Goal: Task Accomplishment & Management: Manage account settings

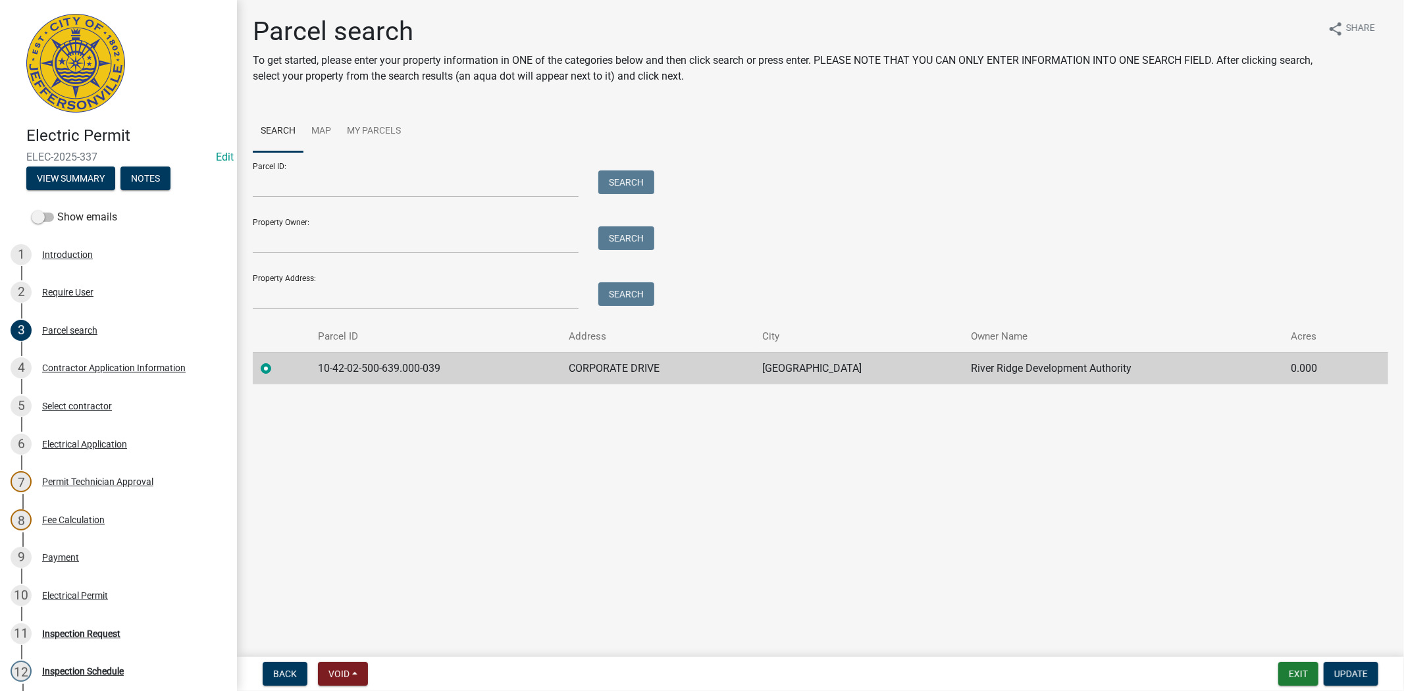
click at [244, 298] on div at bounding box center [416, 295] width 346 height 27
click at [270, 300] on input "Property Address:" at bounding box center [416, 295] width 326 height 27
type input "418 watt"
click at [636, 294] on button "Search" at bounding box center [626, 294] width 56 height 24
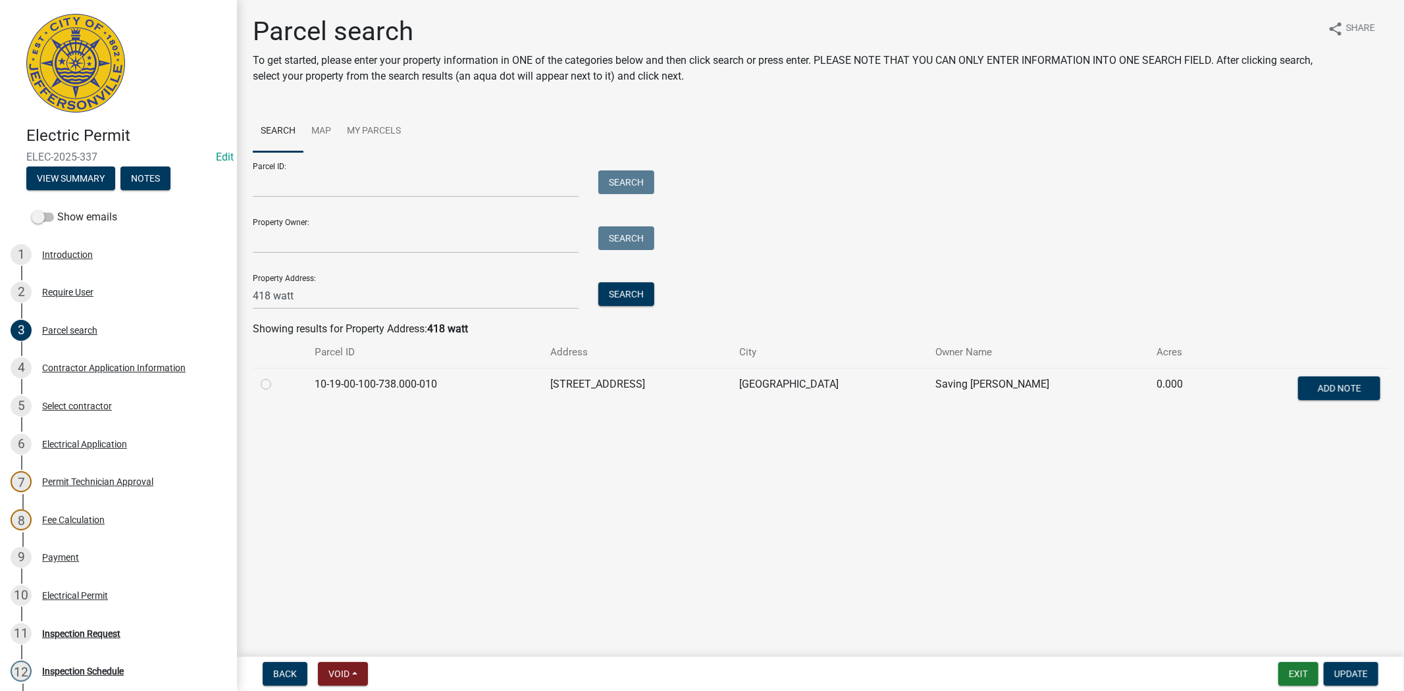
click at [321, 381] on td "10-19-00-100-738.000-010" at bounding box center [425, 389] width 236 height 43
click at [277, 377] on label at bounding box center [277, 377] width 0 height 0
click at [277, 385] on input "radio" at bounding box center [281, 381] width 9 height 9
radio input "true"
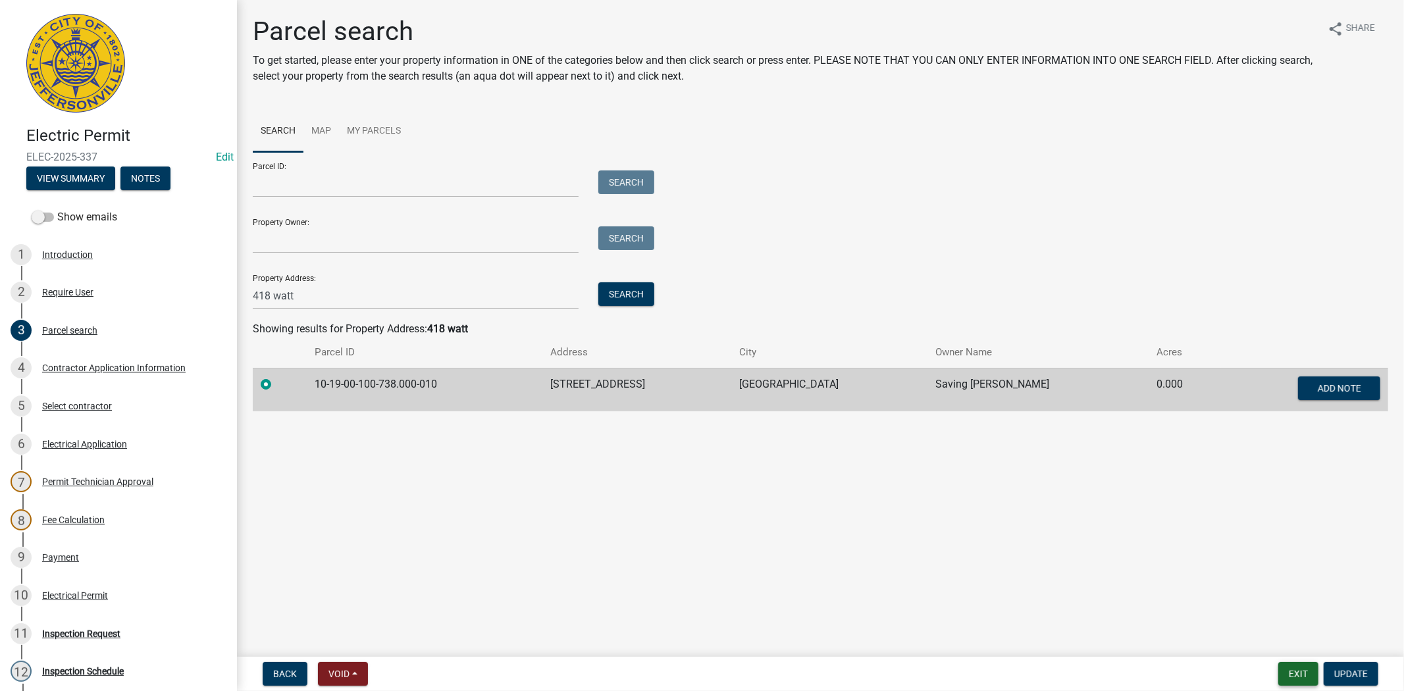
click at [1308, 672] on button "Exit" at bounding box center [1299, 674] width 40 height 24
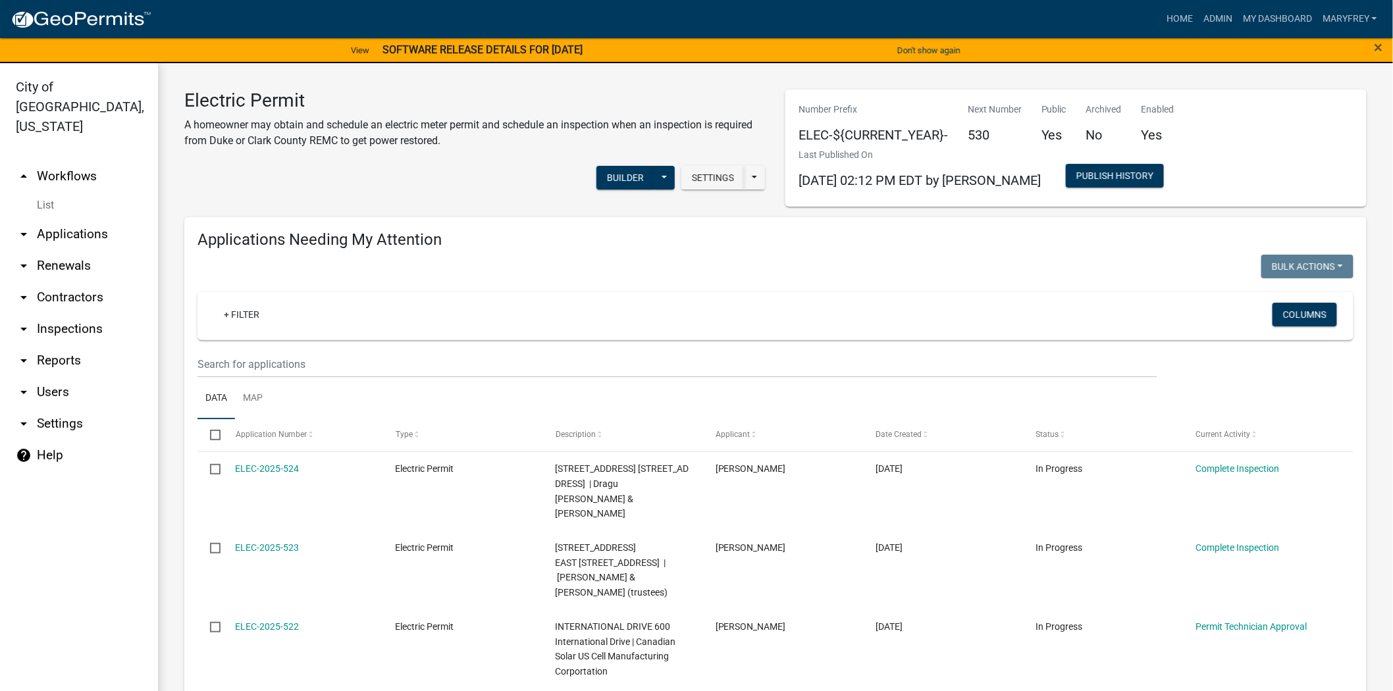
click at [95, 219] on link "arrow_drop_down Applications" at bounding box center [79, 235] width 158 height 32
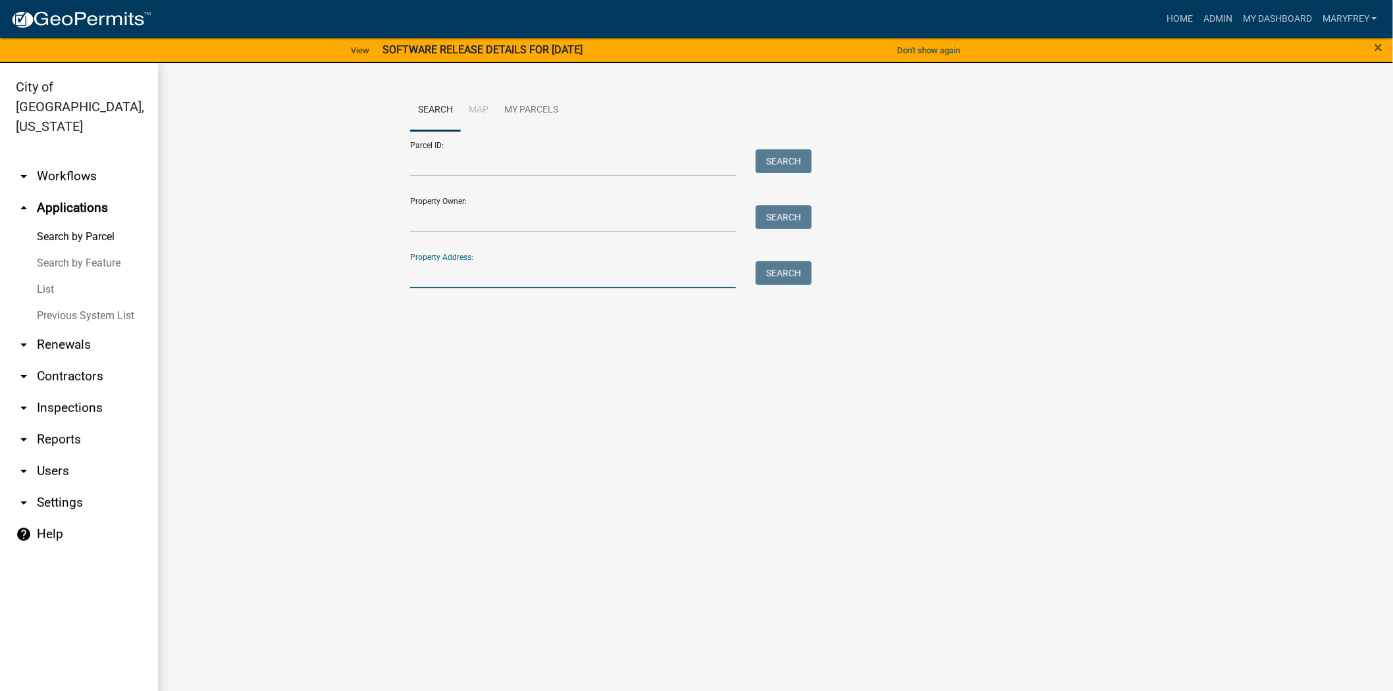
click at [463, 273] on input "Property Address:" at bounding box center [573, 274] width 326 height 27
type input "418 watt"
click at [775, 273] on button "Search" at bounding box center [784, 273] width 56 height 24
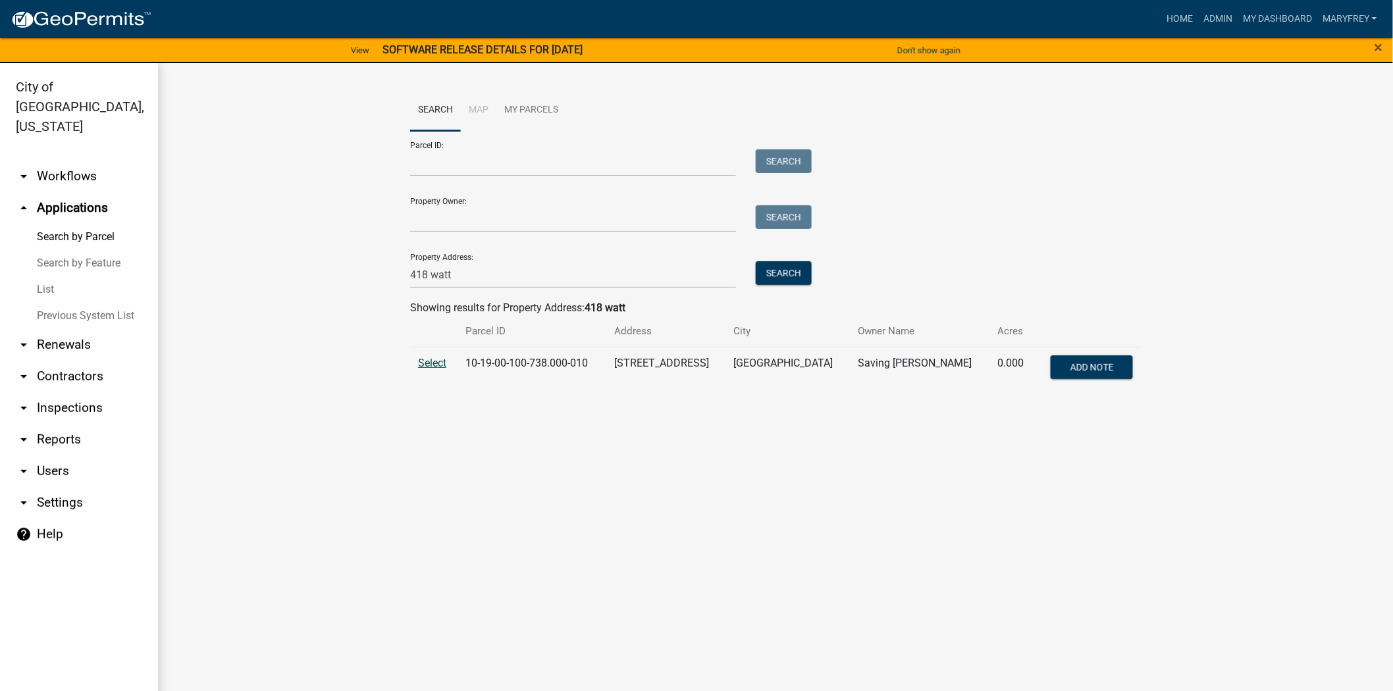
click at [433, 365] on span "Select" at bounding box center [432, 363] width 28 height 13
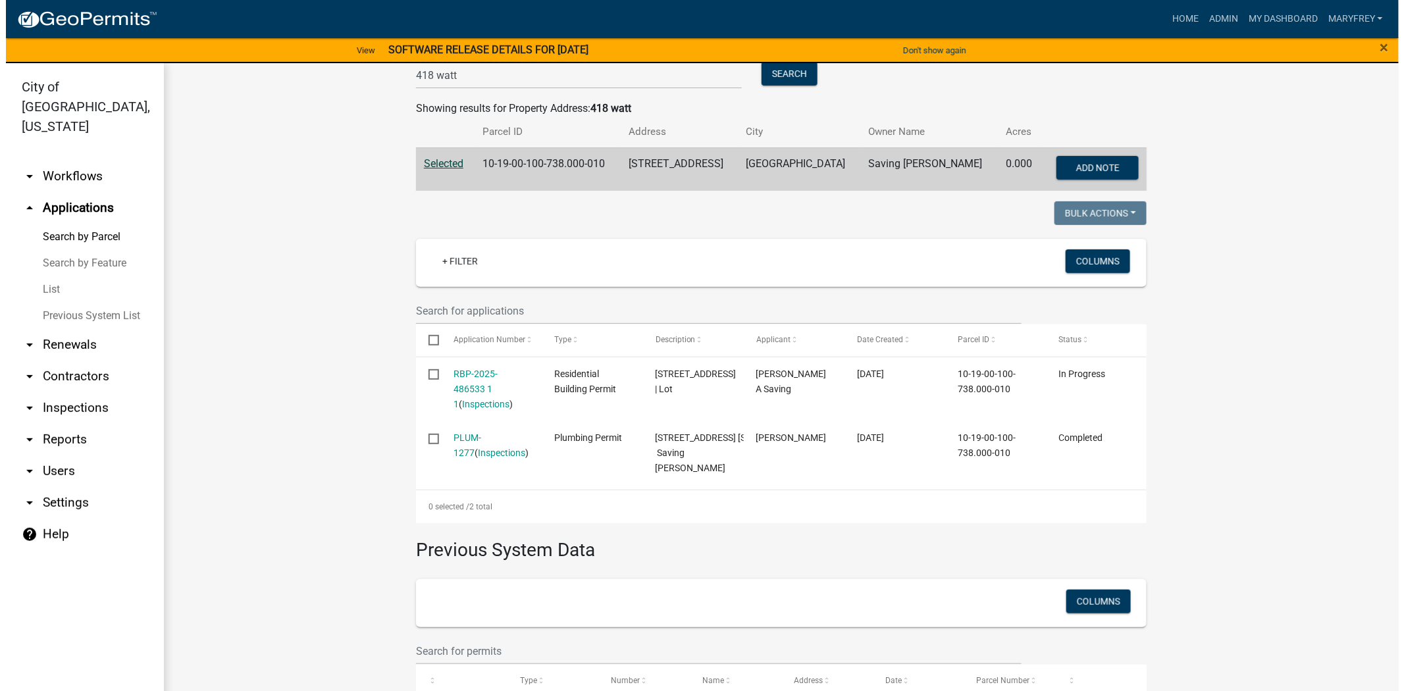
scroll to position [284, 0]
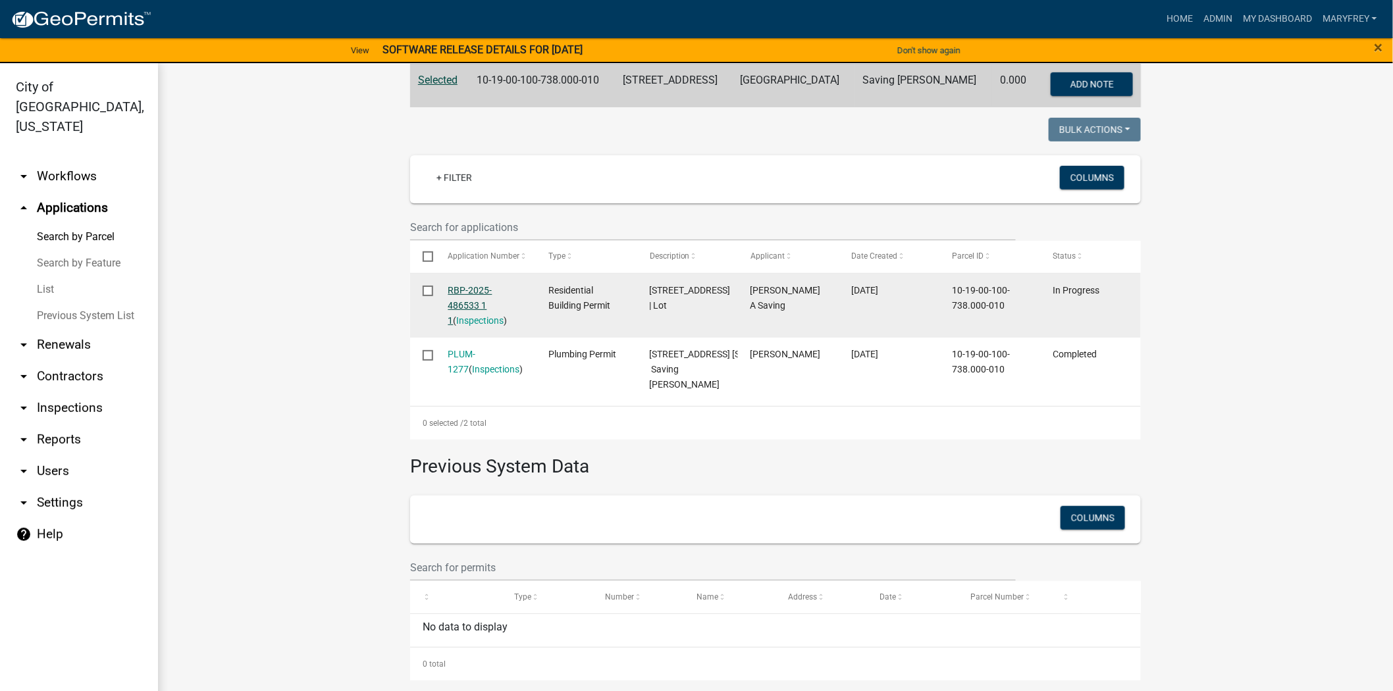
click at [465, 290] on link "RBP-2025-486533 1 1" at bounding box center [470, 305] width 44 height 41
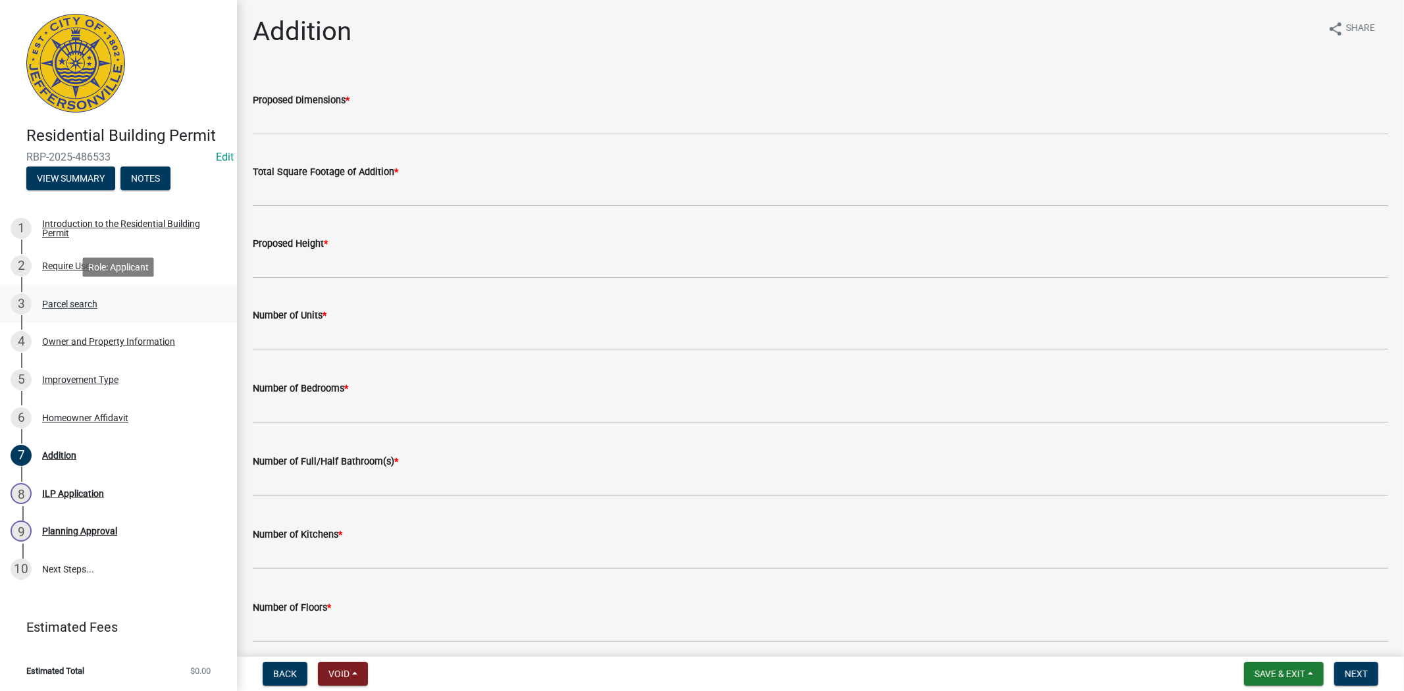
click at [86, 304] on div "Parcel search" at bounding box center [69, 304] width 55 height 9
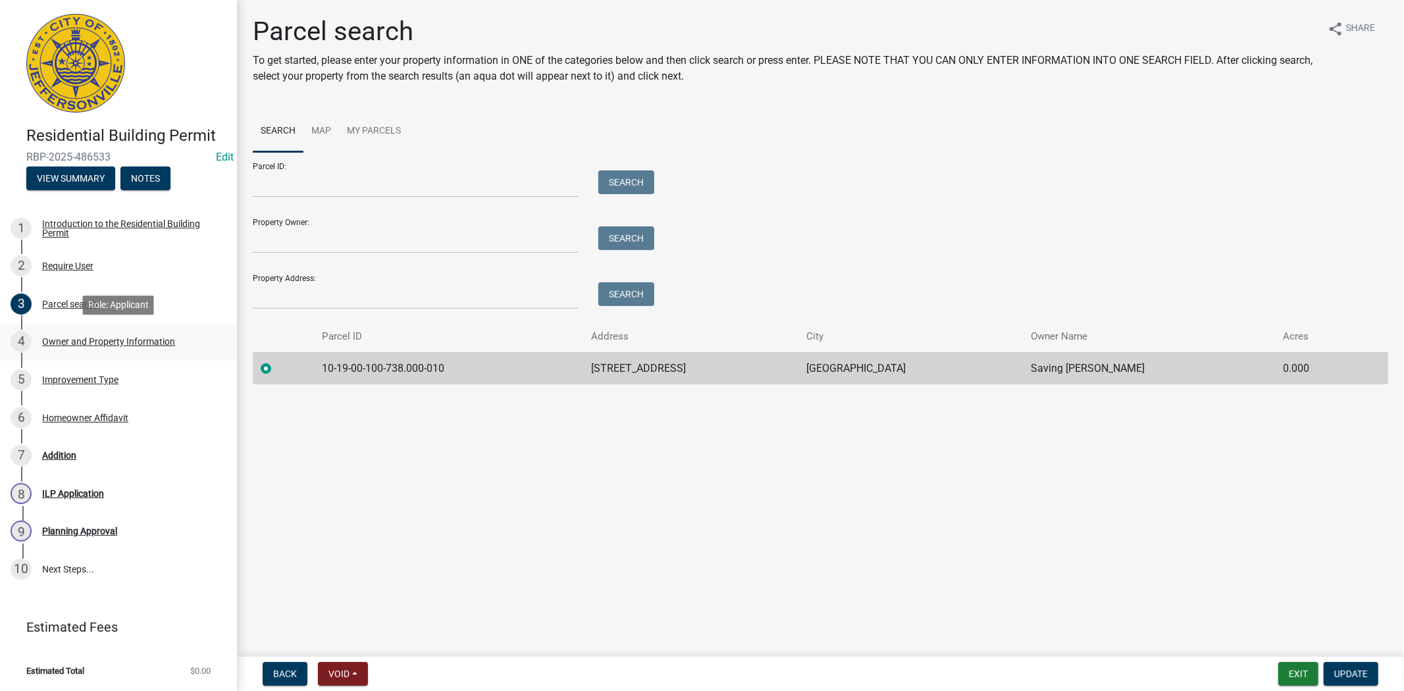
click at [65, 343] on div "Owner and Property Information" at bounding box center [108, 341] width 133 height 9
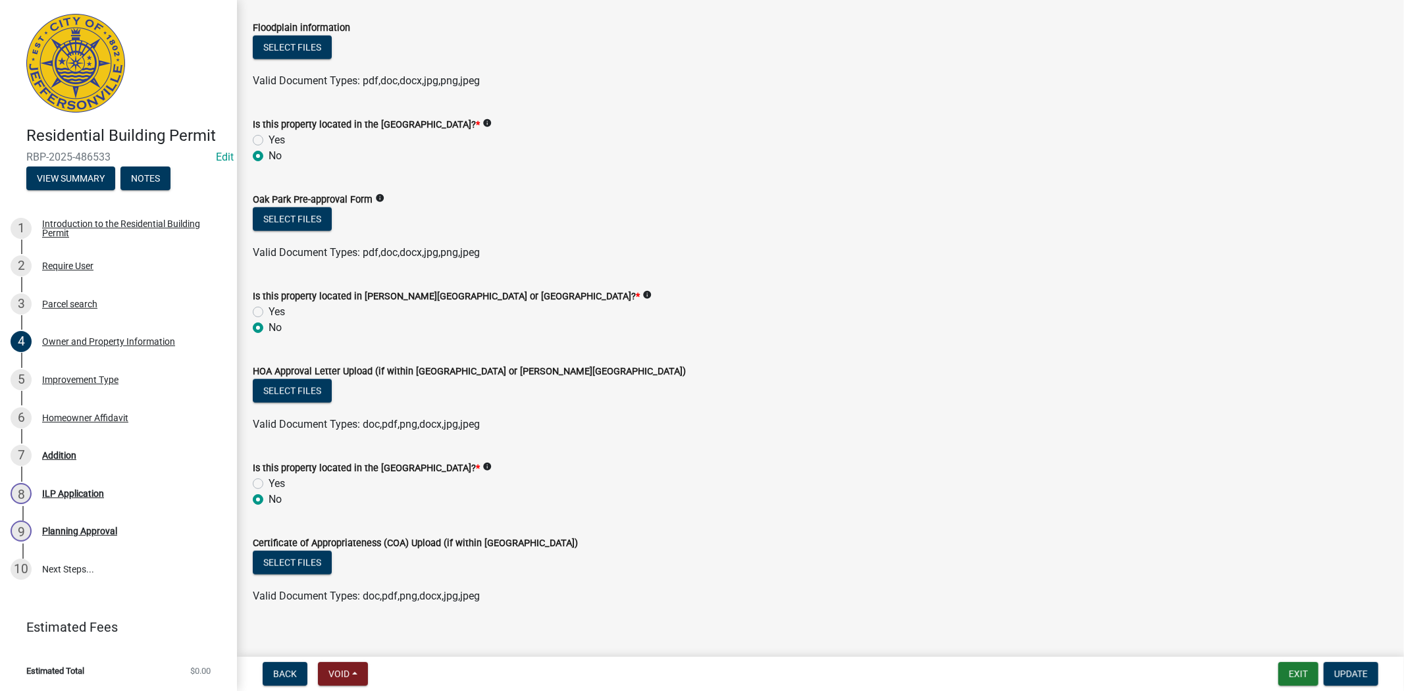
scroll to position [1015, 0]
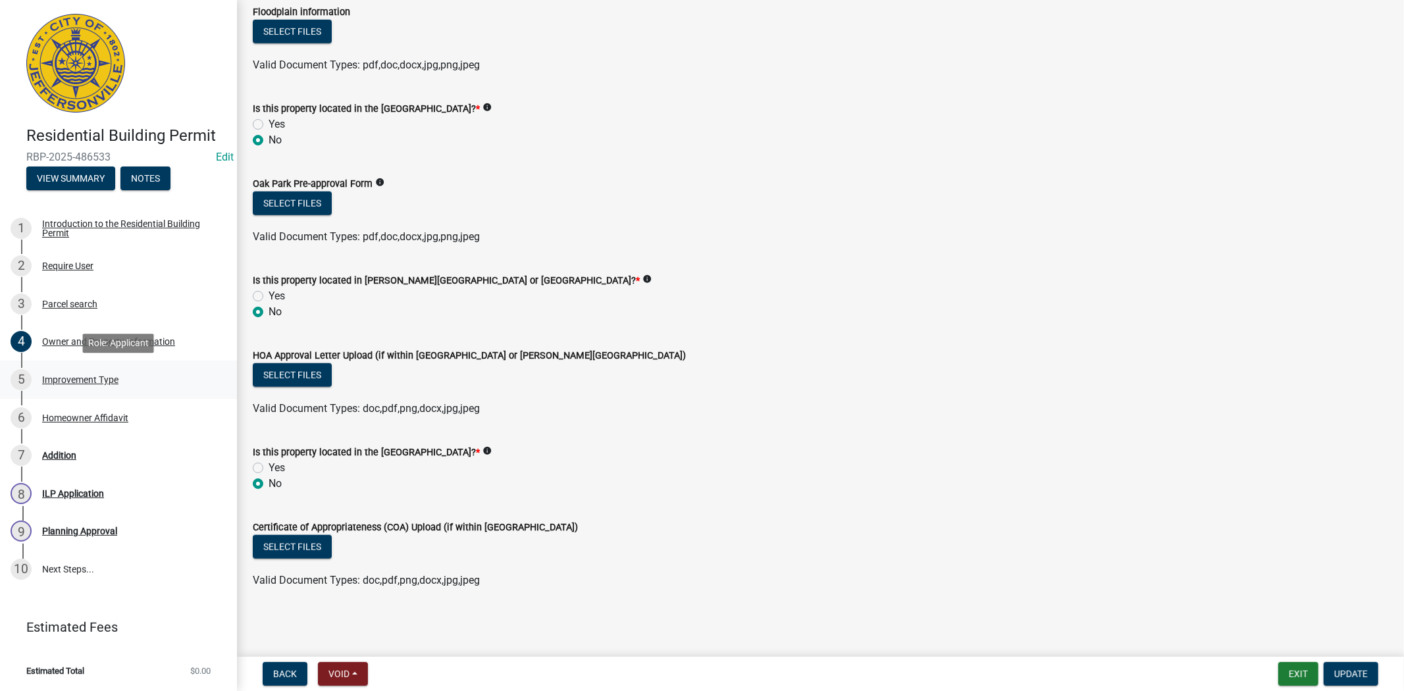
click at [92, 380] on div "Improvement Type" at bounding box center [80, 379] width 76 height 9
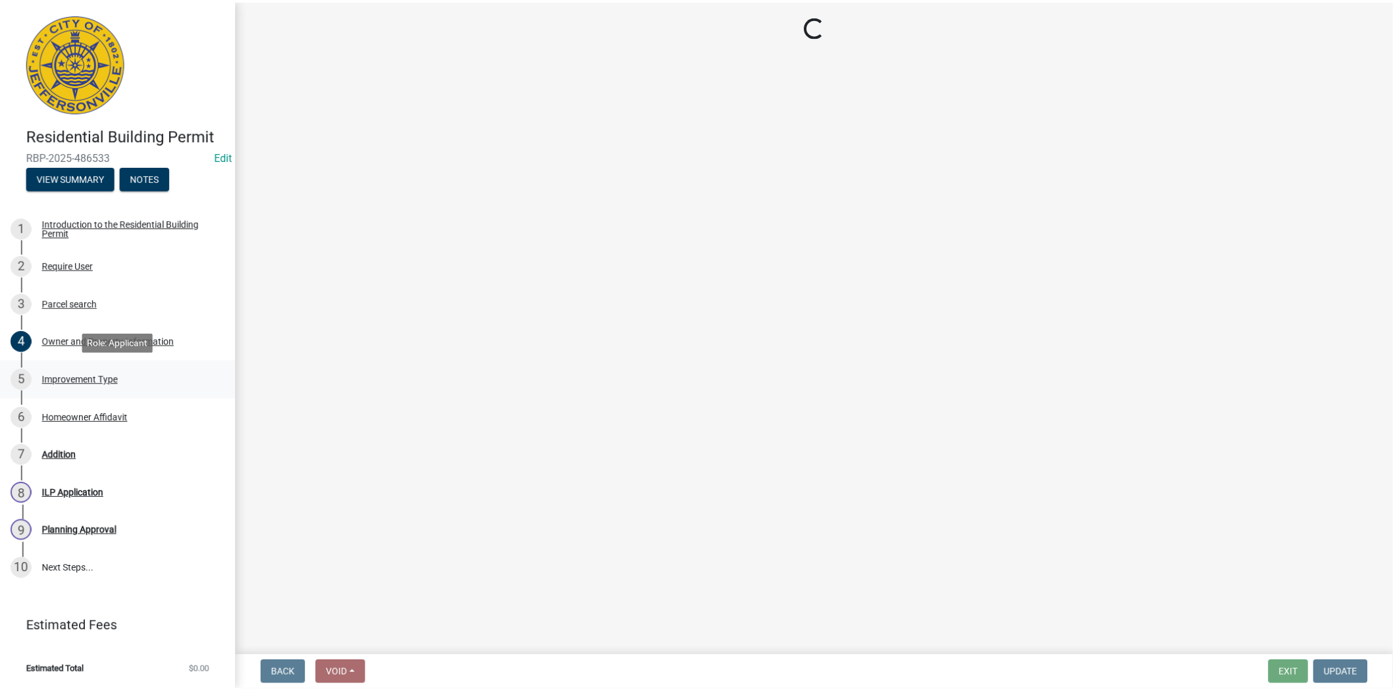
scroll to position [0, 0]
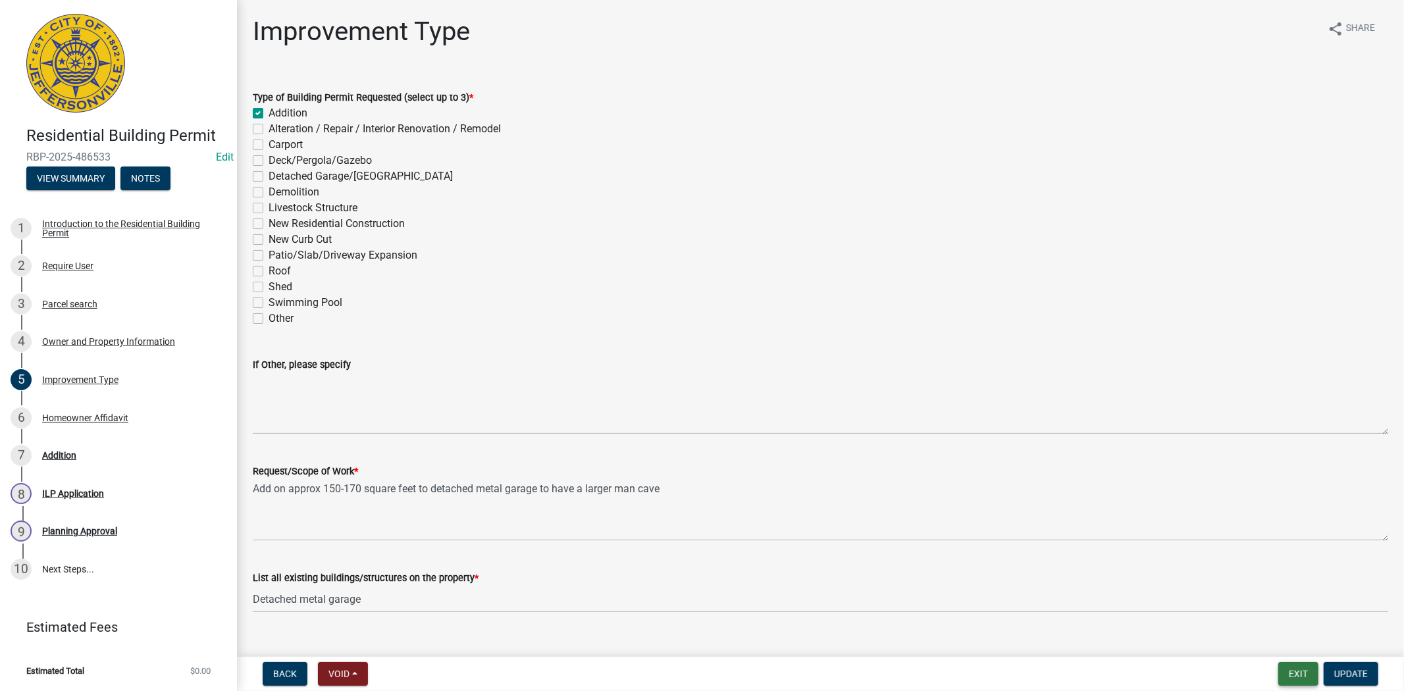
click at [1296, 676] on button "Exit" at bounding box center [1299, 674] width 40 height 24
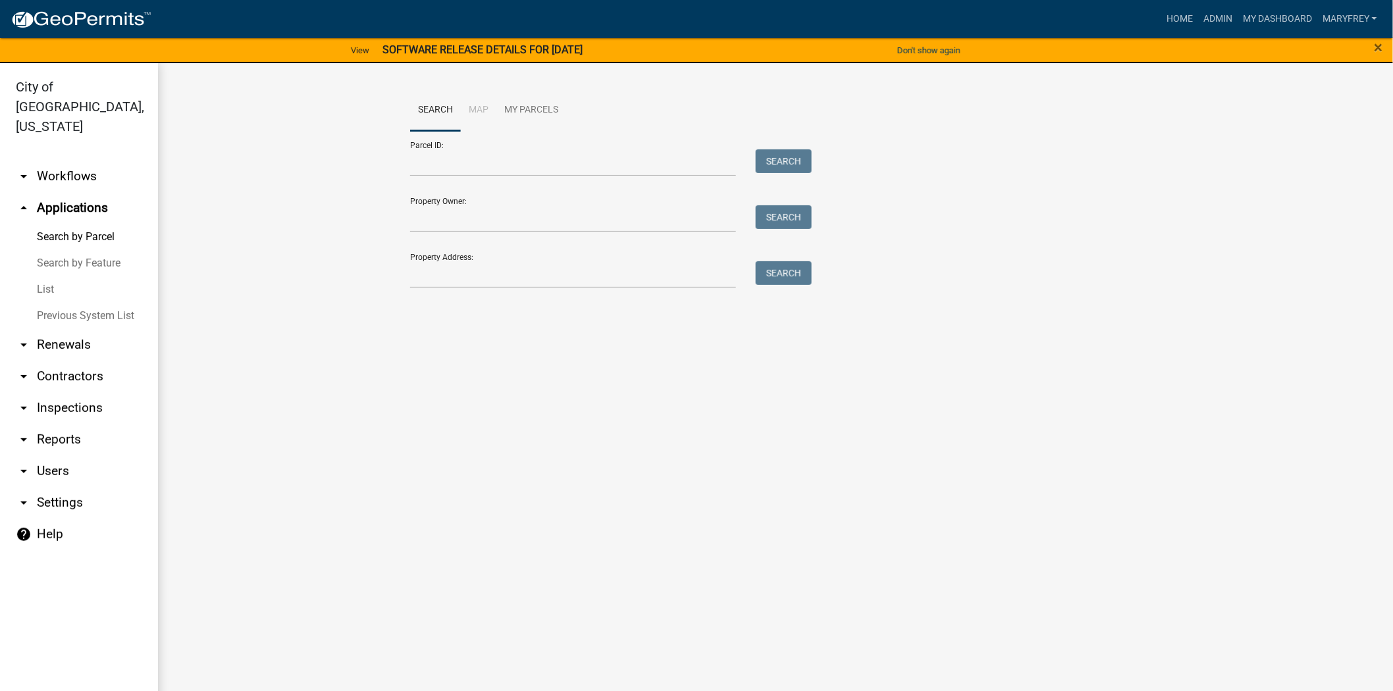
click at [57, 161] on link "arrow_drop_down Workflows" at bounding box center [79, 177] width 158 height 32
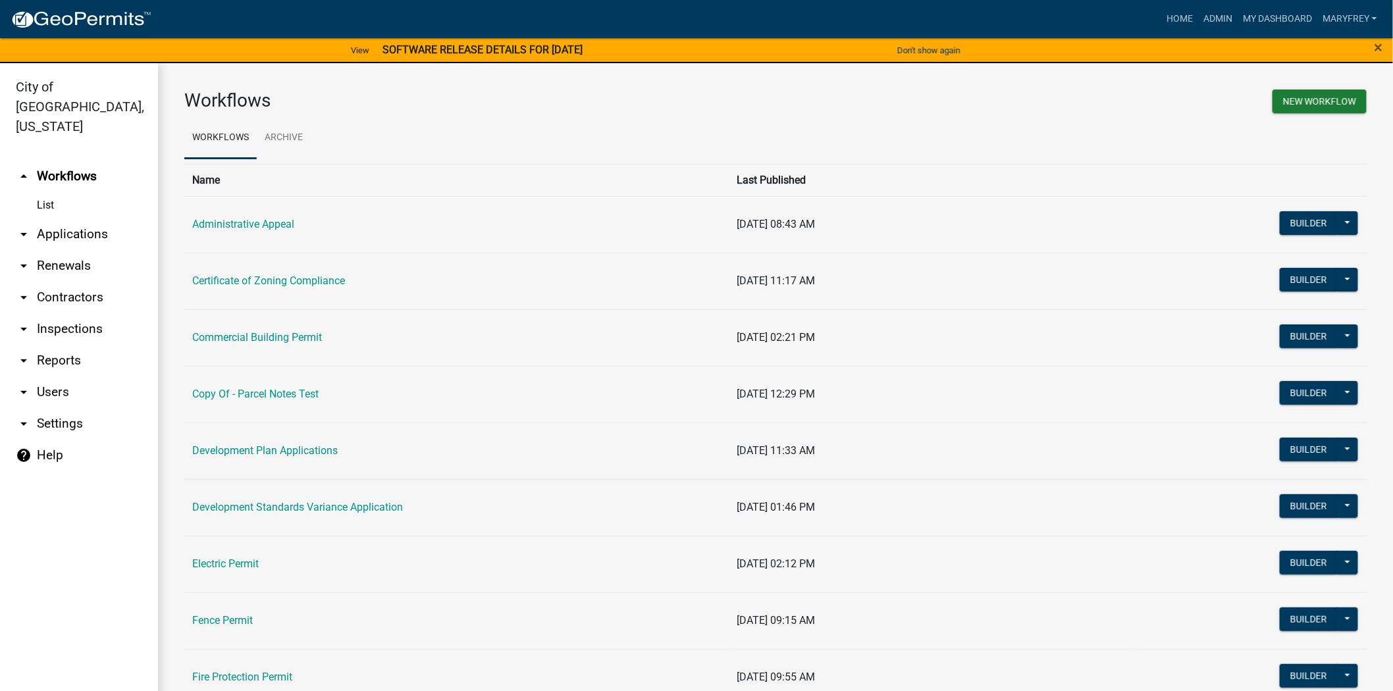
click at [238, 346] on td "Commercial Building Permit" at bounding box center [456, 337] width 545 height 57
click at [246, 328] on td "Commercial Building Permit" at bounding box center [456, 337] width 545 height 57
click at [246, 337] on link "Commercial Building Permit" at bounding box center [257, 337] width 130 height 13
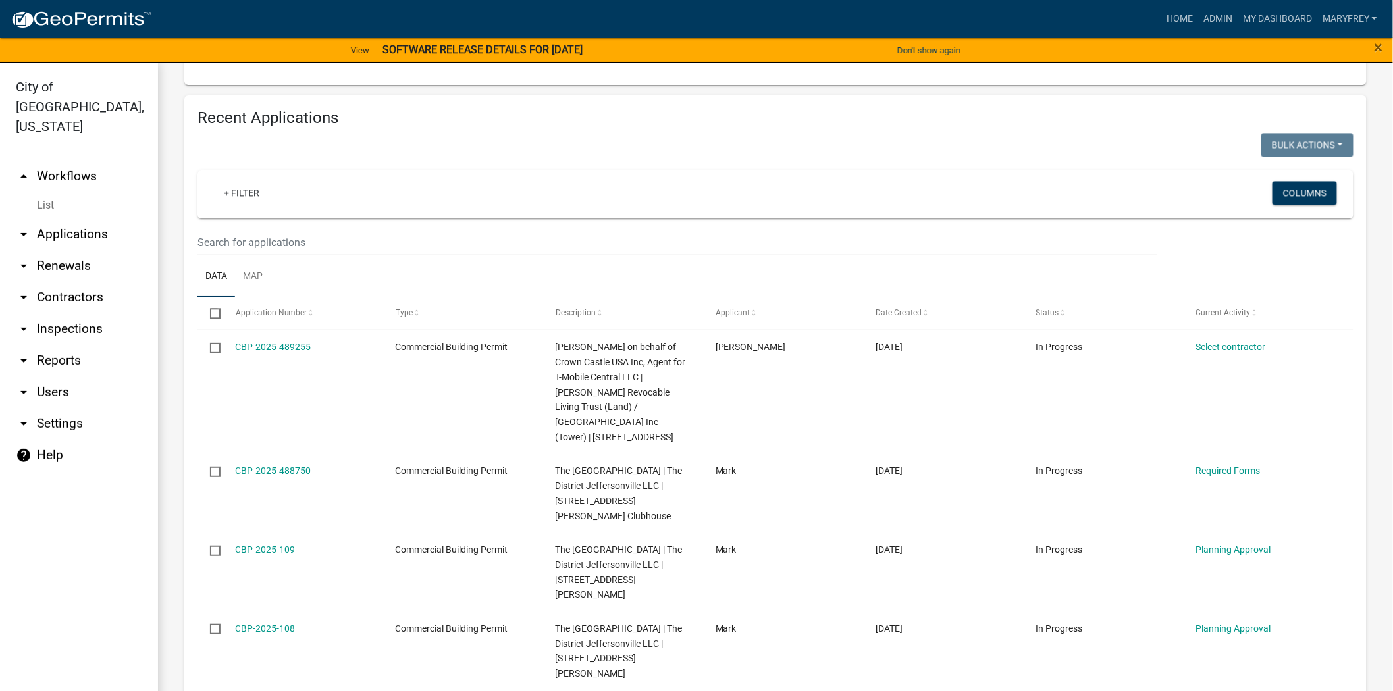
scroll to position [1185, 0]
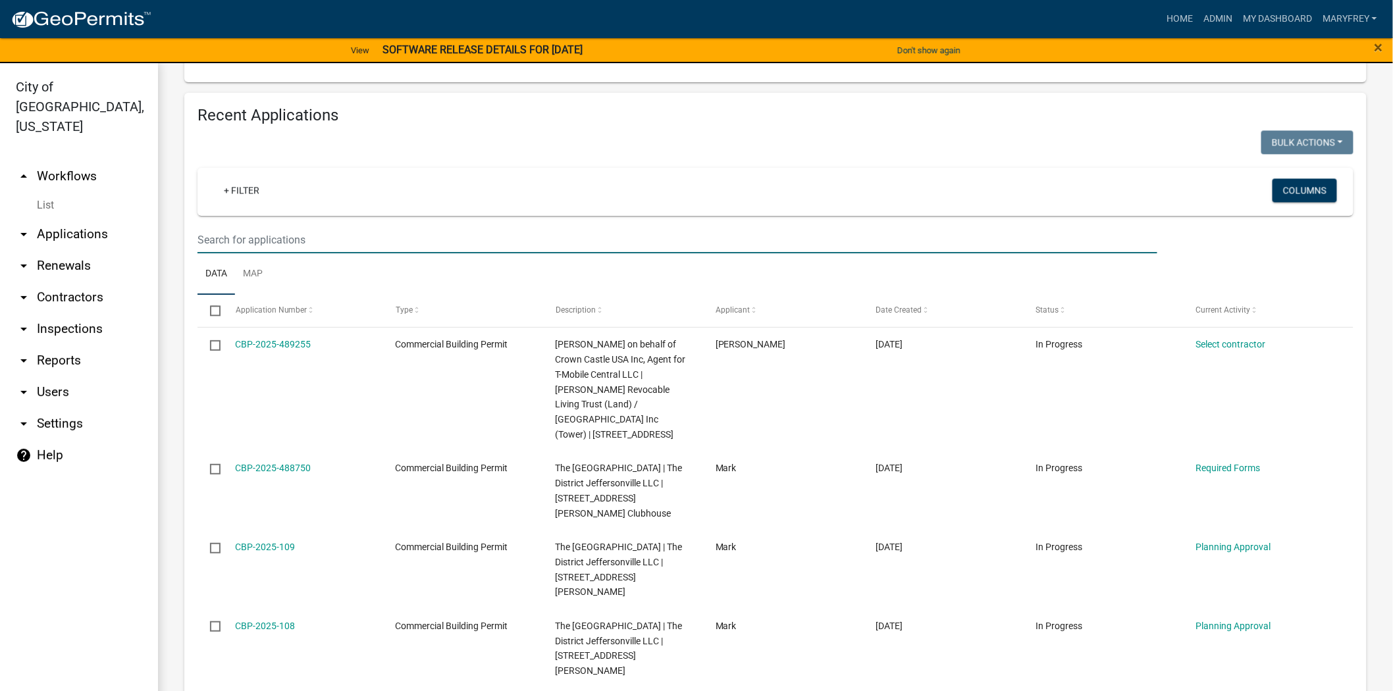
click at [257, 226] on input "text" at bounding box center [678, 239] width 960 height 27
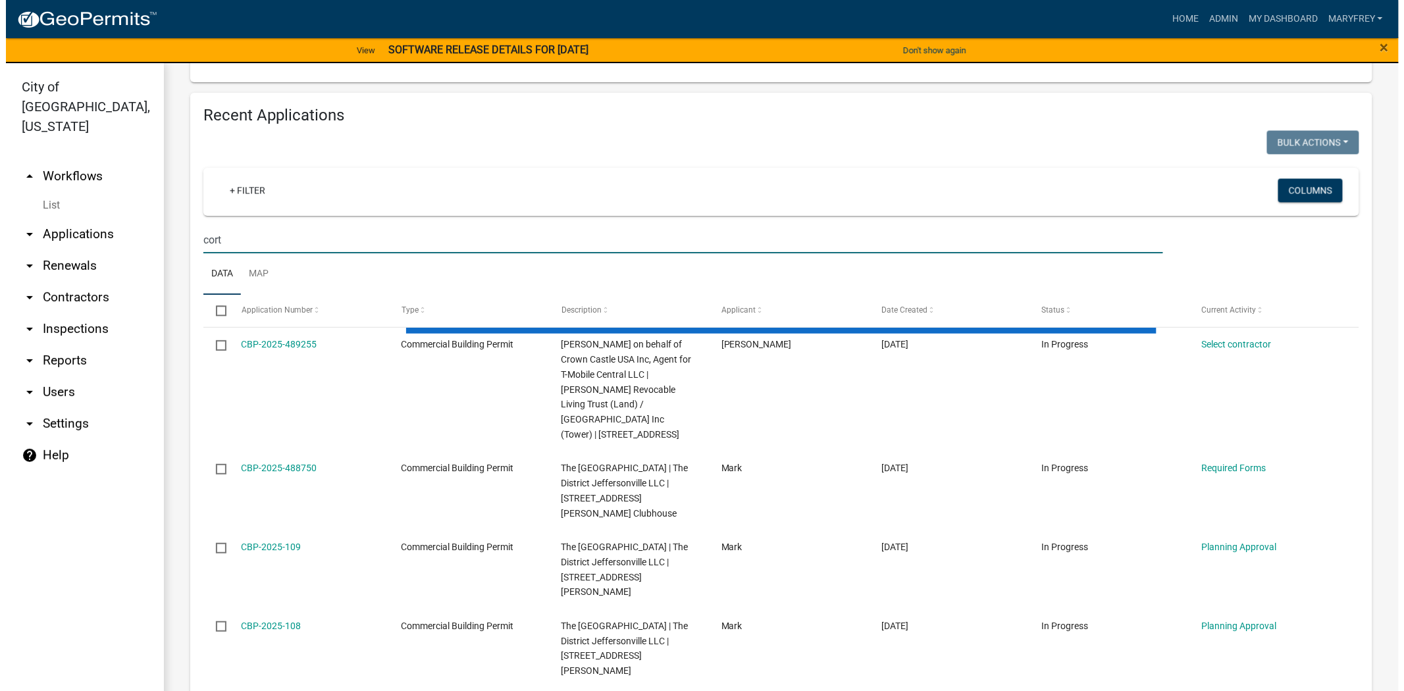
scroll to position [1094, 0]
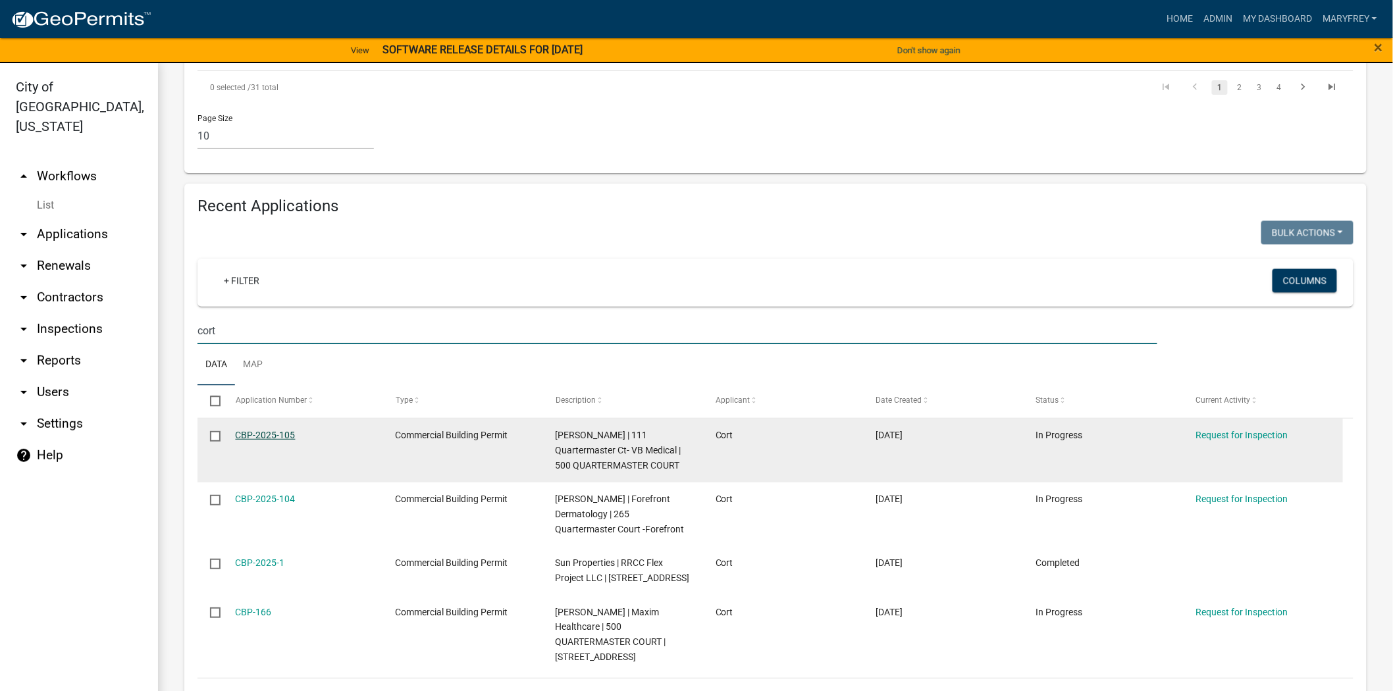
type input "cort"
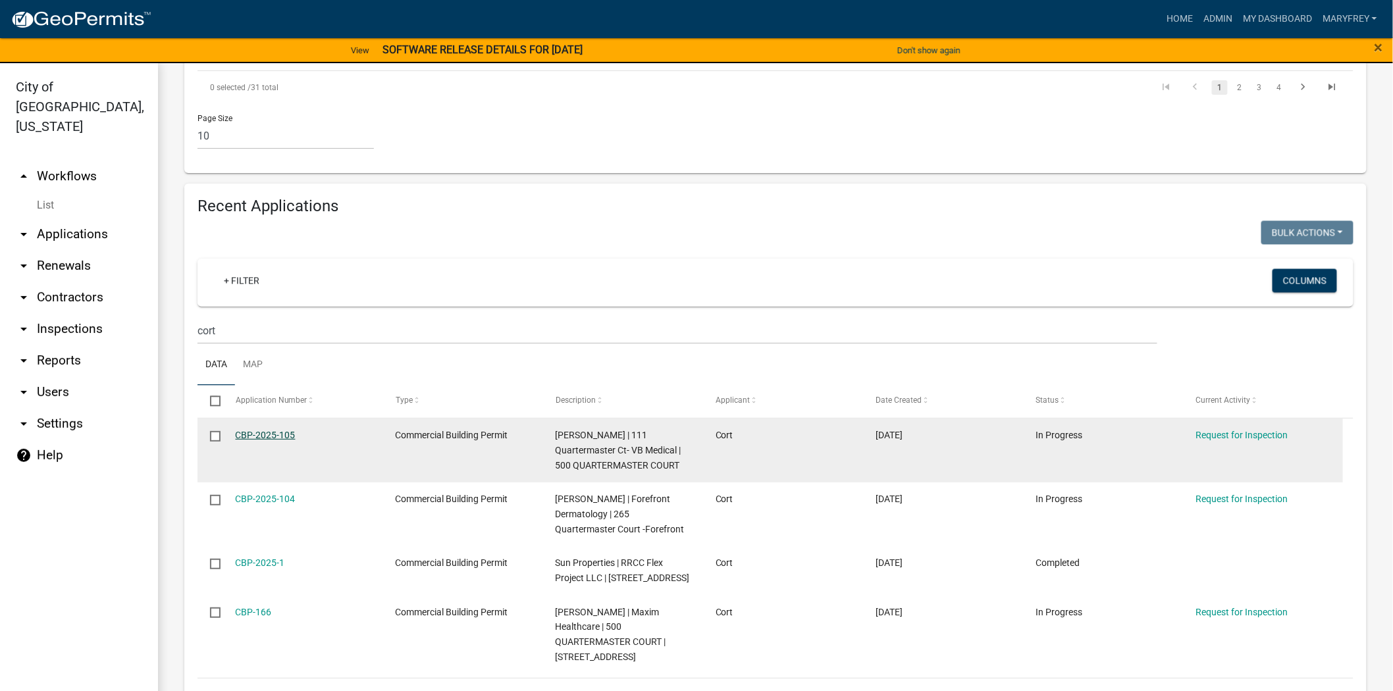
click at [267, 430] on link "CBP-2025-105" at bounding box center [266, 435] width 60 height 11
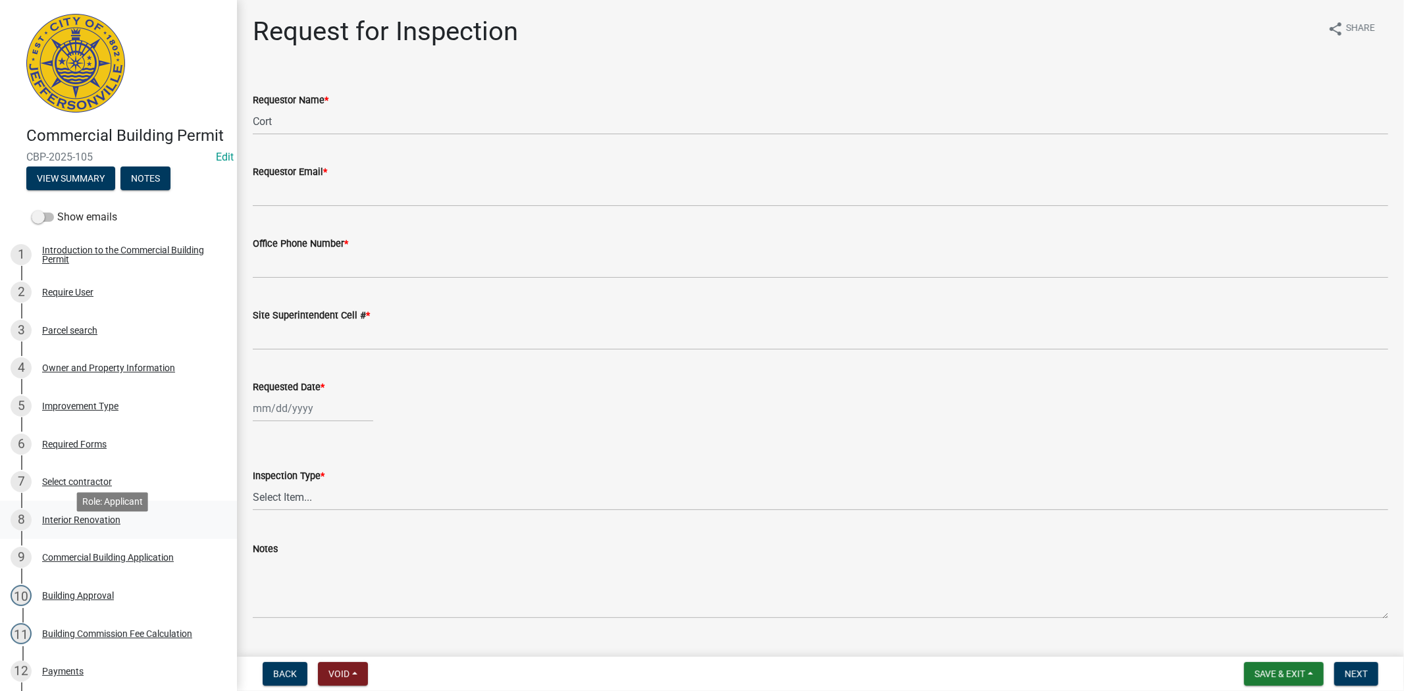
click at [90, 525] on div "Interior Renovation" at bounding box center [81, 520] width 78 height 9
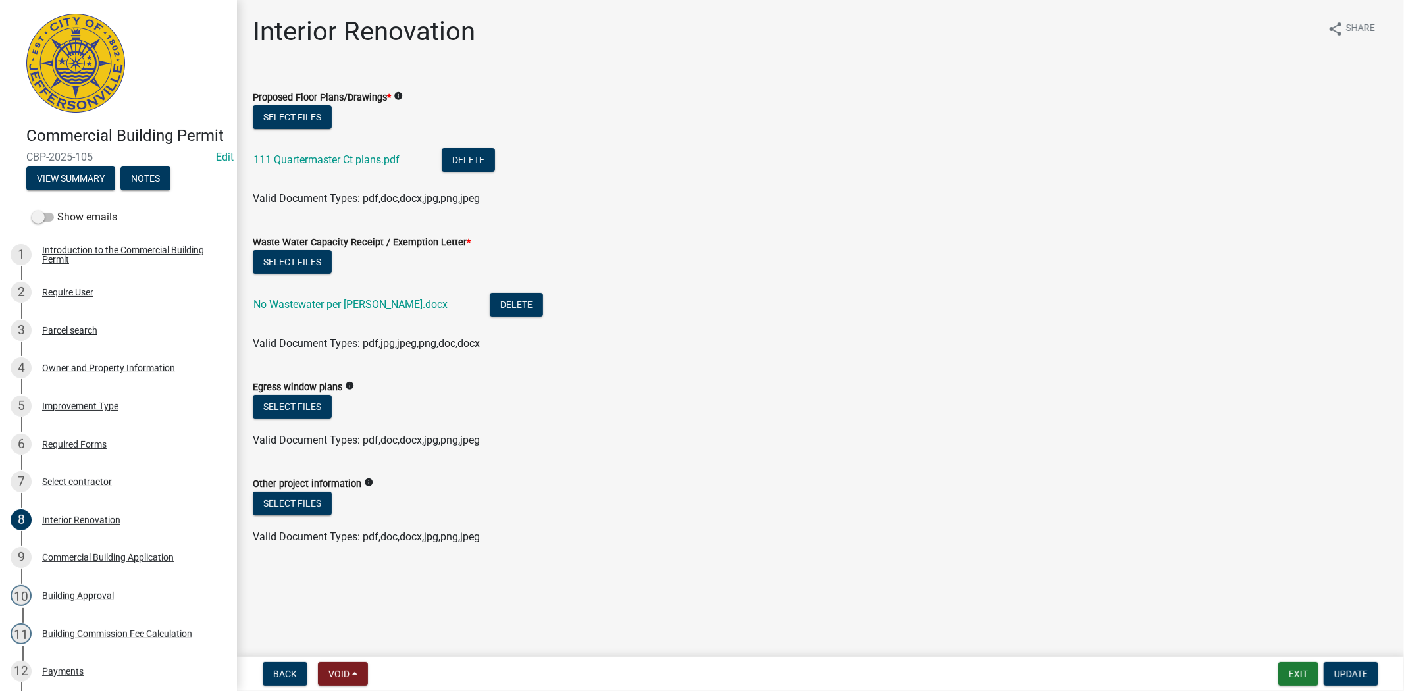
drag, startPoint x: 225, startPoint y: 344, endPoint x: 234, endPoint y: 565, distance: 221.4
click at [234, 565] on div "Commercial Building Permit CBP-2025-105 Edit View Summary Notes Show emails 1 I…" at bounding box center [118, 345] width 237 height 691
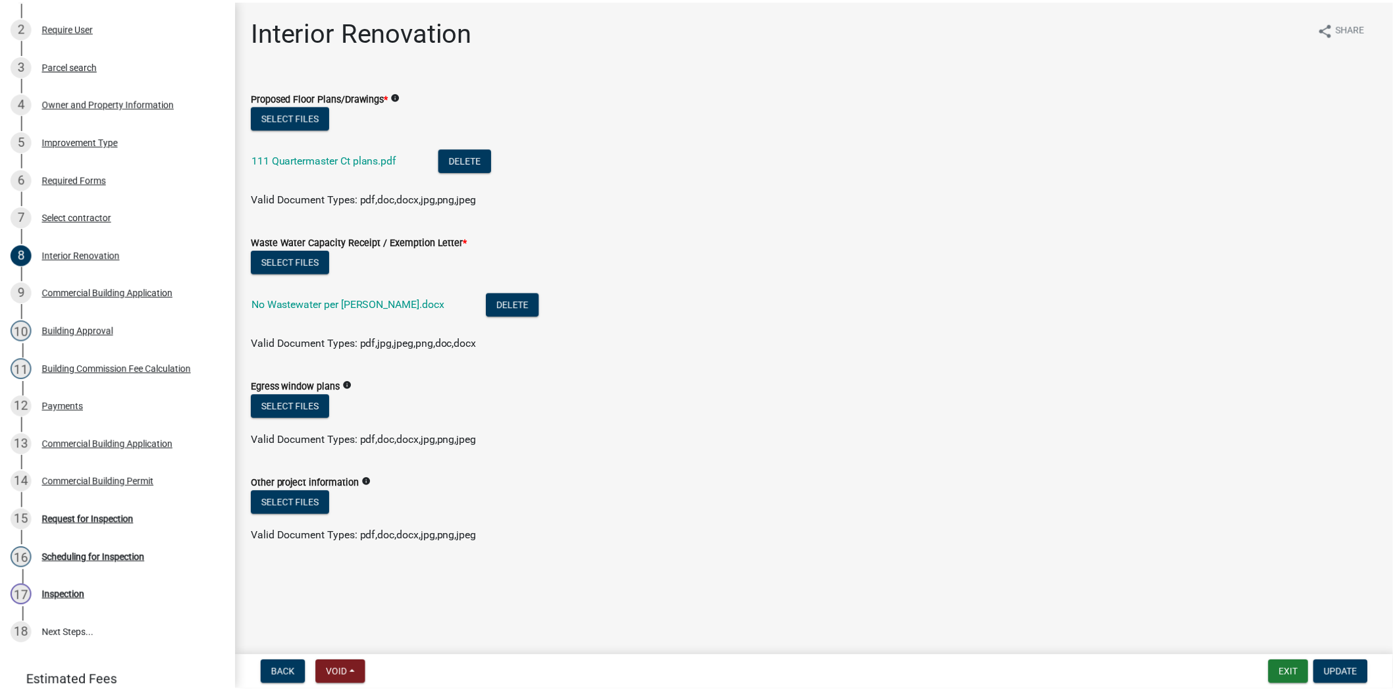
scroll to position [339, 0]
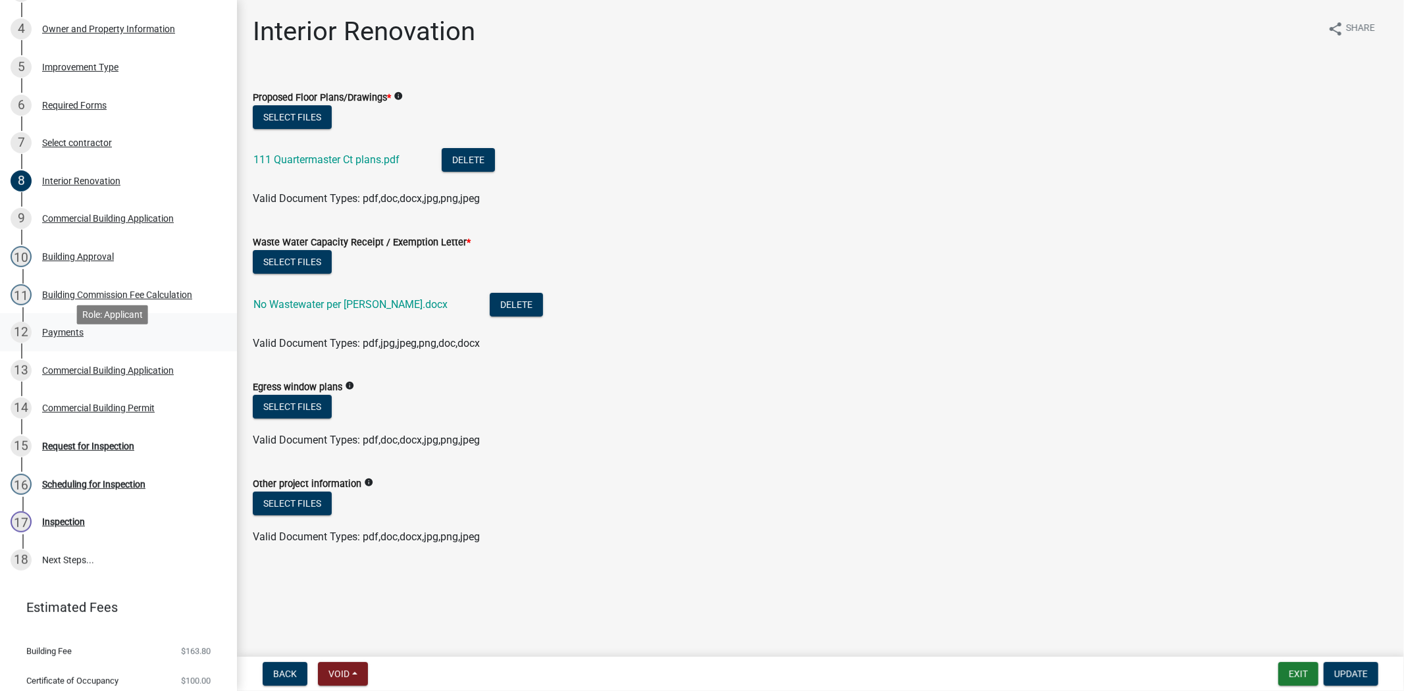
click at [59, 343] on div "12 Payments" at bounding box center [113, 332] width 205 height 21
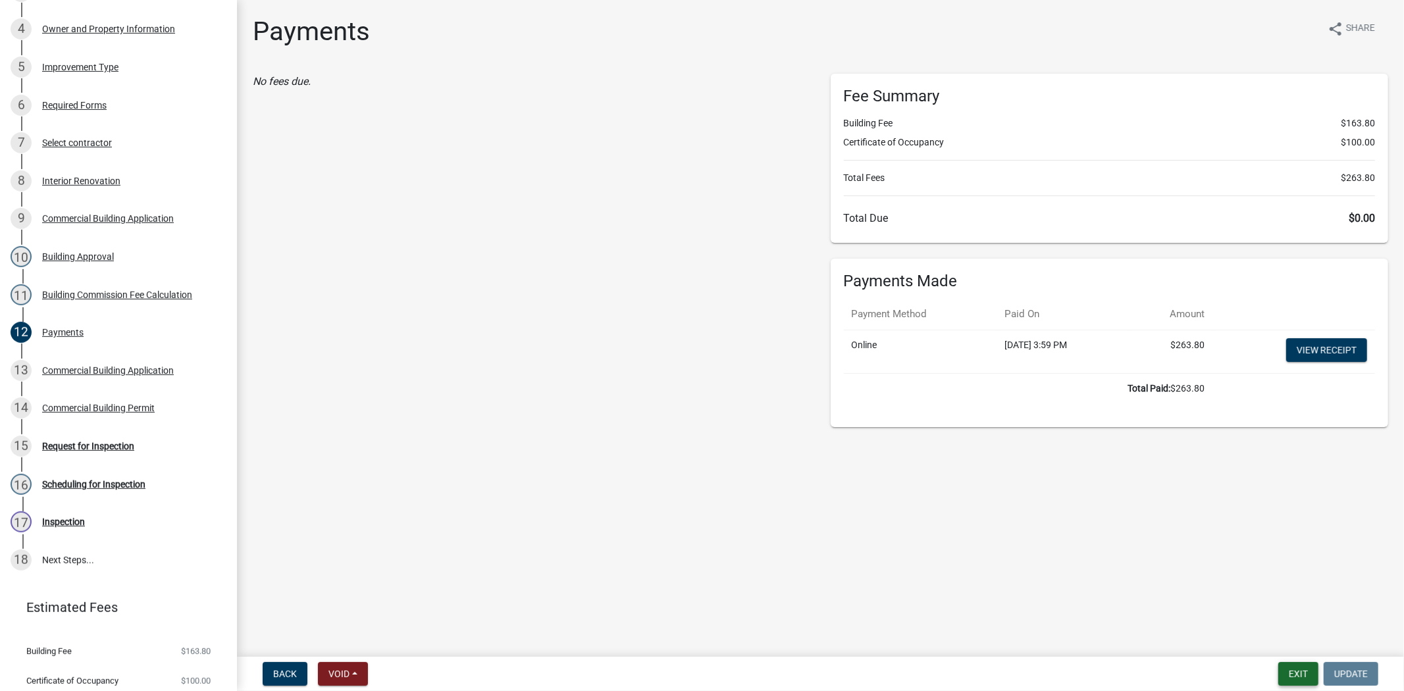
click at [1291, 676] on button "Exit" at bounding box center [1299, 674] width 40 height 24
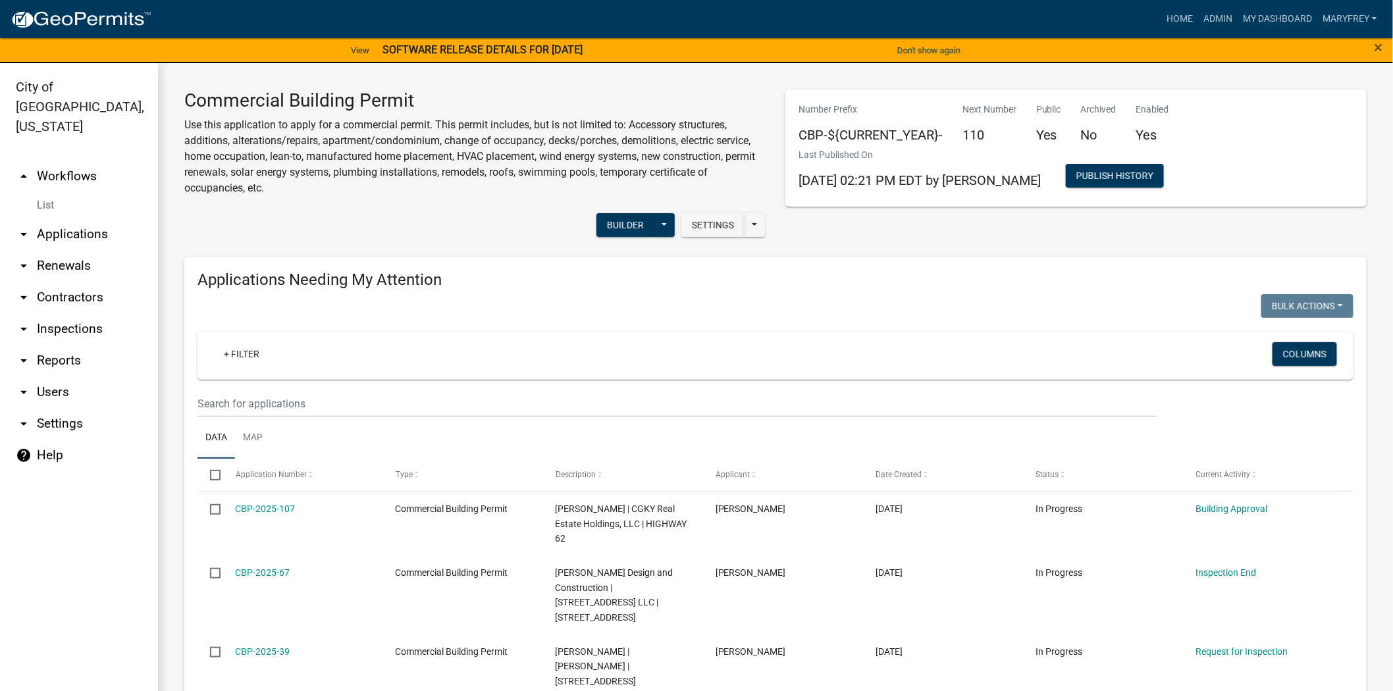
click at [67, 219] on link "arrow_drop_down Applications" at bounding box center [79, 235] width 158 height 32
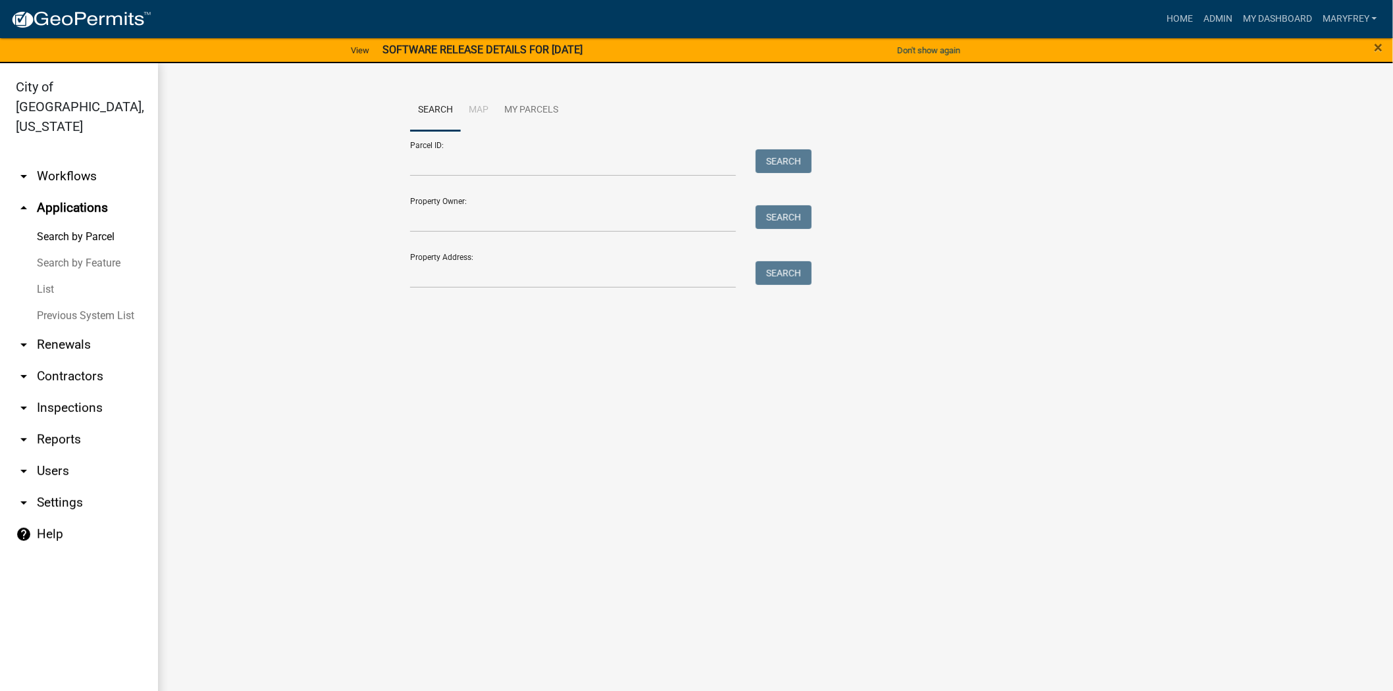
click at [74, 161] on link "arrow_drop_down Workflows" at bounding box center [79, 177] width 158 height 32
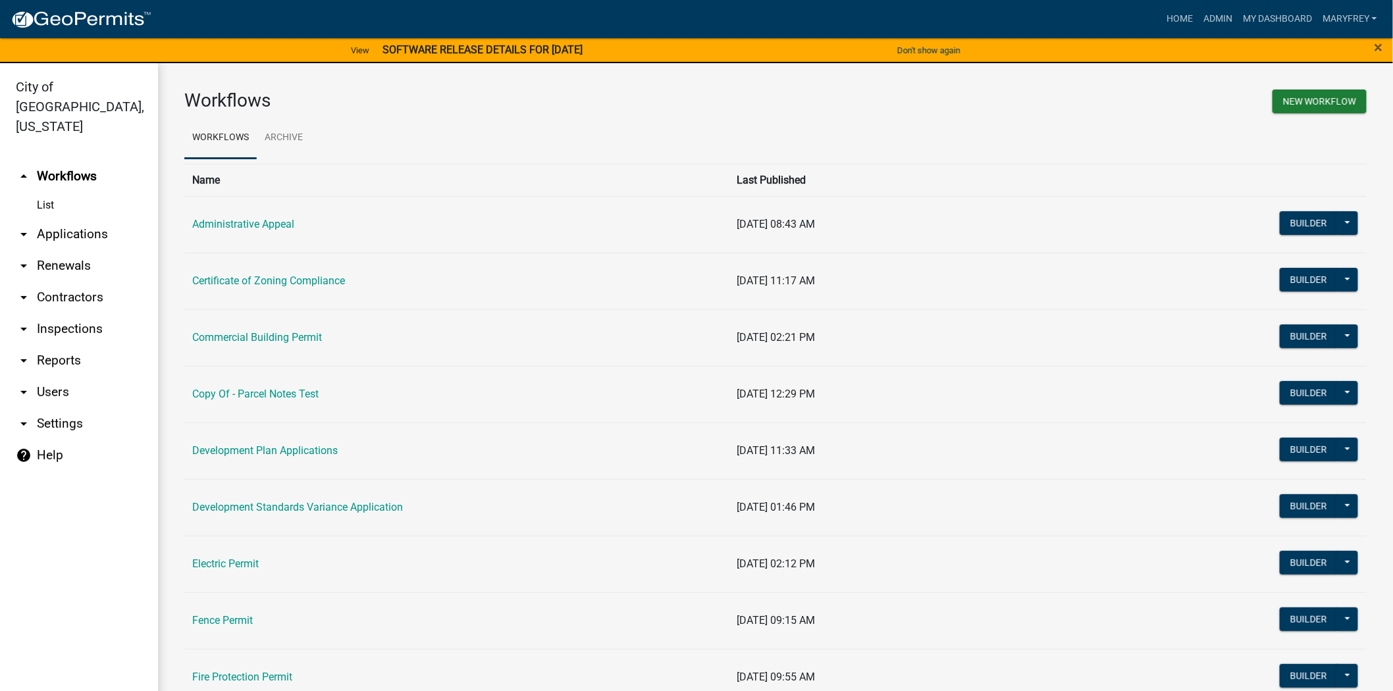
click at [241, 563] on link "Electric Permit" at bounding box center [225, 564] width 66 height 13
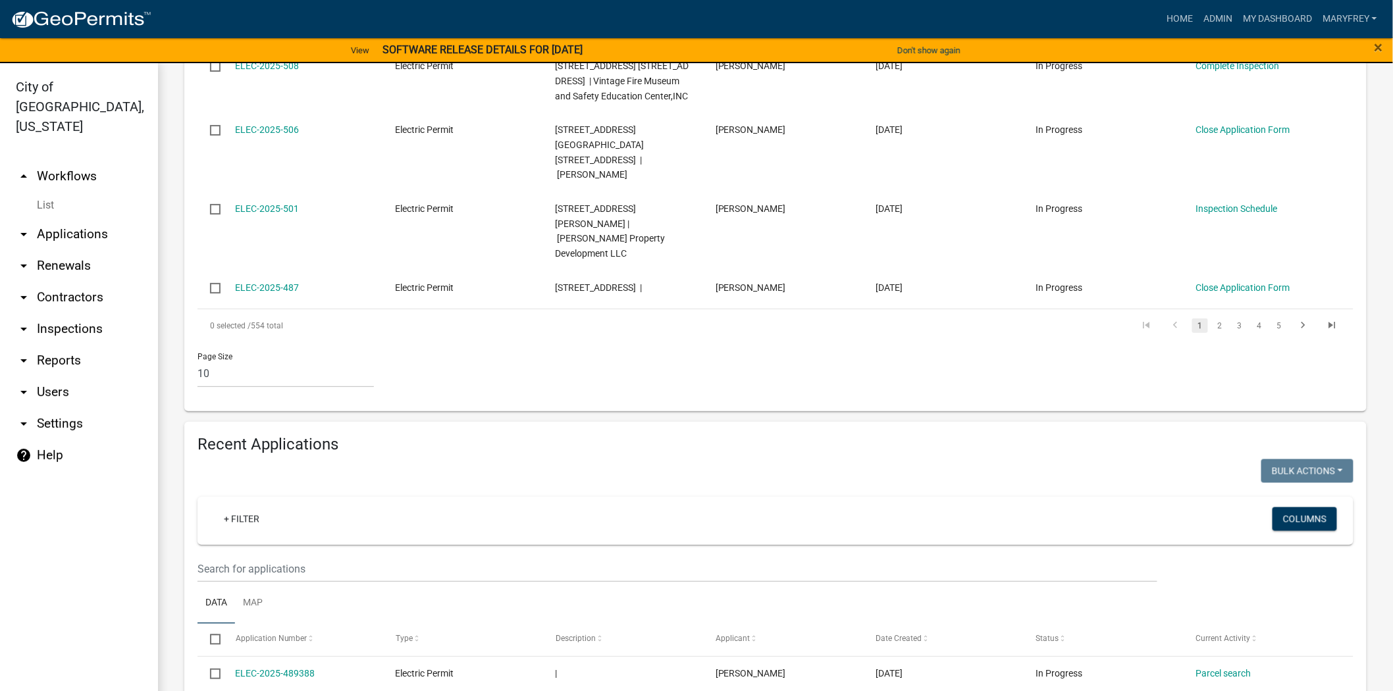
scroll to position [984, 0]
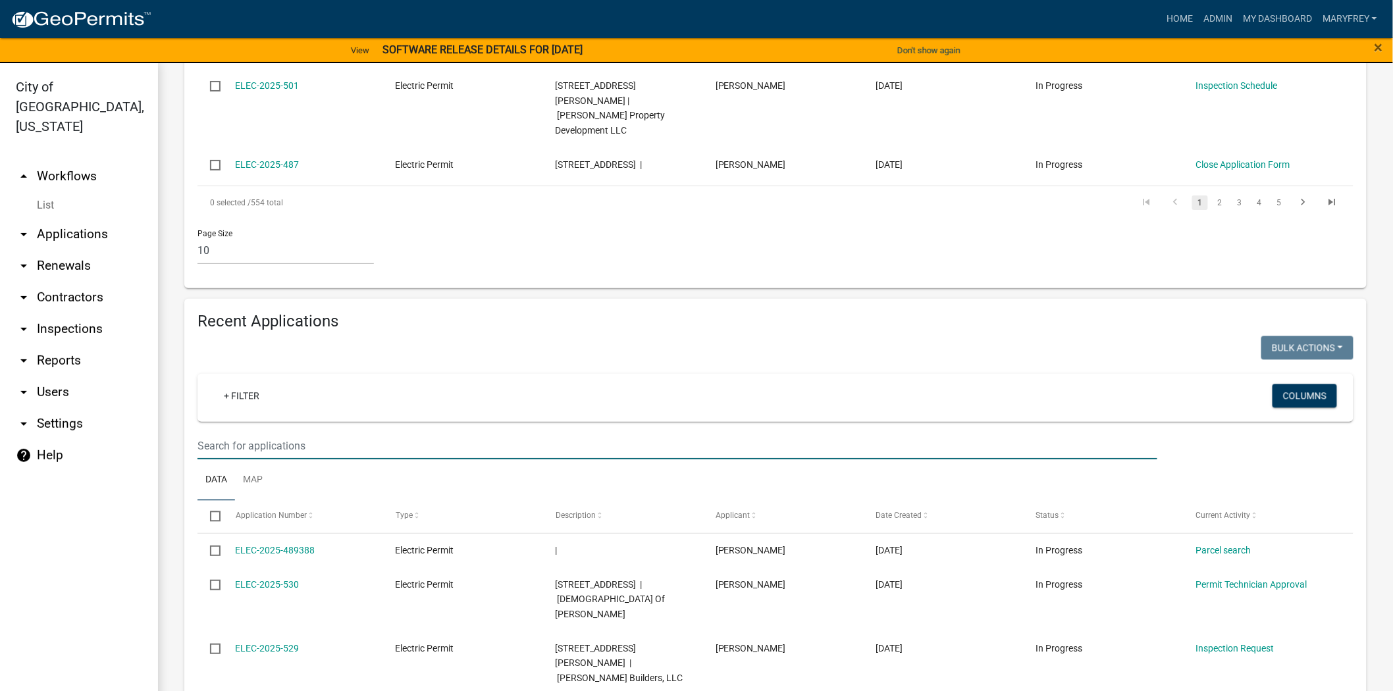
click at [236, 433] on input "text" at bounding box center [678, 446] width 960 height 27
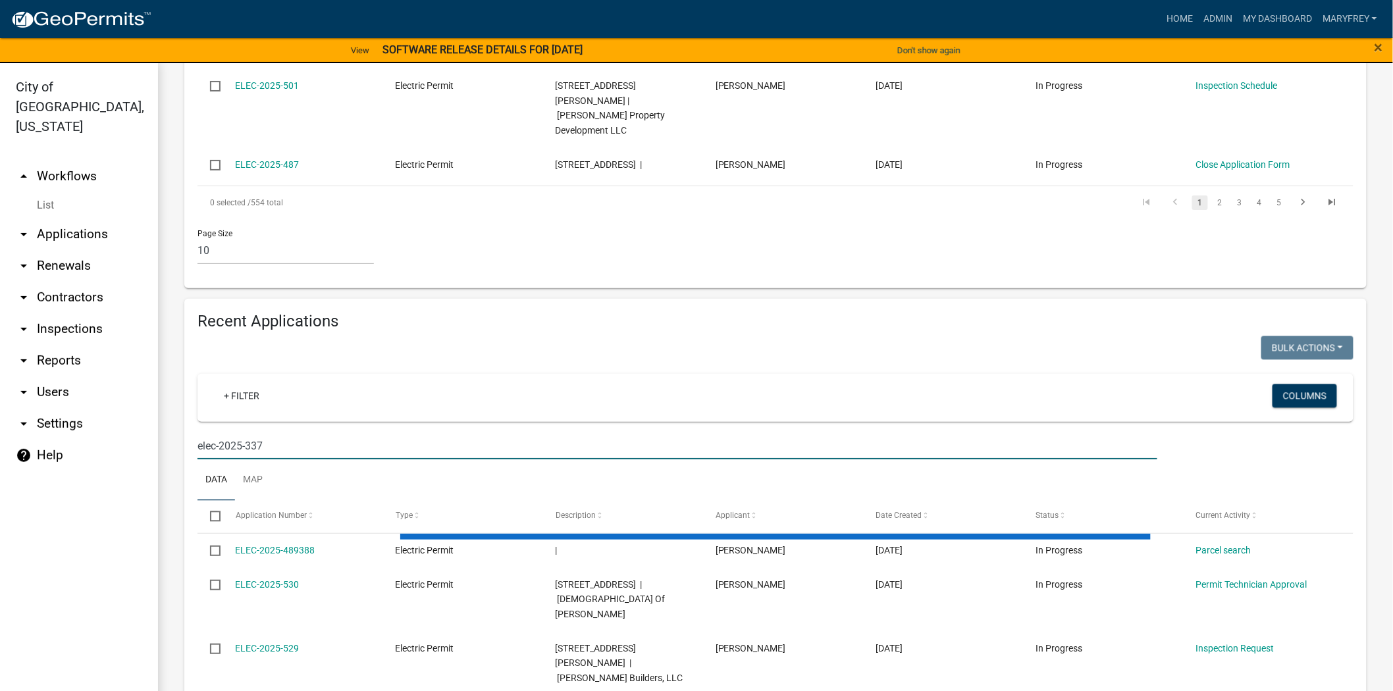
type input "elec-2025-337"
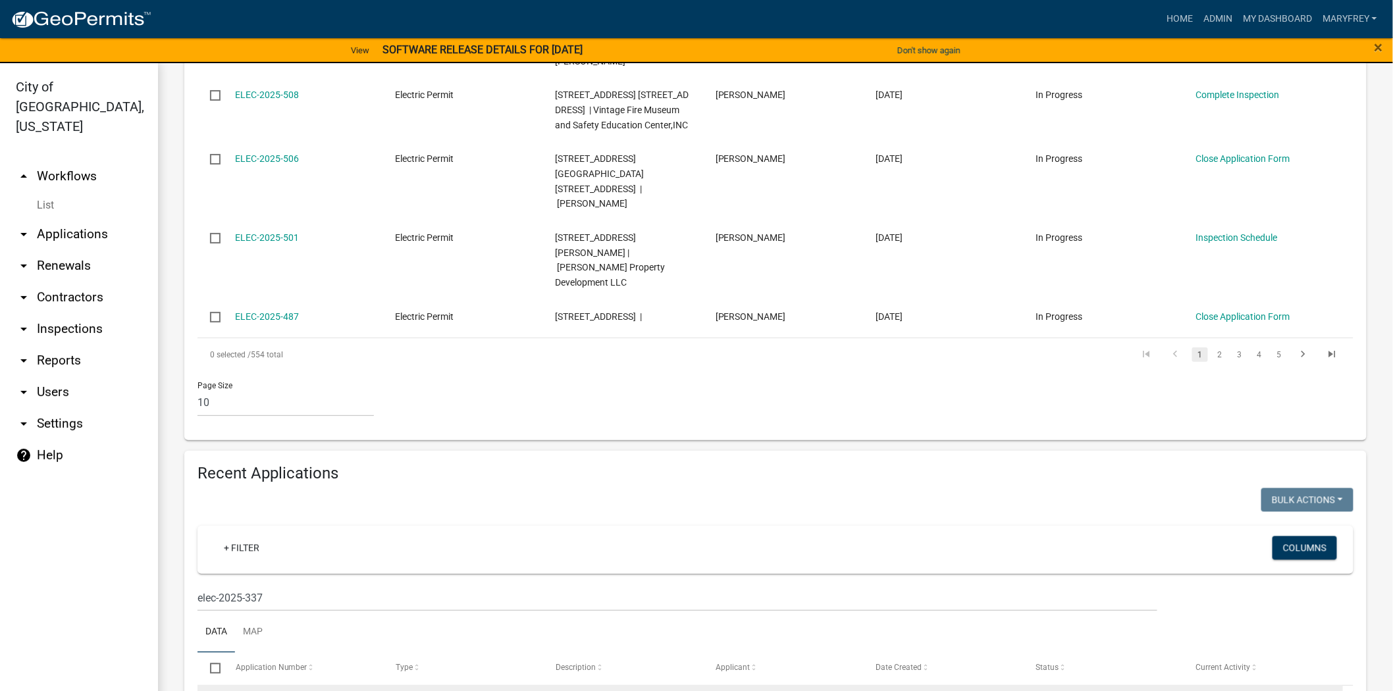
click at [273, 691] on link "ELEC-2025-337" at bounding box center [268, 702] width 64 height 11
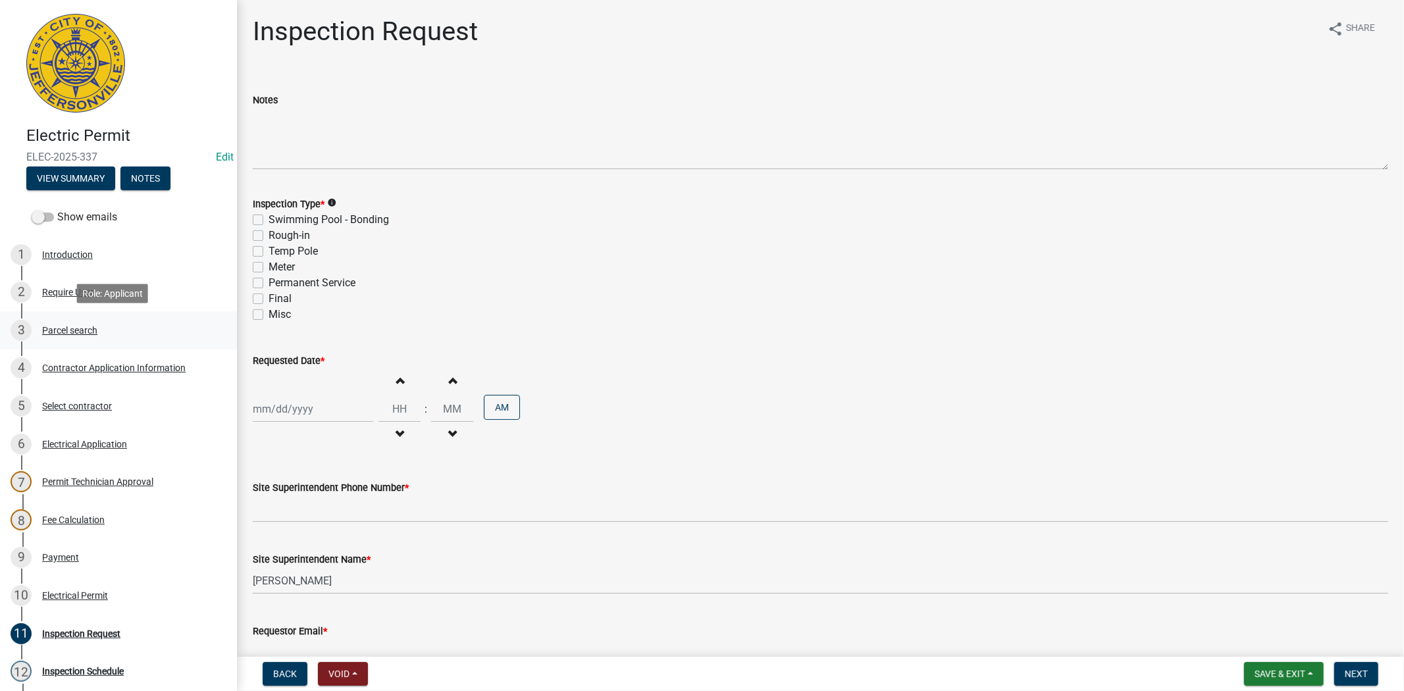
click at [70, 332] on div "Parcel search" at bounding box center [69, 330] width 55 height 9
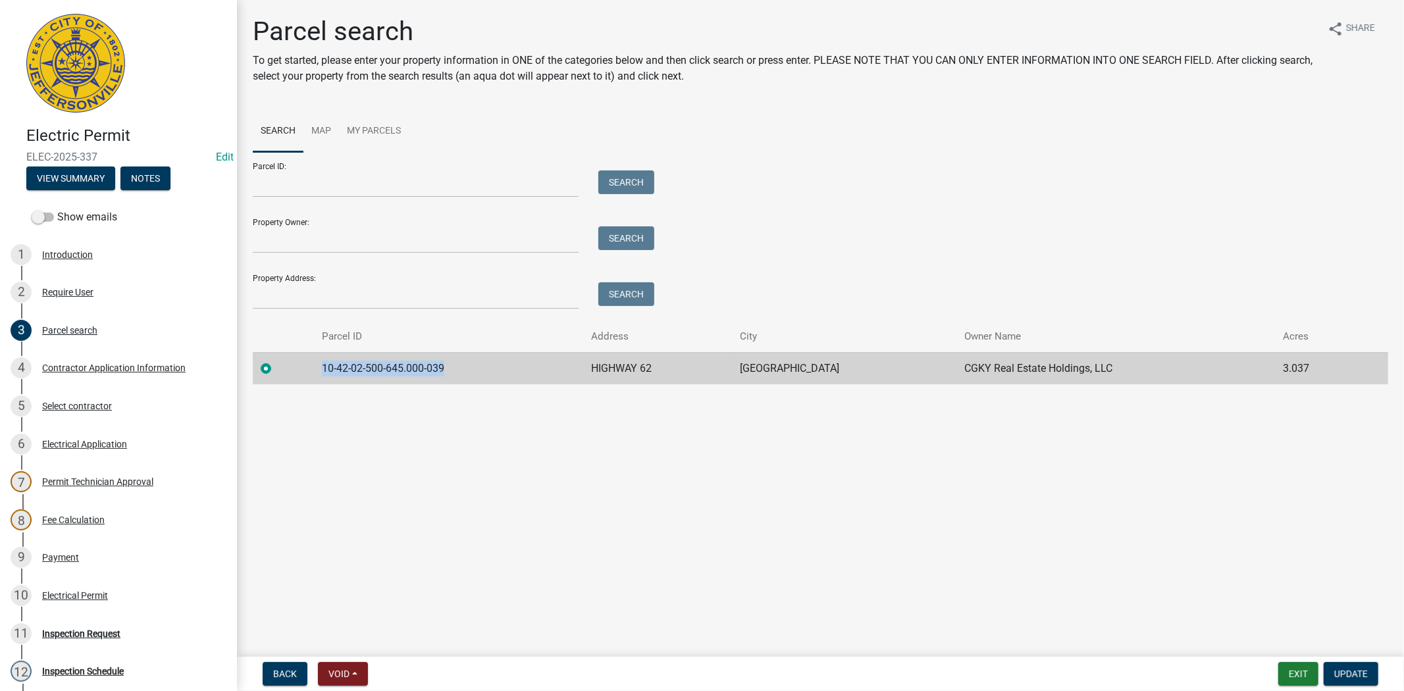
drag, startPoint x: 462, startPoint y: 371, endPoint x: 347, endPoint y: 383, distance: 115.2
click at [323, 381] on td "10-42-02-500-645.000-039" at bounding box center [448, 368] width 269 height 32
copy td "10-42-02-500-645.000-039"
click at [1300, 677] on button "Exit" at bounding box center [1299, 674] width 40 height 24
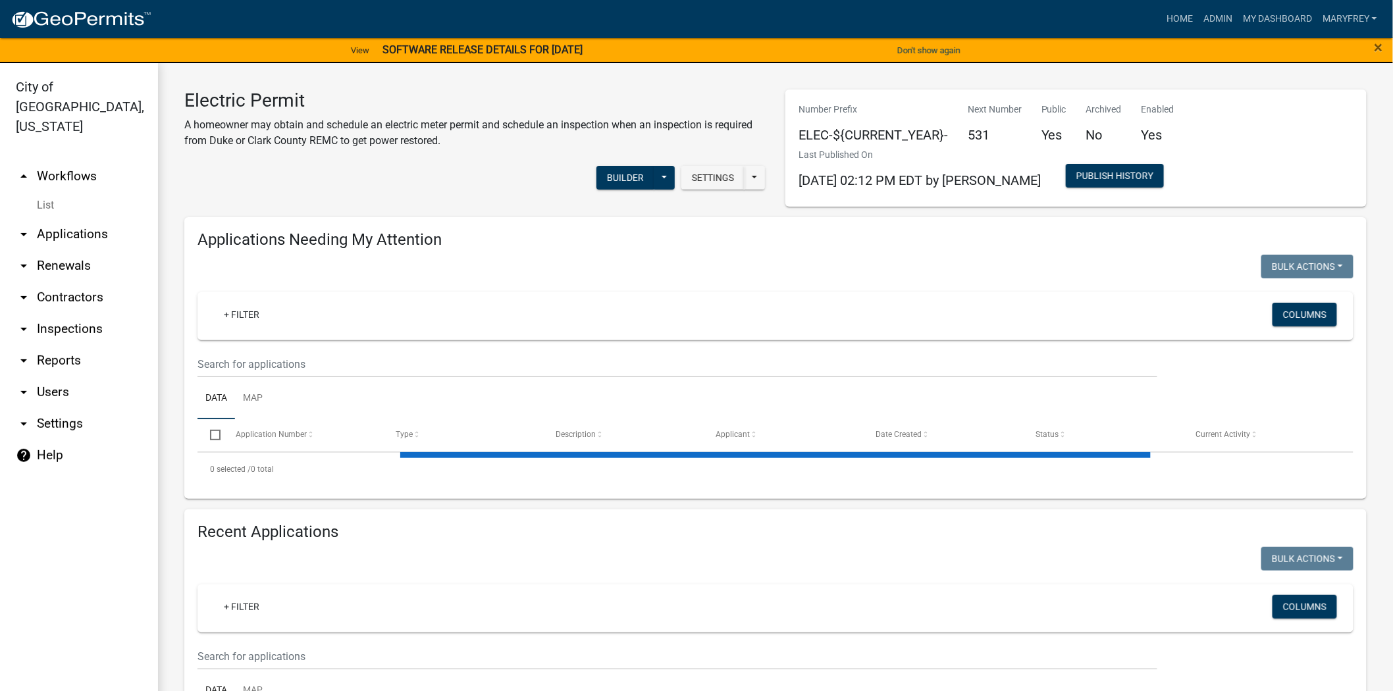
click at [90, 219] on link "arrow_drop_down Applications" at bounding box center [79, 235] width 158 height 32
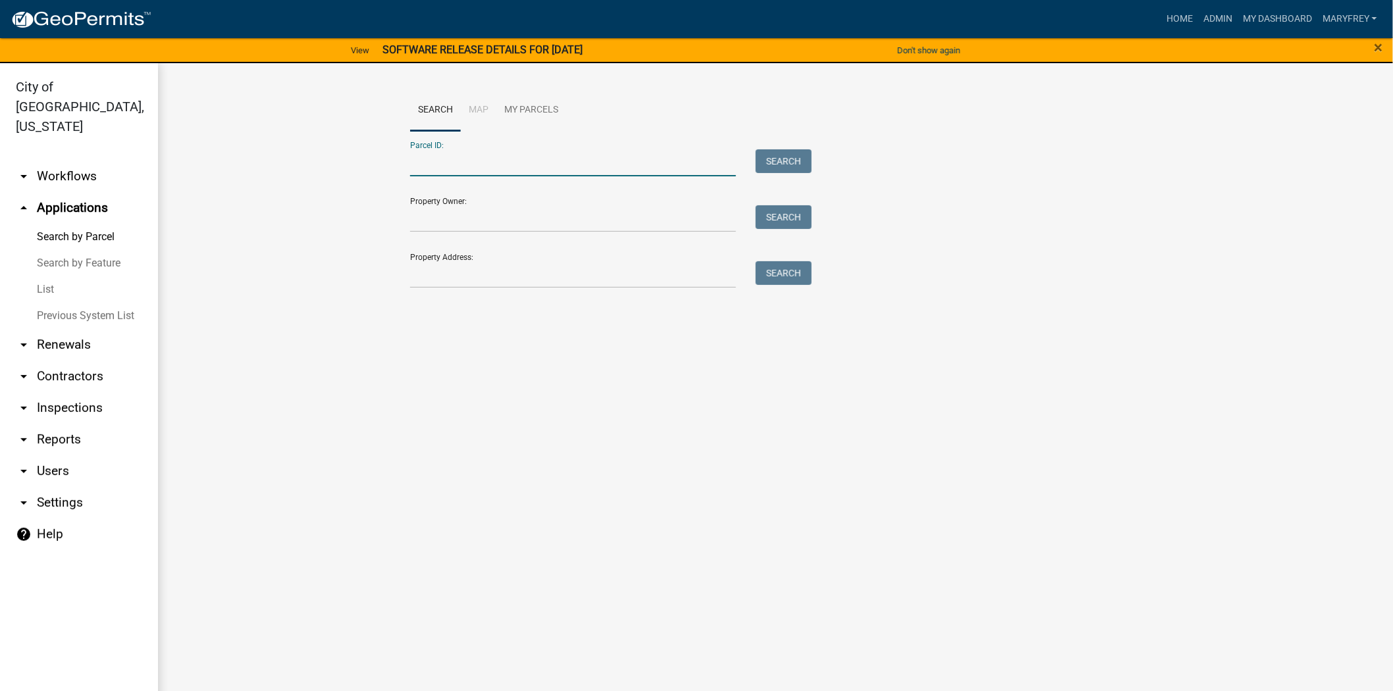
paste input "10-42-02-500-645.000-039"
type input "10-42-02-500-645.000-039"
click at [787, 159] on button "Search" at bounding box center [784, 161] width 56 height 24
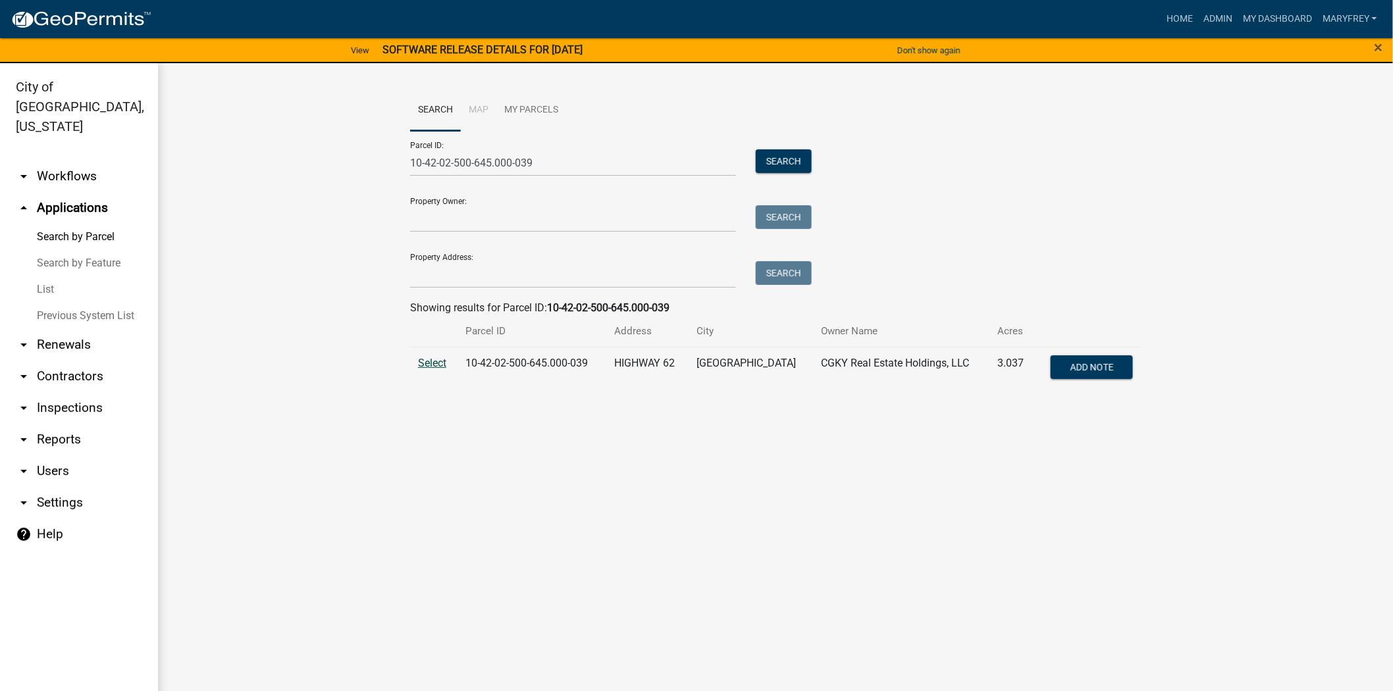
click at [429, 367] on span "Select" at bounding box center [432, 363] width 28 height 13
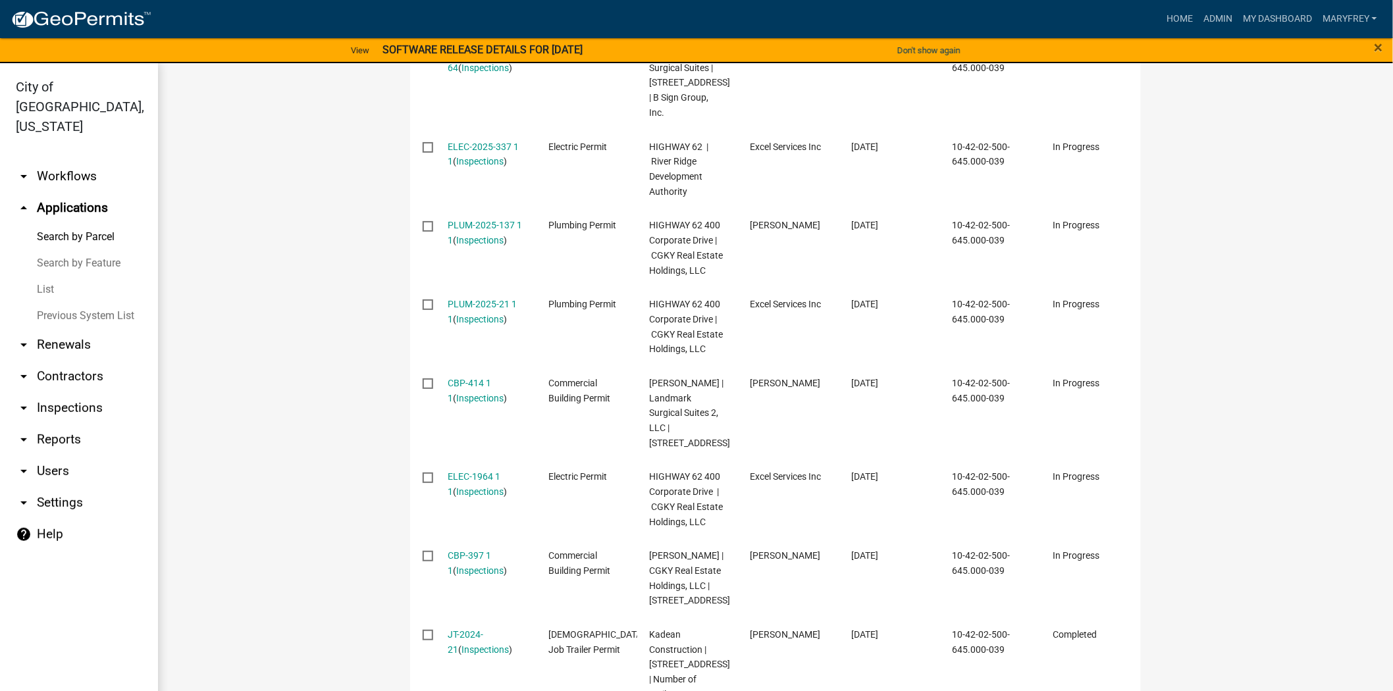
scroll to position [580, 0]
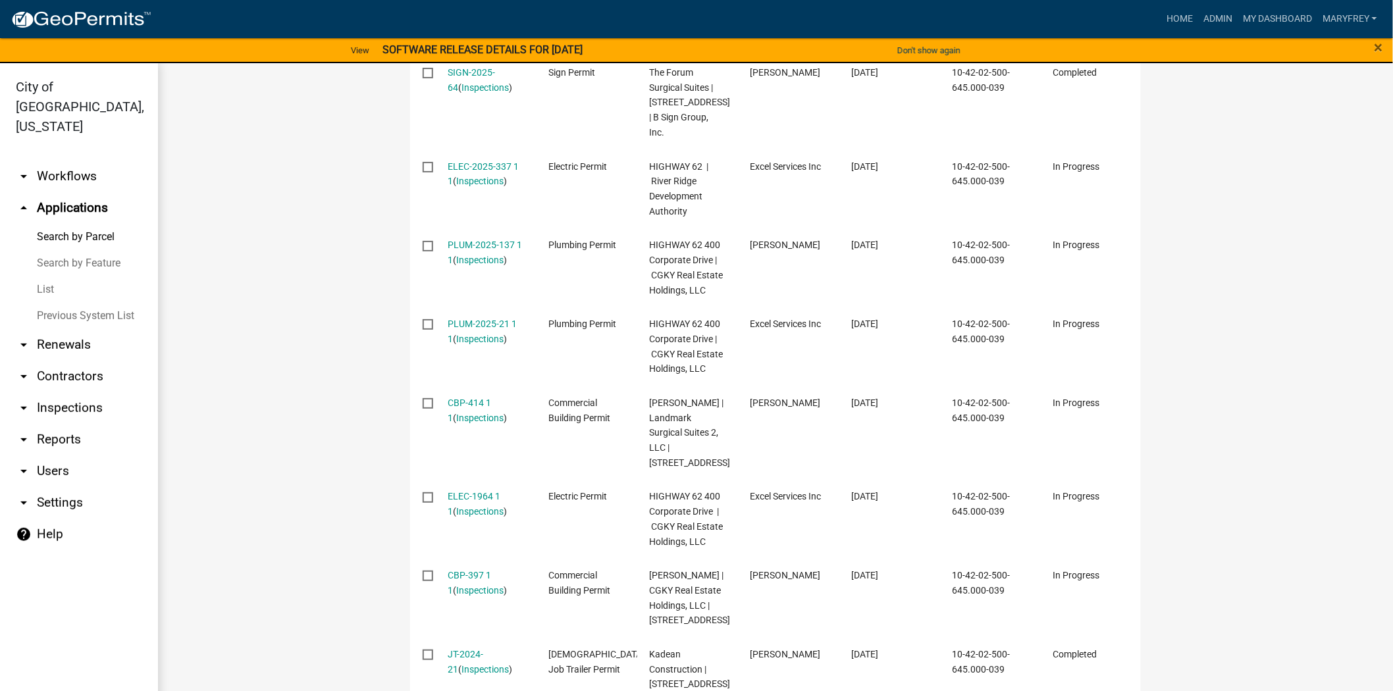
click at [68, 361] on link "arrow_drop_down Contractors" at bounding box center [79, 377] width 158 height 32
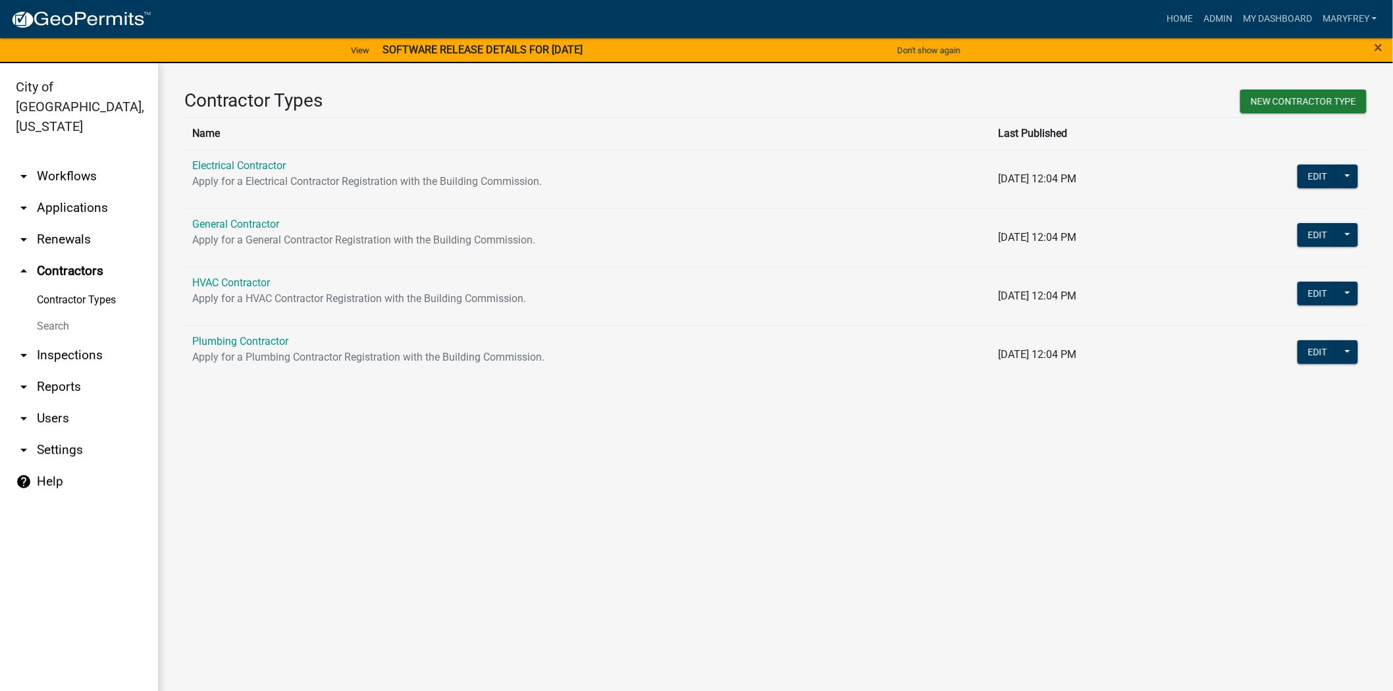
click at [237, 234] on p "Apply for a General Contractor Registration with the Building Commission." at bounding box center [587, 240] width 790 height 16
click at [244, 226] on link "General Contractor" at bounding box center [235, 224] width 87 height 13
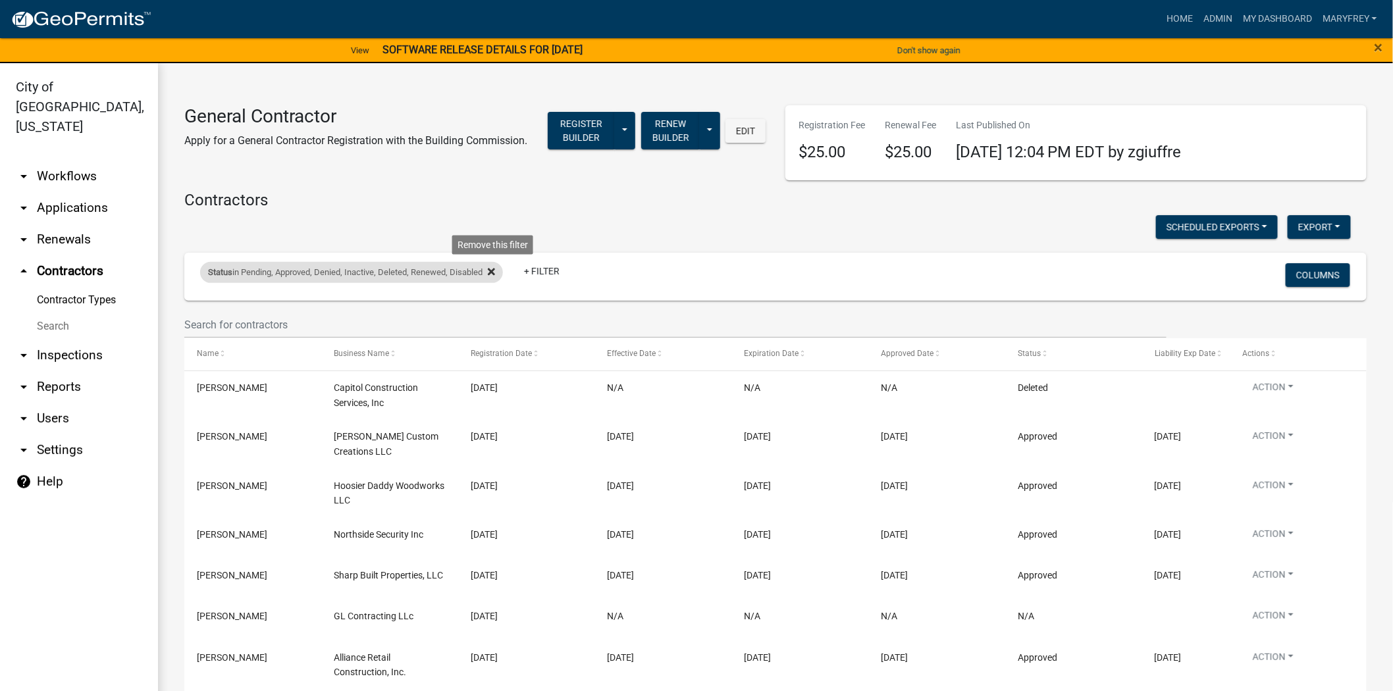
click at [494, 275] on icon at bounding box center [491, 272] width 7 height 11
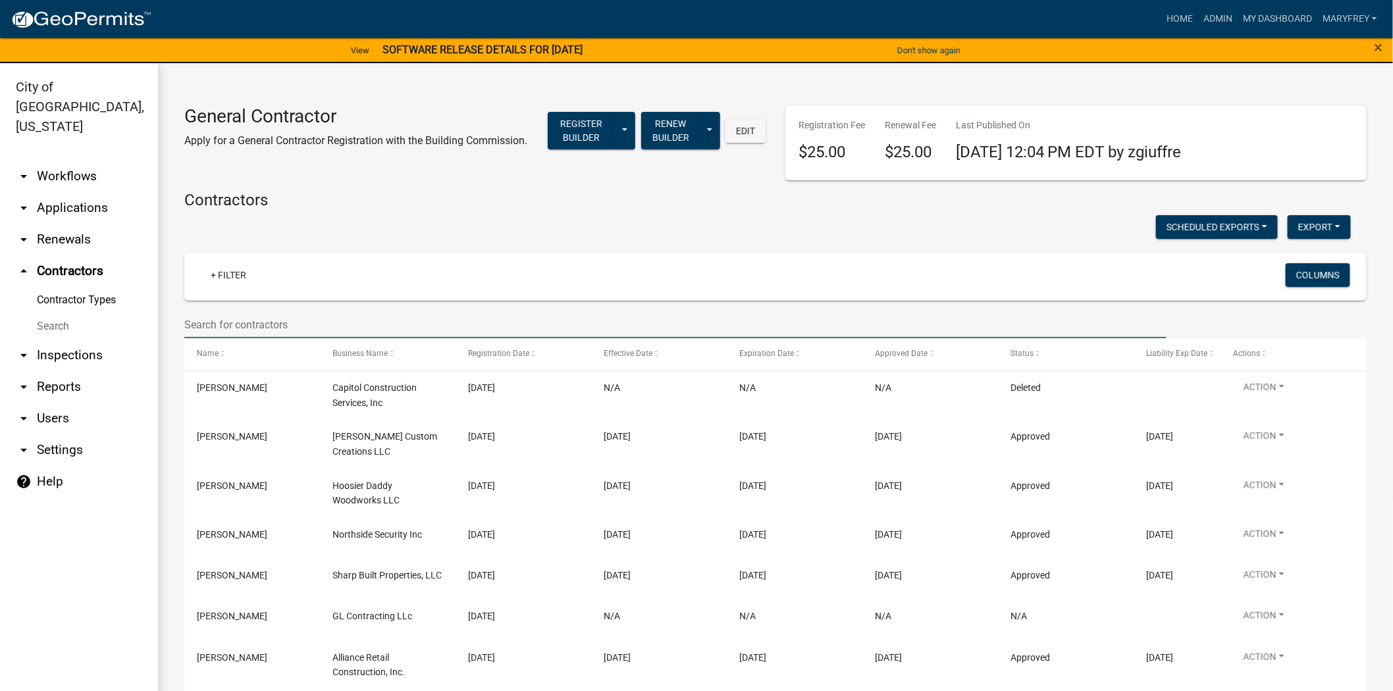
click at [228, 313] on input "text" at bounding box center [675, 324] width 982 height 27
type input "edwards"
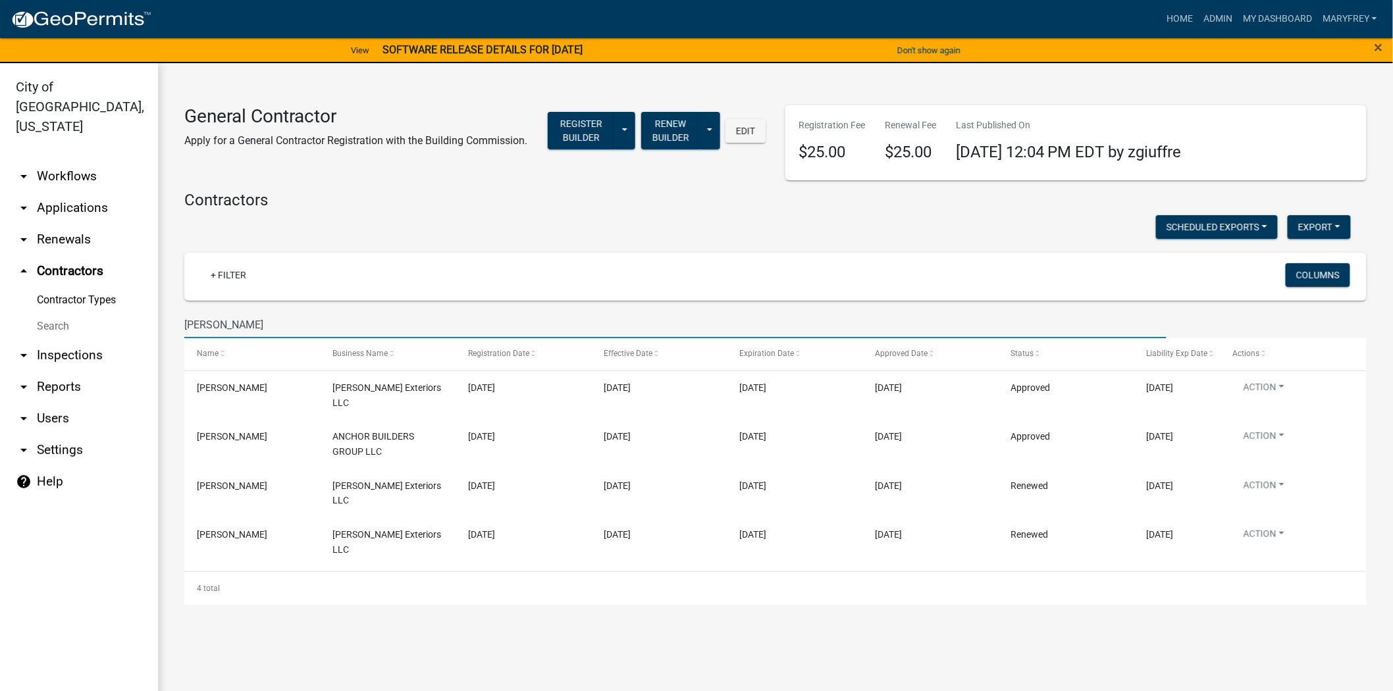
drag, startPoint x: 232, startPoint y: 327, endPoint x: 142, endPoint y: 328, distance: 90.2
click at [142, 328] on div "City of Jeffersonville, Indiana arrow_drop_down Workflows List arrow_drop_down …" at bounding box center [696, 385] width 1393 height 644
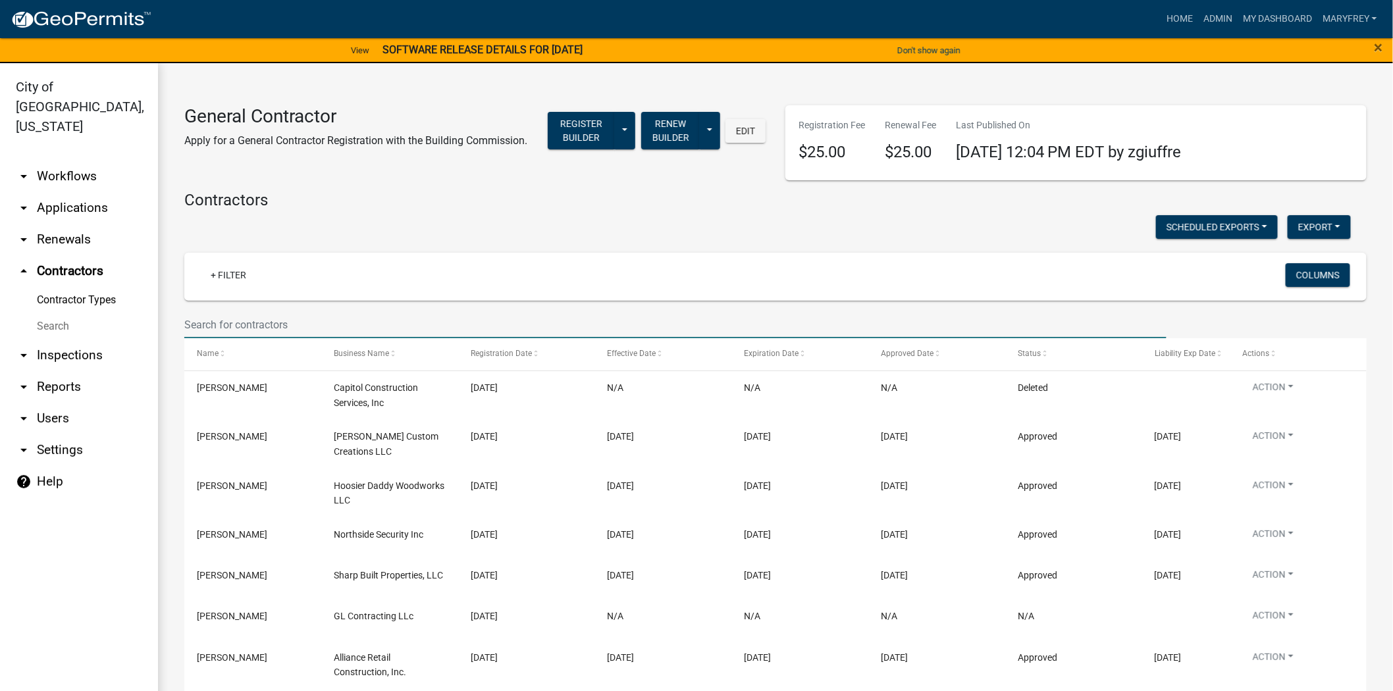
click at [86, 192] on link "arrow_drop_down Applications" at bounding box center [79, 208] width 158 height 32
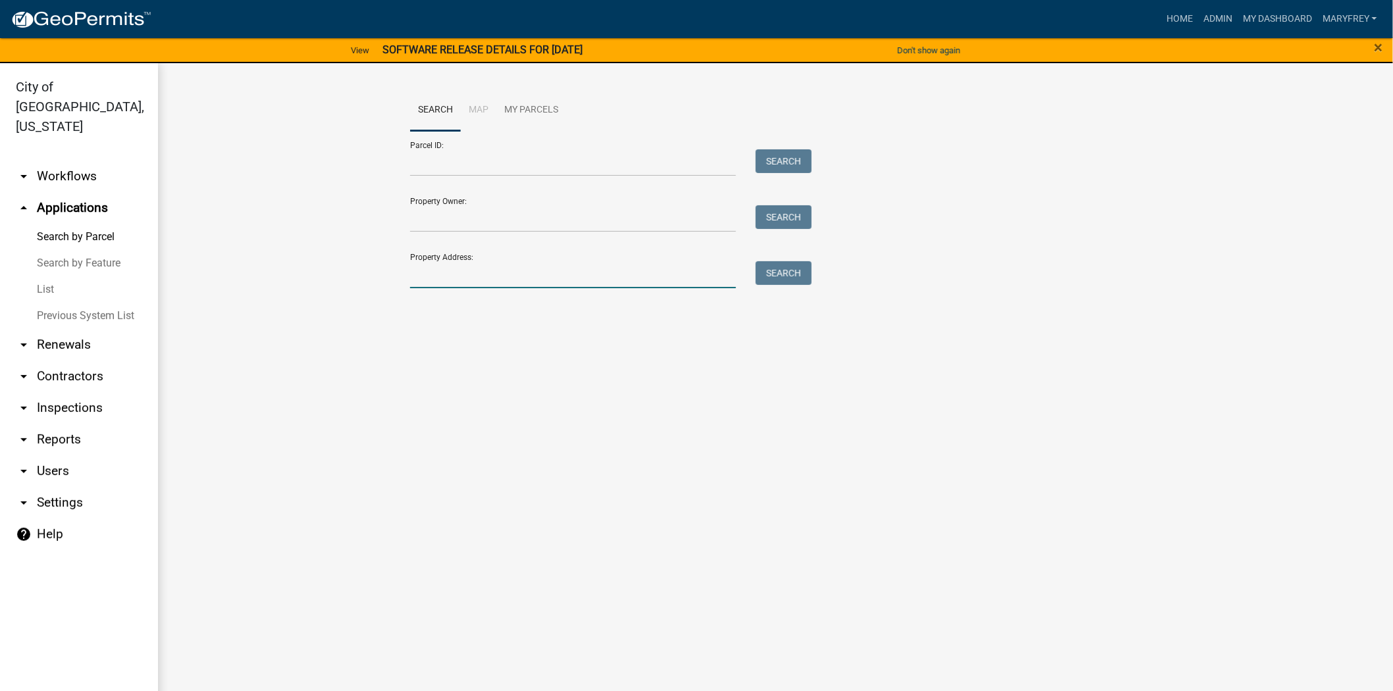
click at [439, 275] on input "Property Address:" at bounding box center [573, 274] width 326 height 27
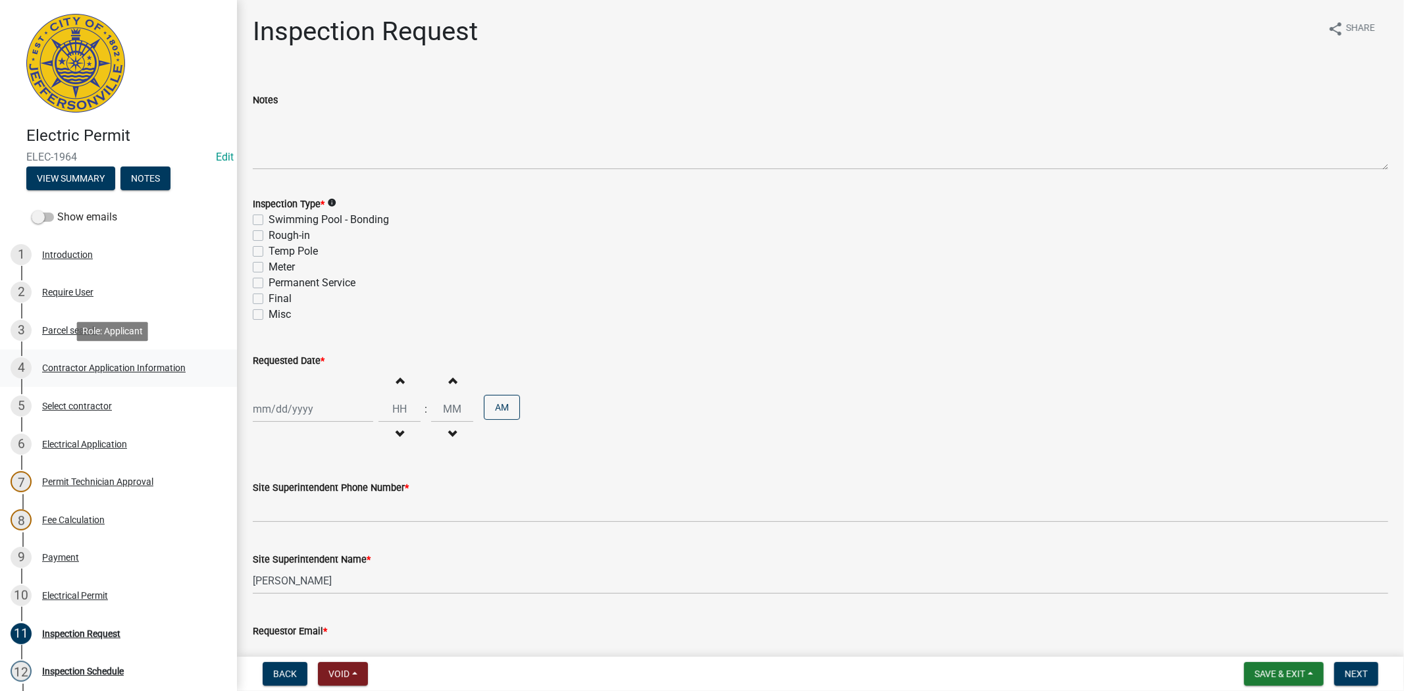
click at [106, 365] on div "Contractor Application Information" at bounding box center [114, 367] width 144 height 9
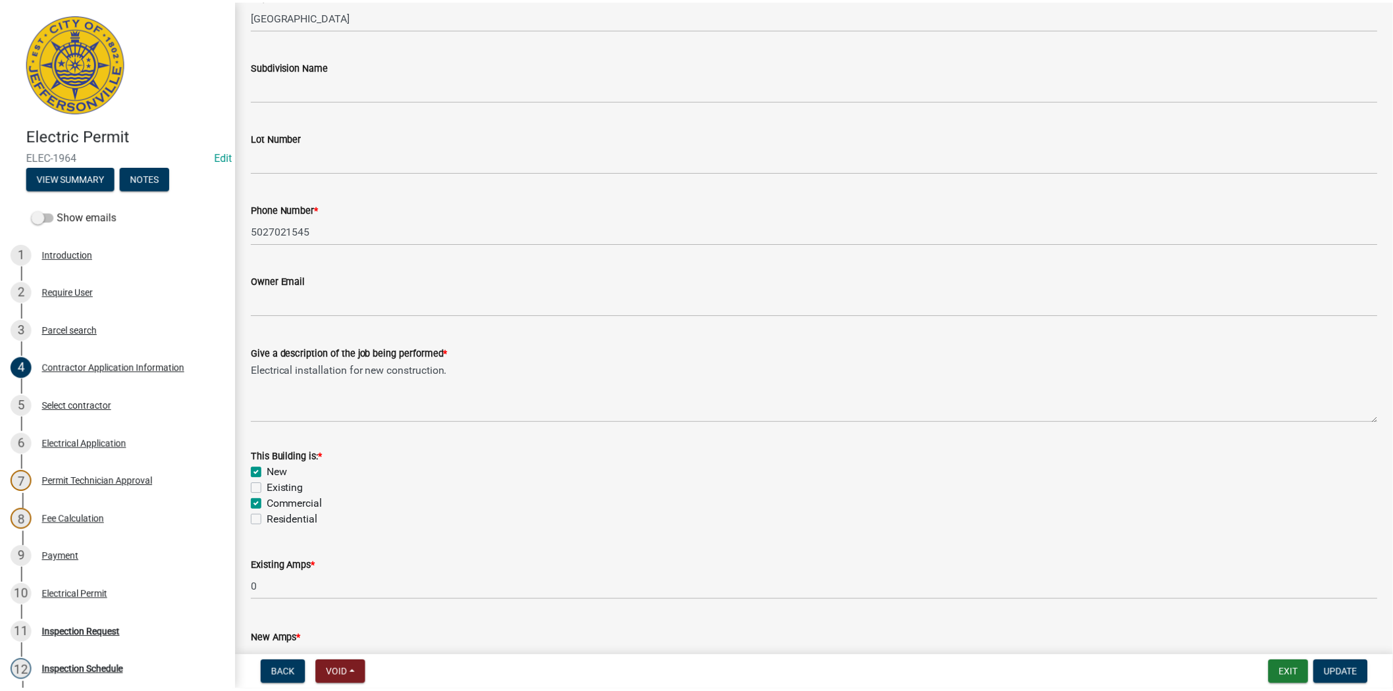
scroll to position [439, 0]
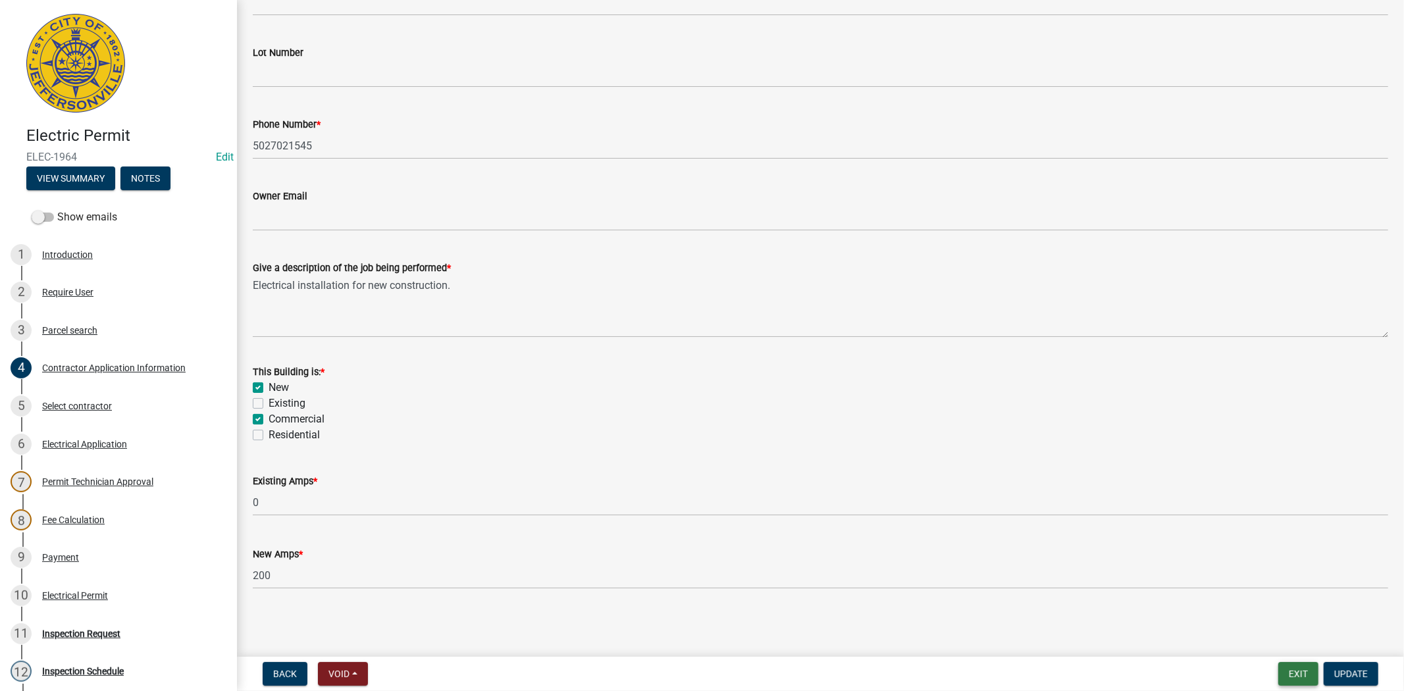
click at [1297, 679] on button "Exit" at bounding box center [1299, 674] width 40 height 24
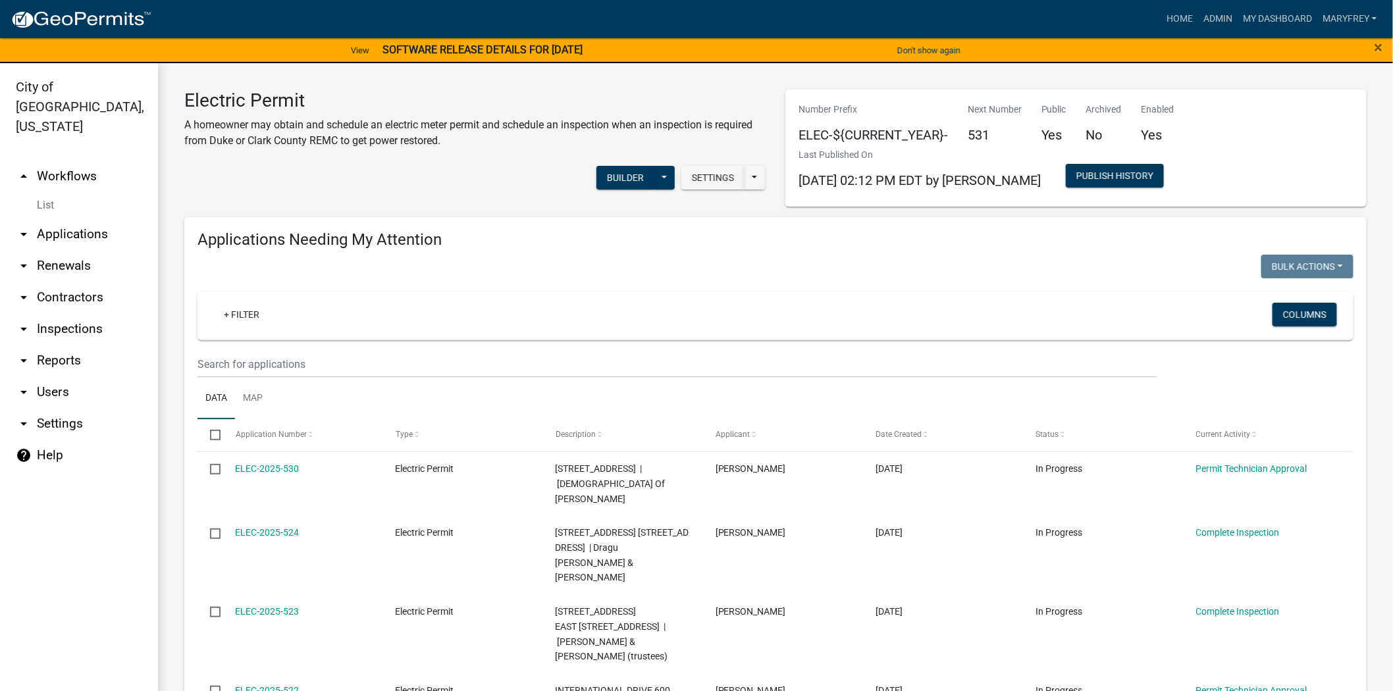
click at [76, 219] on link "arrow_drop_down Applications" at bounding box center [79, 235] width 158 height 32
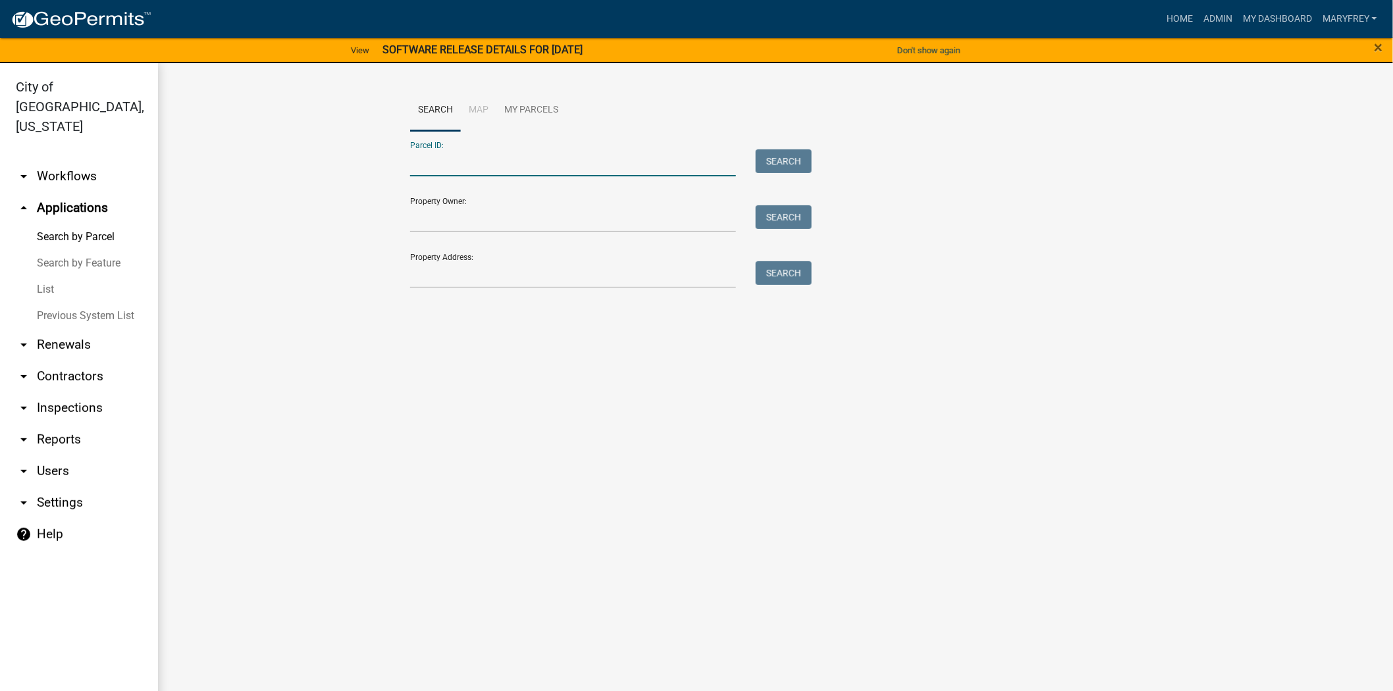
paste input "10-42-02-500-645.000-039"
type input "10-42-02-500-645.000-039"
click at [787, 157] on button "Search" at bounding box center [784, 161] width 56 height 24
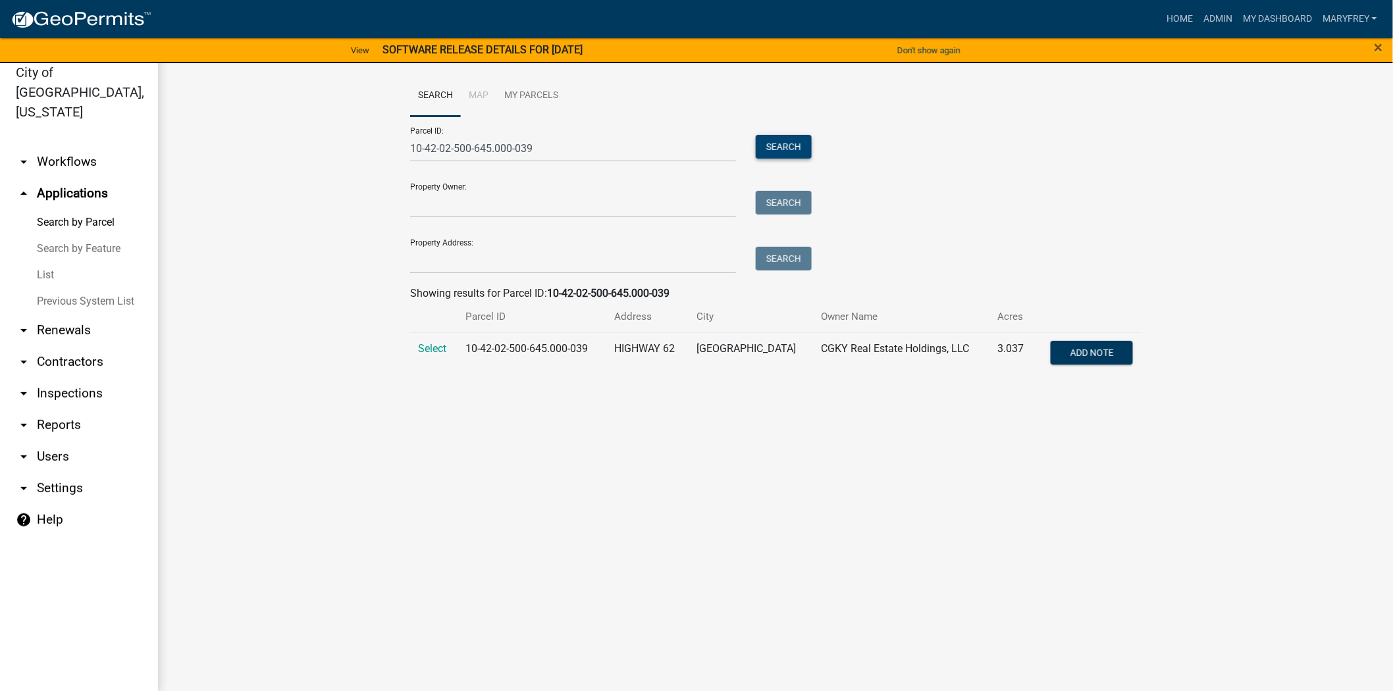
scroll to position [16, 0]
click at [435, 346] on span "Select" at bounding box center [432, 347] width 28 height 13
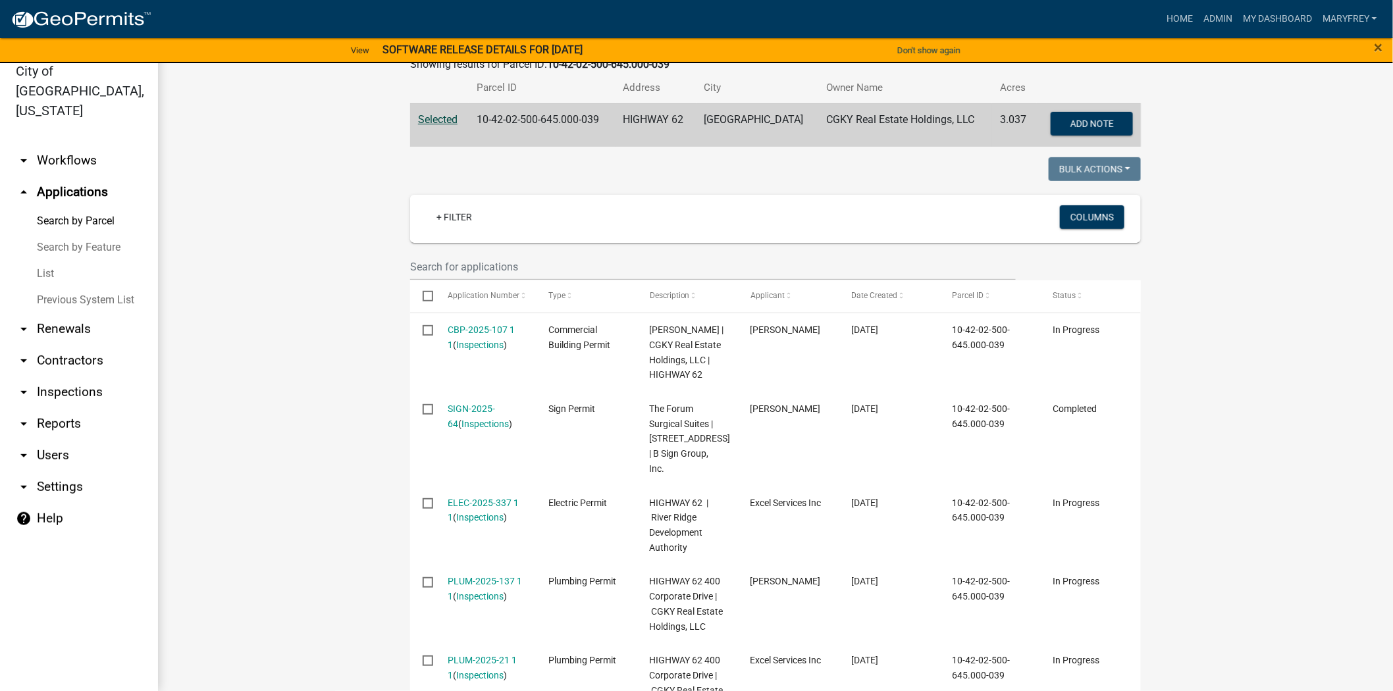
scroll to position [259, 0]
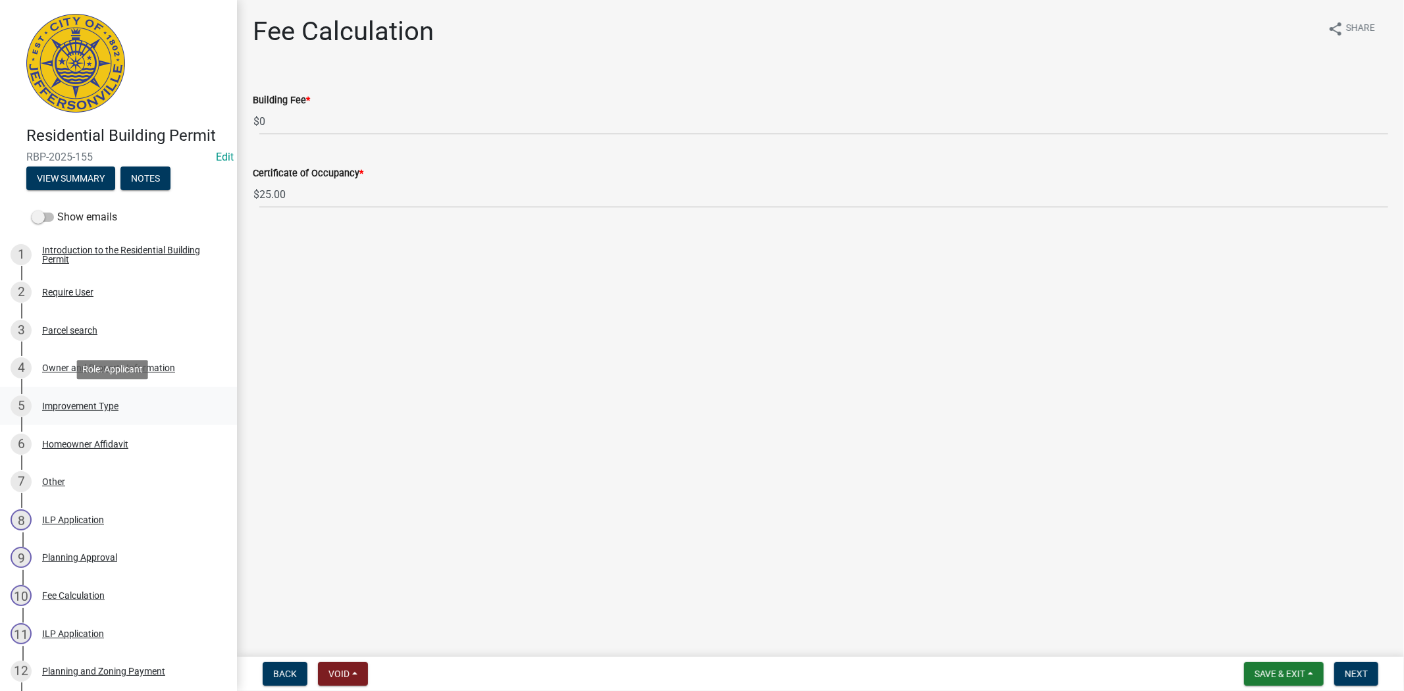
click at [99, 406] on div "Improvement Type" at bounding box center [80, 406] width 76 height 9
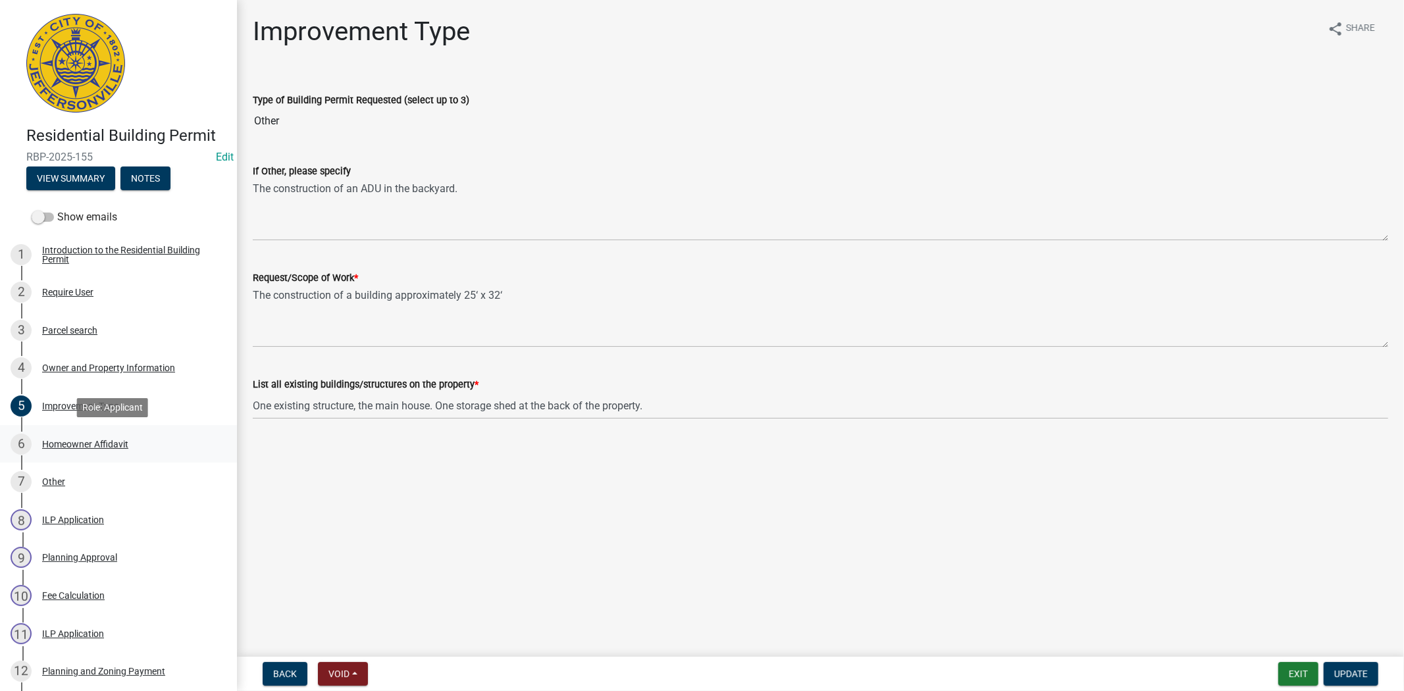
click at [77, 444] on div "Homeowner Affidavit" at bounding box center [85, 444] width 86 height 9
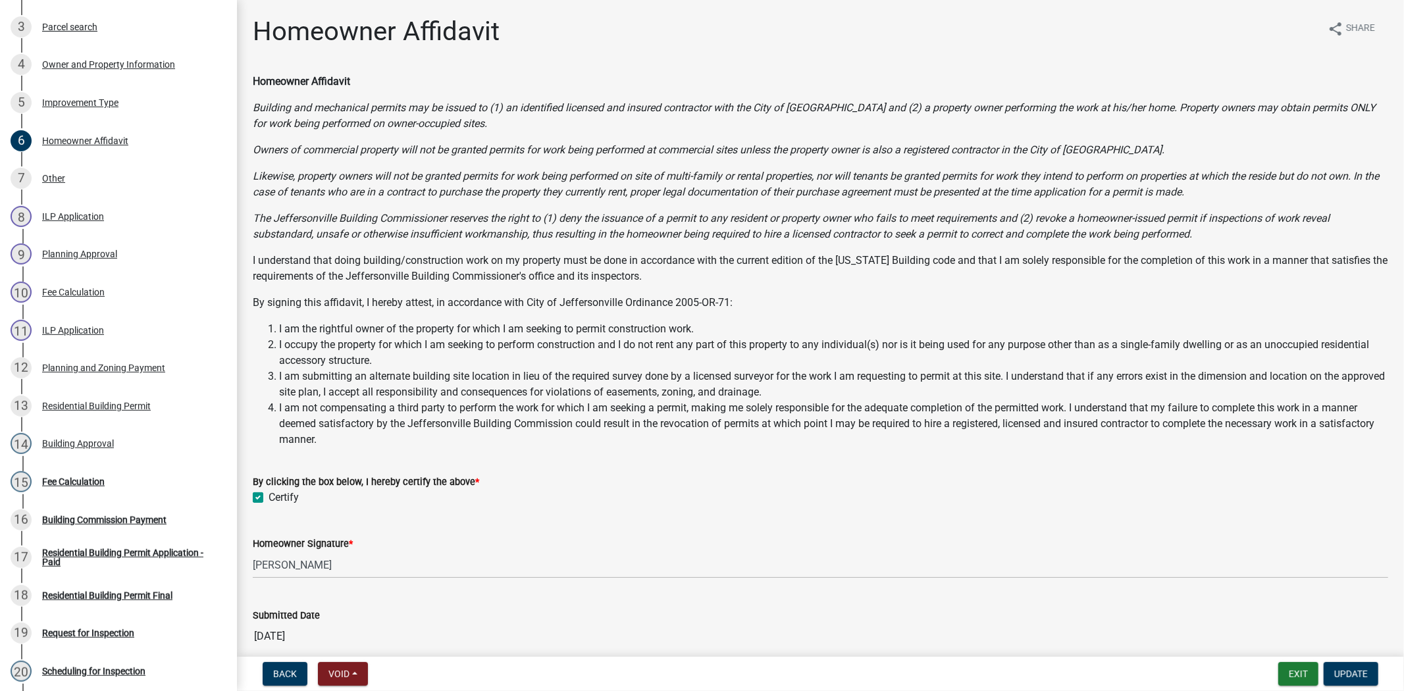
scroll to position [325, 0]
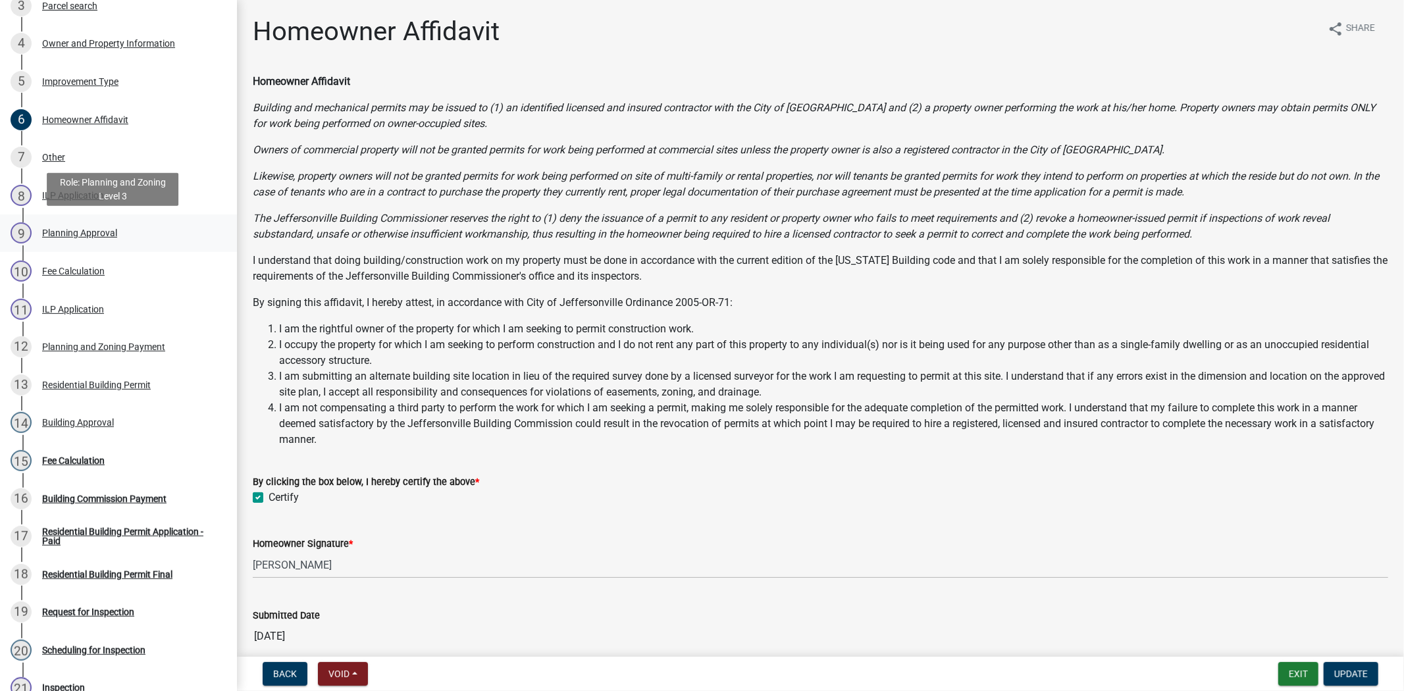
click at [74, 232] on div "Planning Approval" at bounding box center [79, 232] width 75 height 9
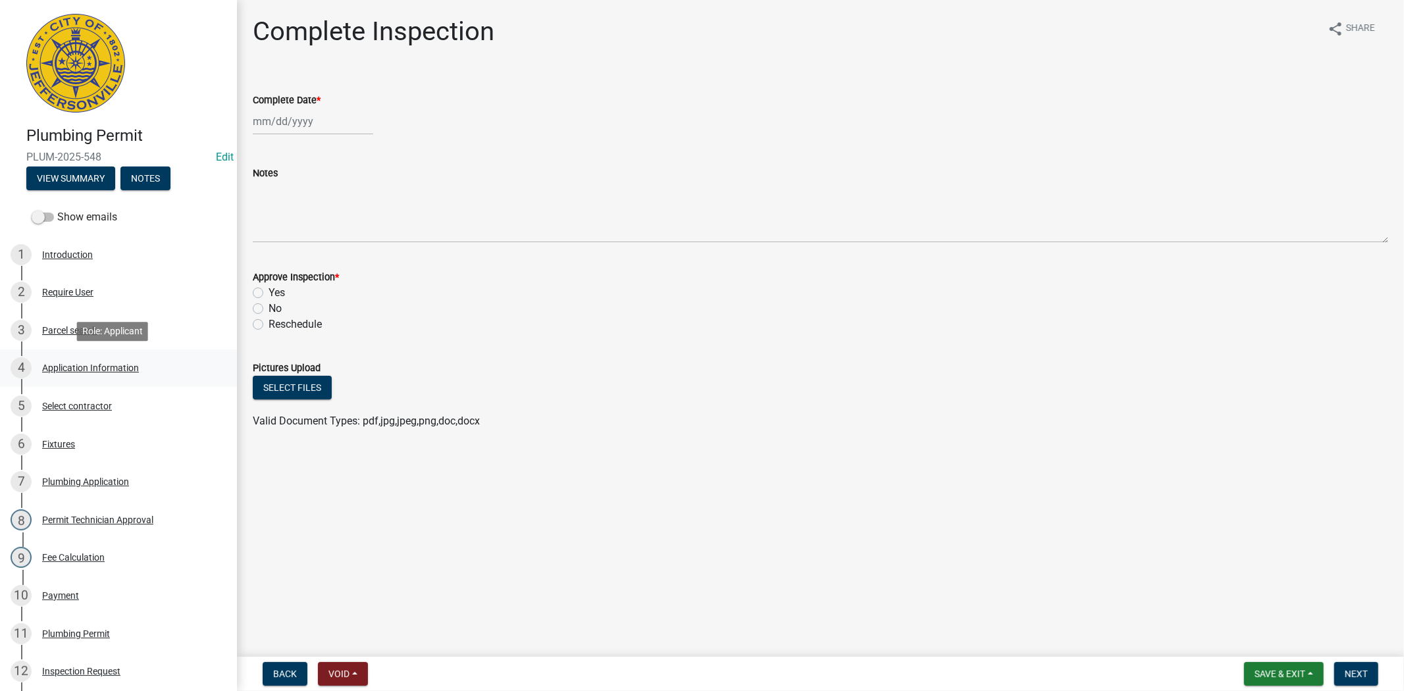
click at [82, 371] on div "Application Information" at bounding box center [90, 367] width 97 height 9
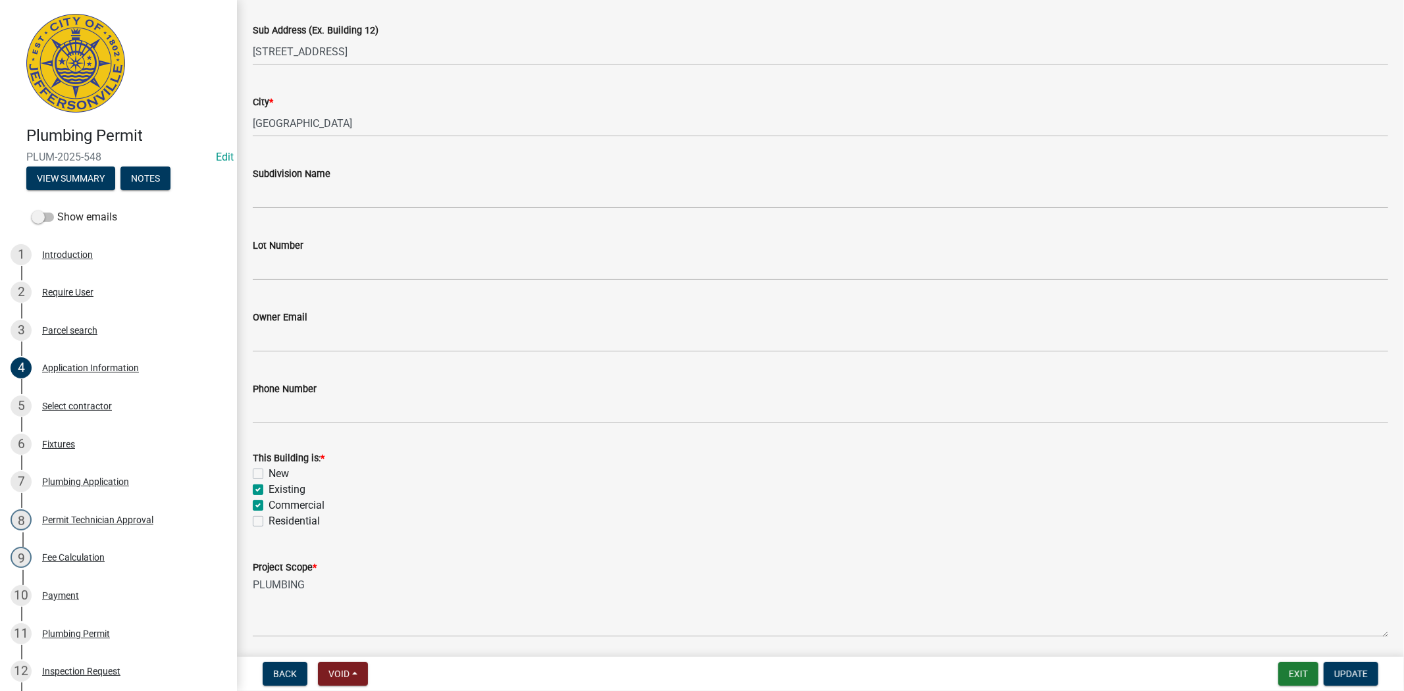
scroll to position [293, 0]
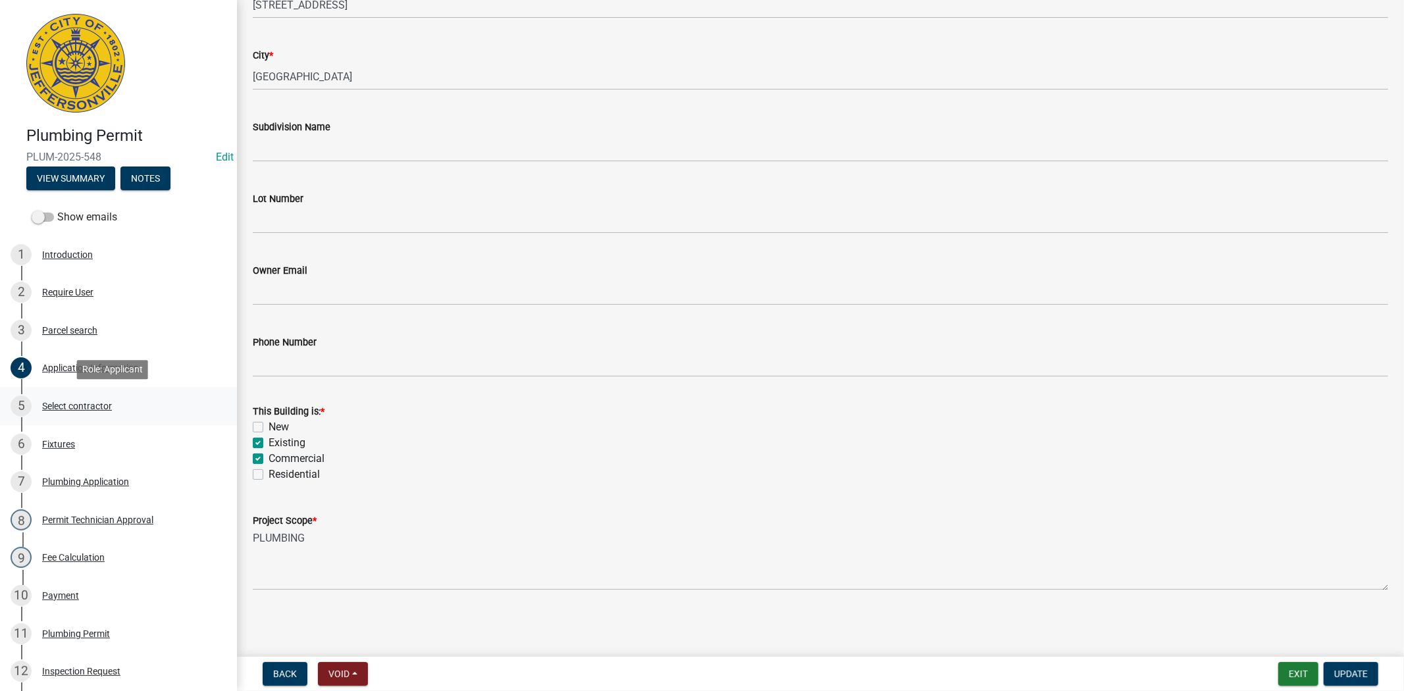
click at [82, 402] on div "Select contractor" at bounding box center [77, 406] width 70 height 9
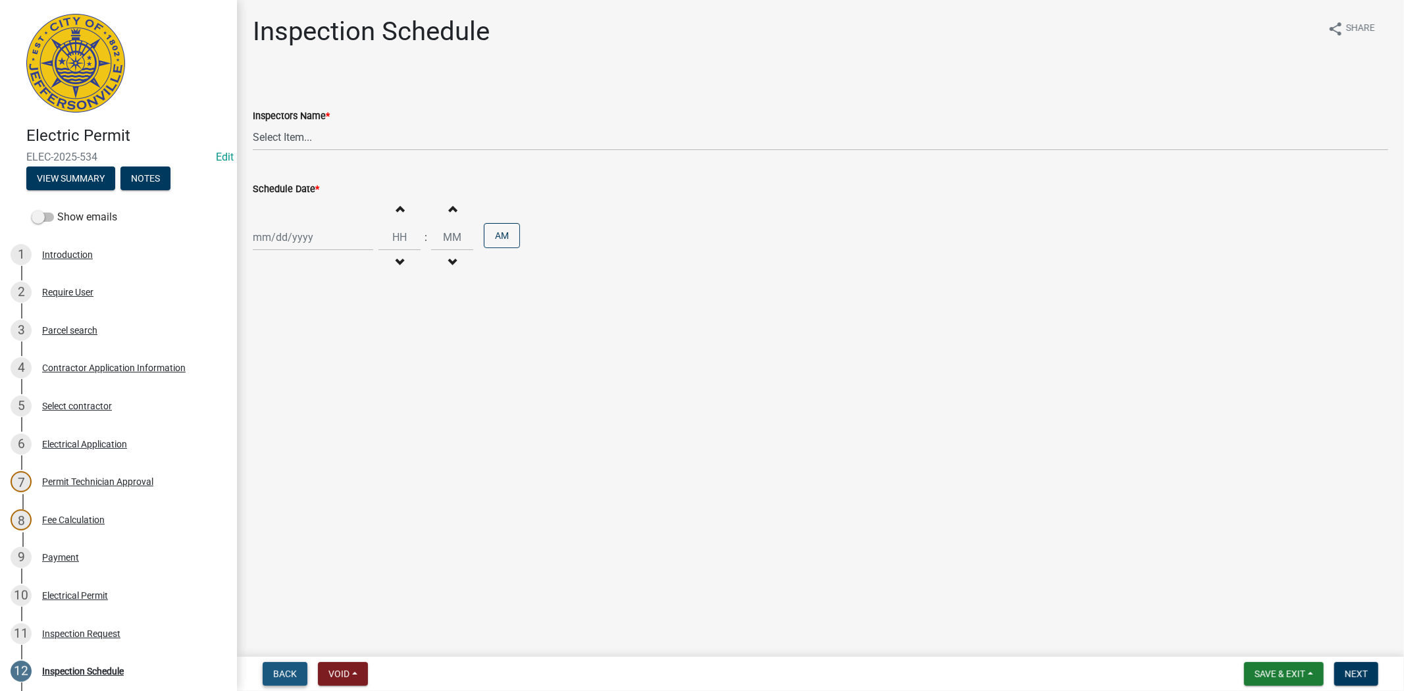
click at [291, 669] on span "Back" at bounding box center [285, 674] width 24 height 11
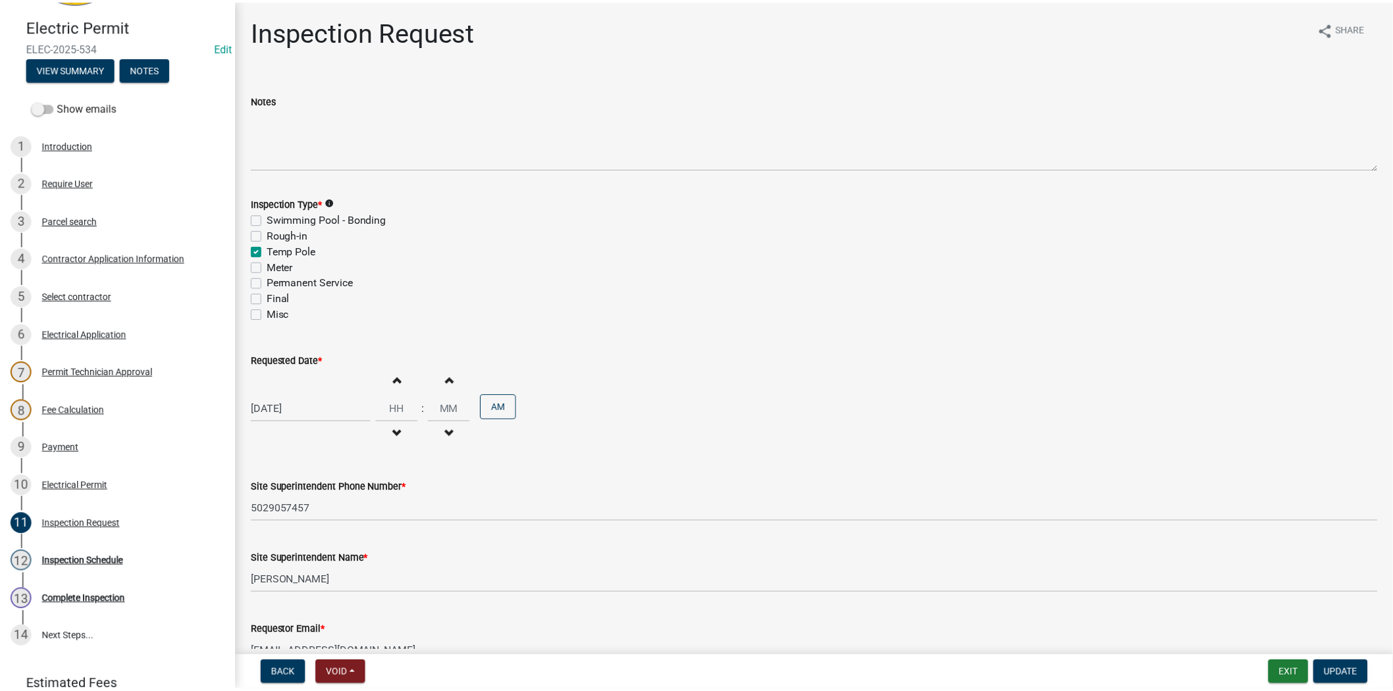
scroll to position [113, 0]
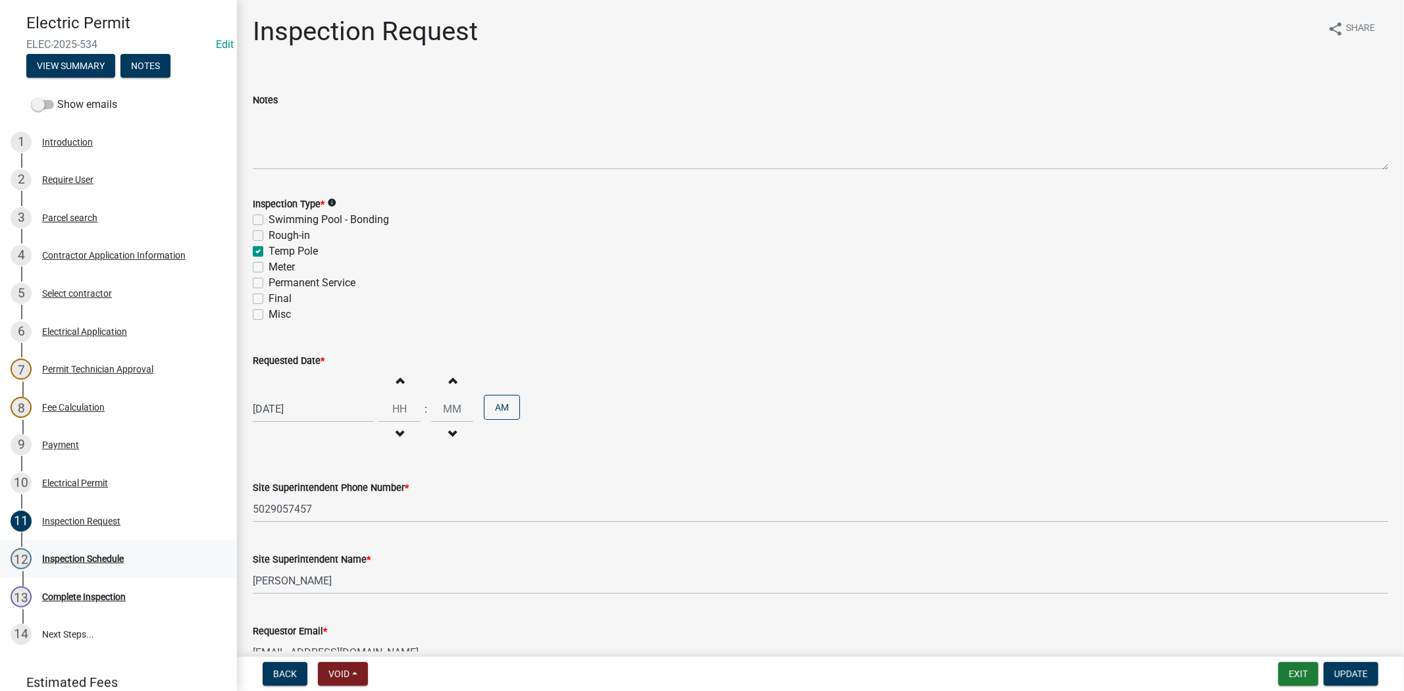
click at [99, 560] on div "Inspection Schedule" at bounding box center [83, 558] width 82 height 9
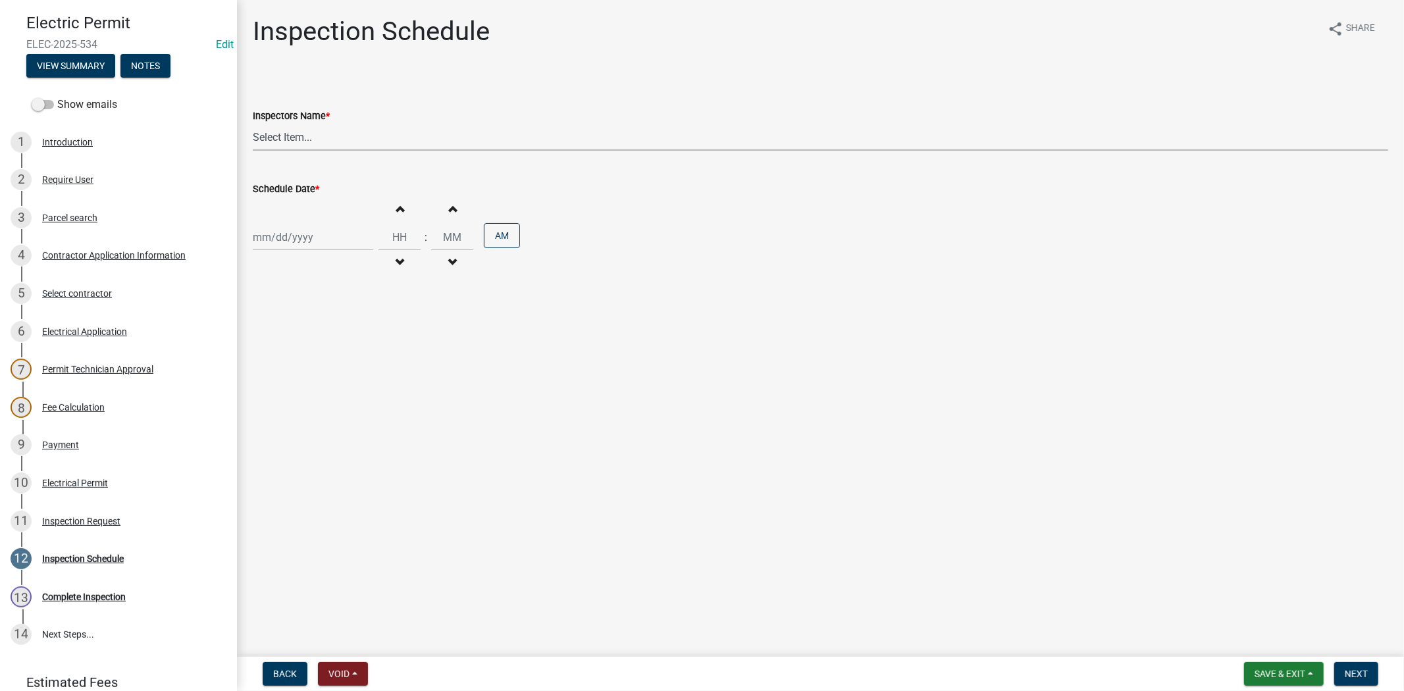
click at [324, 134] on select "Select Item... [PERSON_NAME] ([PERSON_NAME]) [PERSON_NAME] ([PERSON_NAME]) mkru…" at bounding box center [821, 137] width 1136 height 27
select select "36a8b8f0-2ef8-43e9-ae06-718f51af8d36"
click at [253, 124] on select "Select Item... [PERSON_NAME] ([PERSON_NAME]) [PERSON_NAME] ([PERSON_NAME]) mkru…" at bounding box center [821, 137] width 1136 height 27
click at [314, 240] on div at bounding box center [313, 237] width 120 height 27
select select "10"
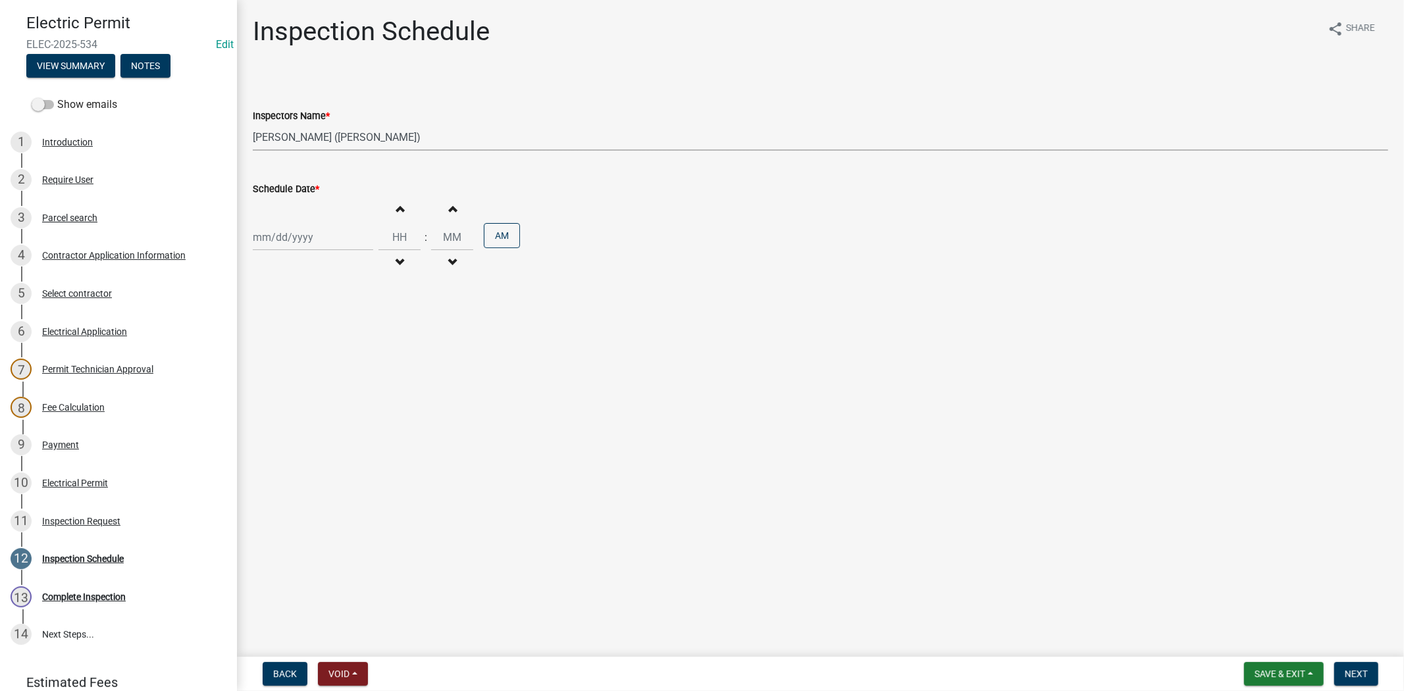
select select "2025"
click at [301, 329] on div "8" at bounding box center [308, 328] width 21 height 21
type input "[DATE]"
click at [1358, 676] on span "Next" at bounding box center [1356, 674] width 23 height 11
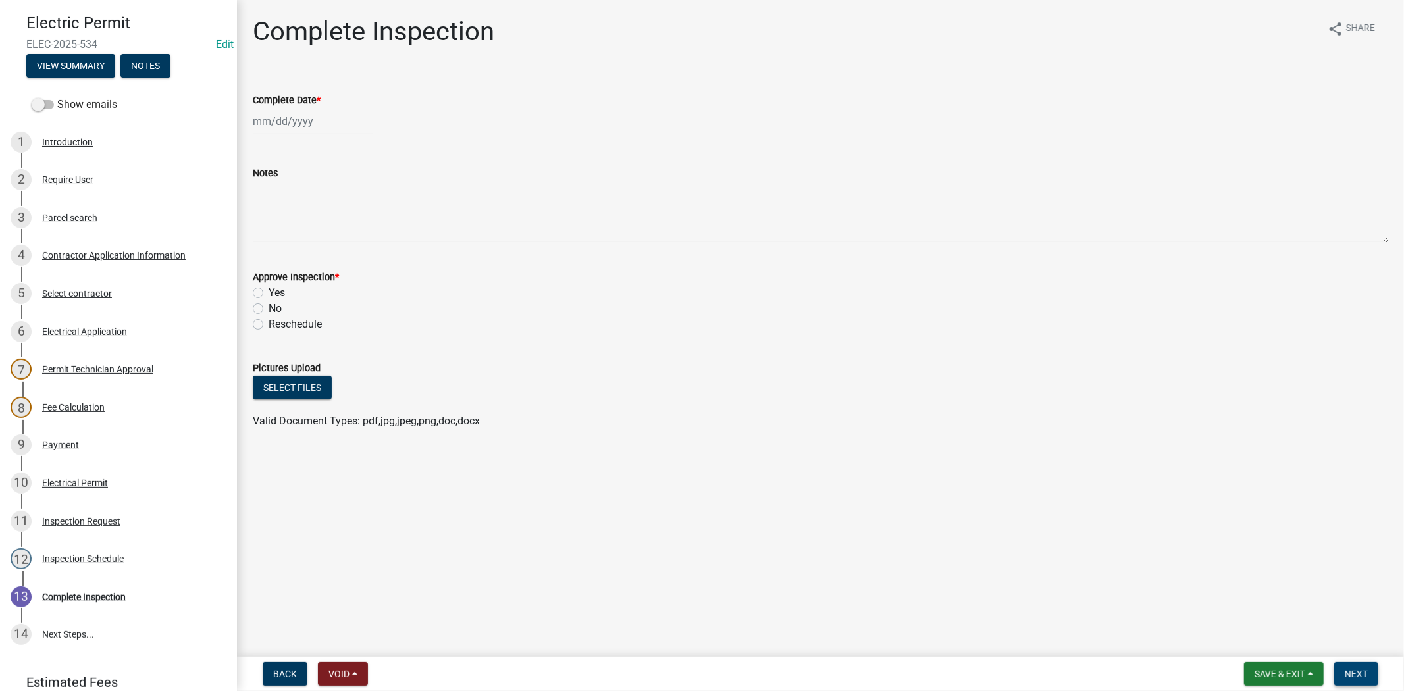
click at [1358, 676] on span "Next" at bounding box center [1356, 674] width 23 height 11
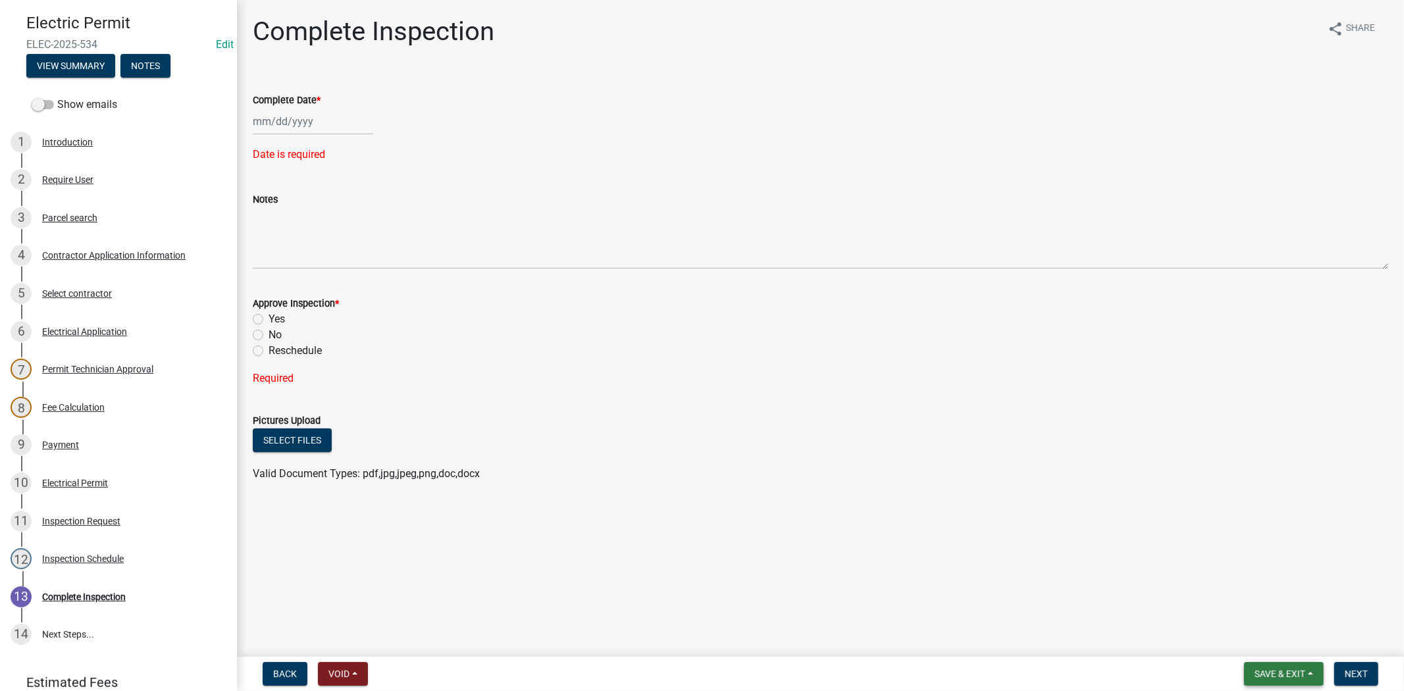
drag, startPoint x: 1304, startPoint y: 676, endPoint x: 1295, endPoint y: 673, distance: 9.8
click at [1304, 676] on span "Save & Exit" at bounding box center [1280, 674] width 51 height 11
click at [1267, 649] on button "Save & Exit" at bounding box center [1271, 640] width 105 height 32
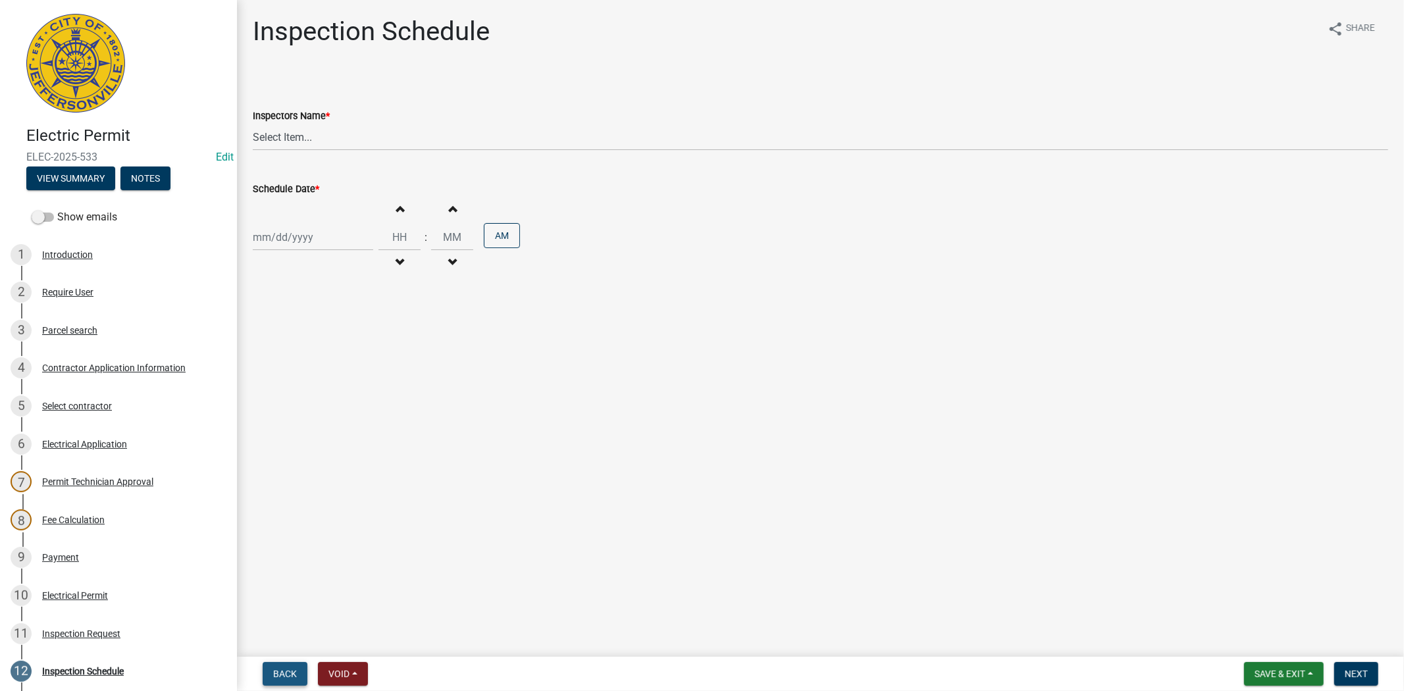
click at [279, 669] on span "Back" at bounding box center [285, 674] width 24 height 11
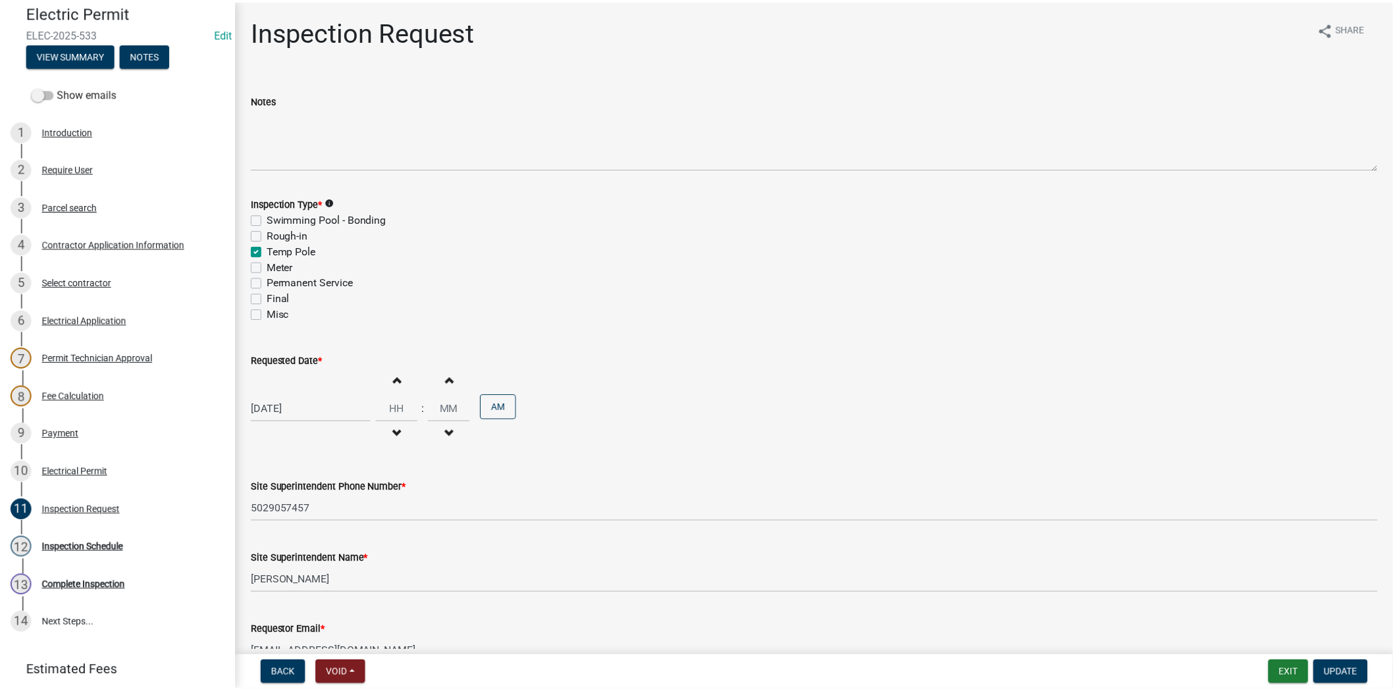
scroll to position [125, 0]
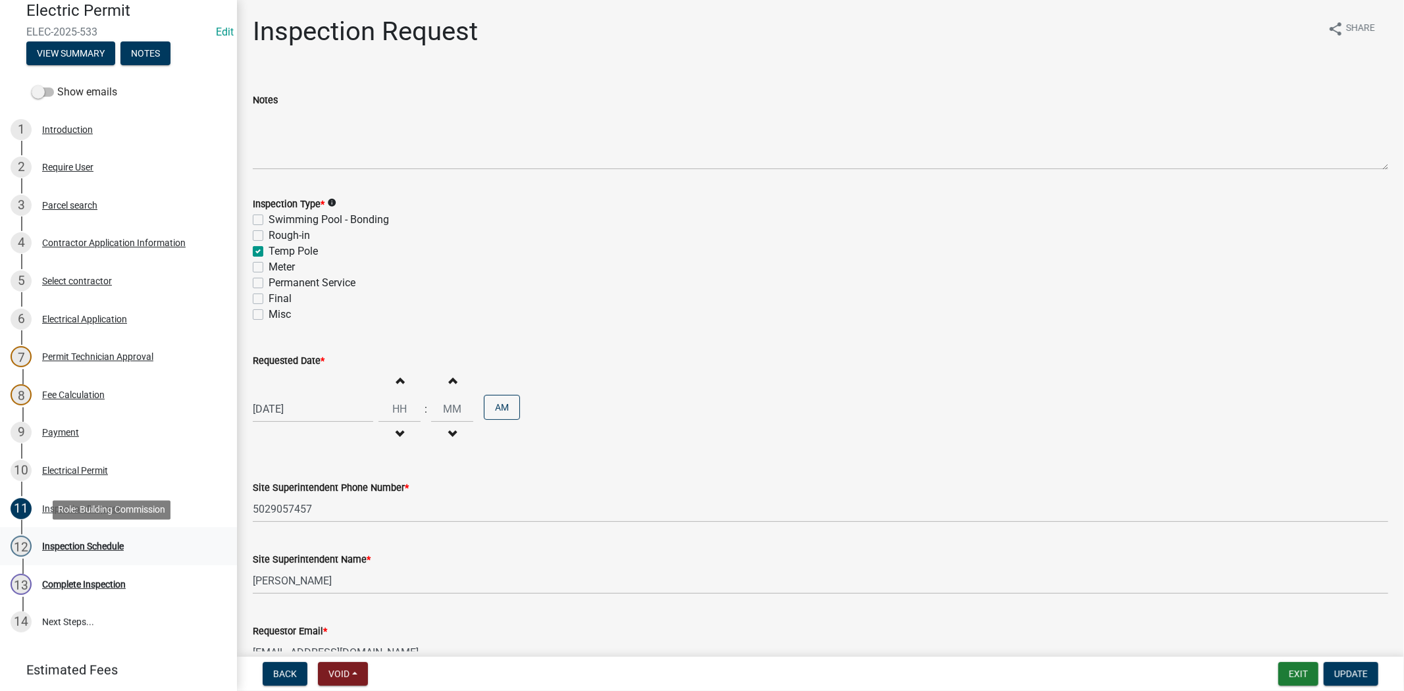
click at [61, 548] on div "Inspection Schedule" at bounding box center [83, 546] width 82 height 9
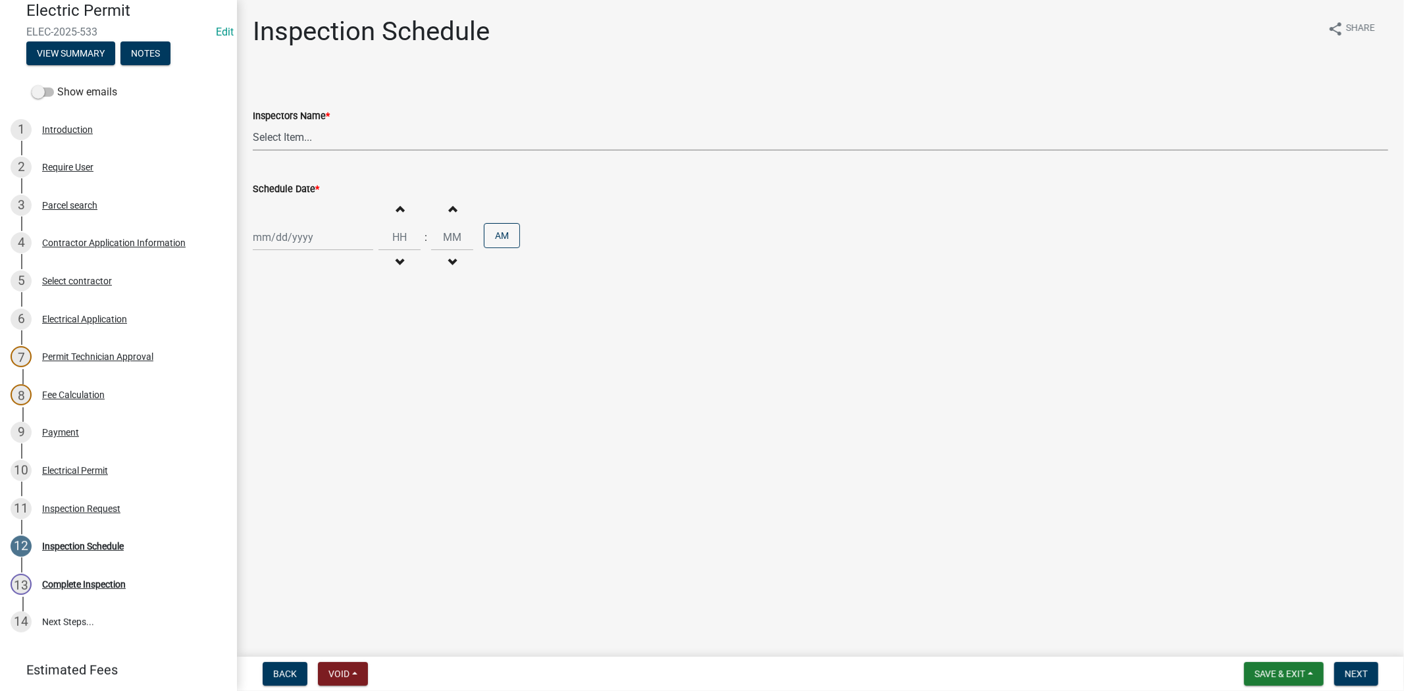
click at [359, 141] on select "Select Item... [PERSON_NAME] ([PERSON_NAME]) [PERSON_NAME] ([PERSON_NAME]) mkru…" at bounding box center [821, 137] width 1136 height 27
select select "36a8b8f0-2ef8-43e9-ae06-718f51af8d36"
click at [253, 124] on select "Select Item... [PERSON_NAME] ([PERSON_NAME]) [PERSON_NAME] ([PERSON_NAME]) mkru…" at bounding box center [821, 137] width 1136 height 27
select select "10"
select select "2025"
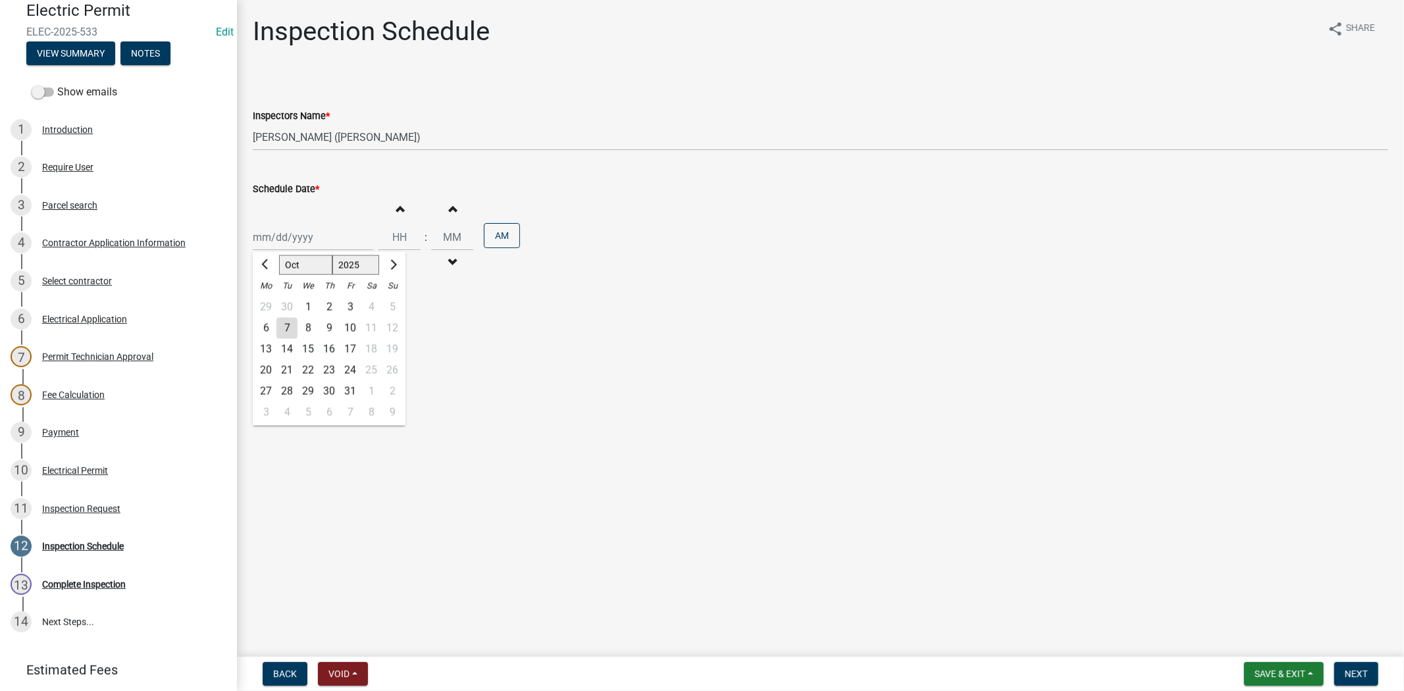
click at [346, 242] on div "[PERSON_NAME] Feb Mar Apr [PERSON_NAME][DATE] Oct Nov [DATE] 1526 1527 1528 152…" at bounding box center [313, 237] width 120 height 27
click at [305, 328] on div "8" at bounding box center [308, 328] width 21 height 21
type input "[DATE]"
click at [1364, 669] on span "Next" at bounding box center [1356, 674] width 23 height 11
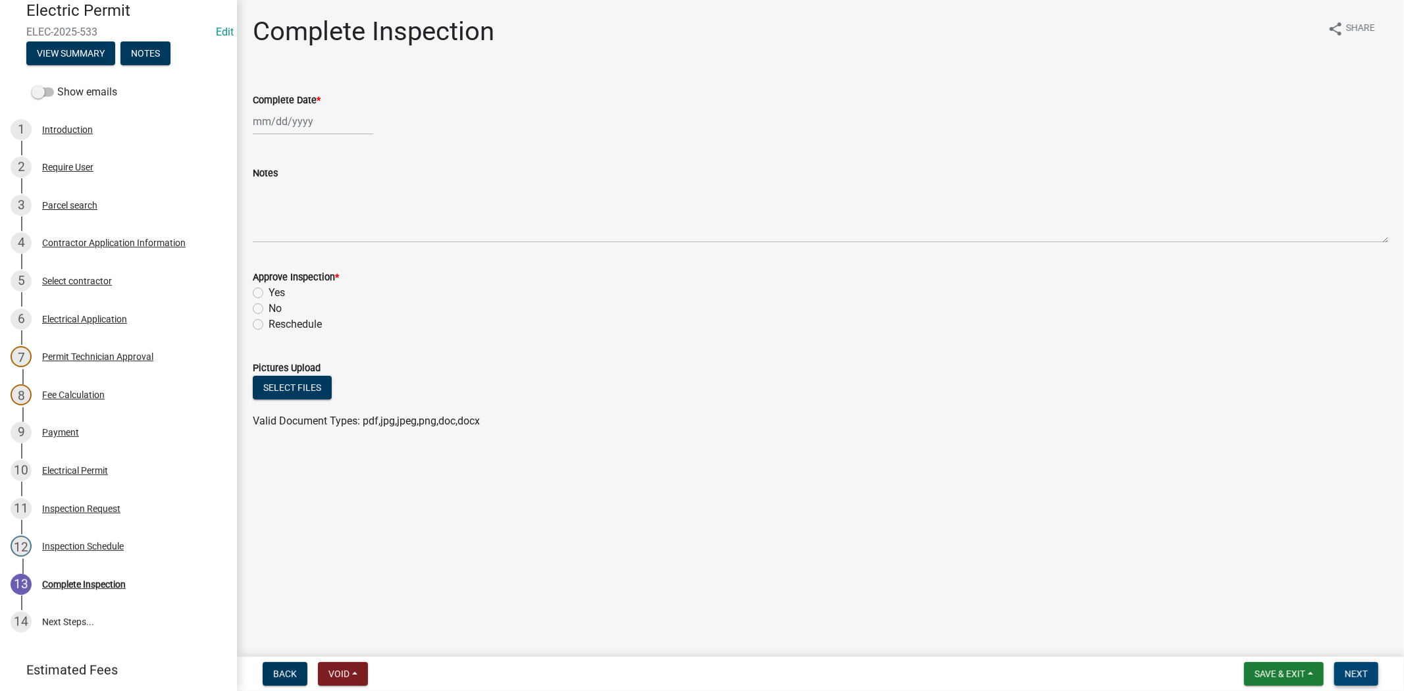
click at [1360, 674] on span "Next" at bounding box center [1356, 674] width 23 height 11
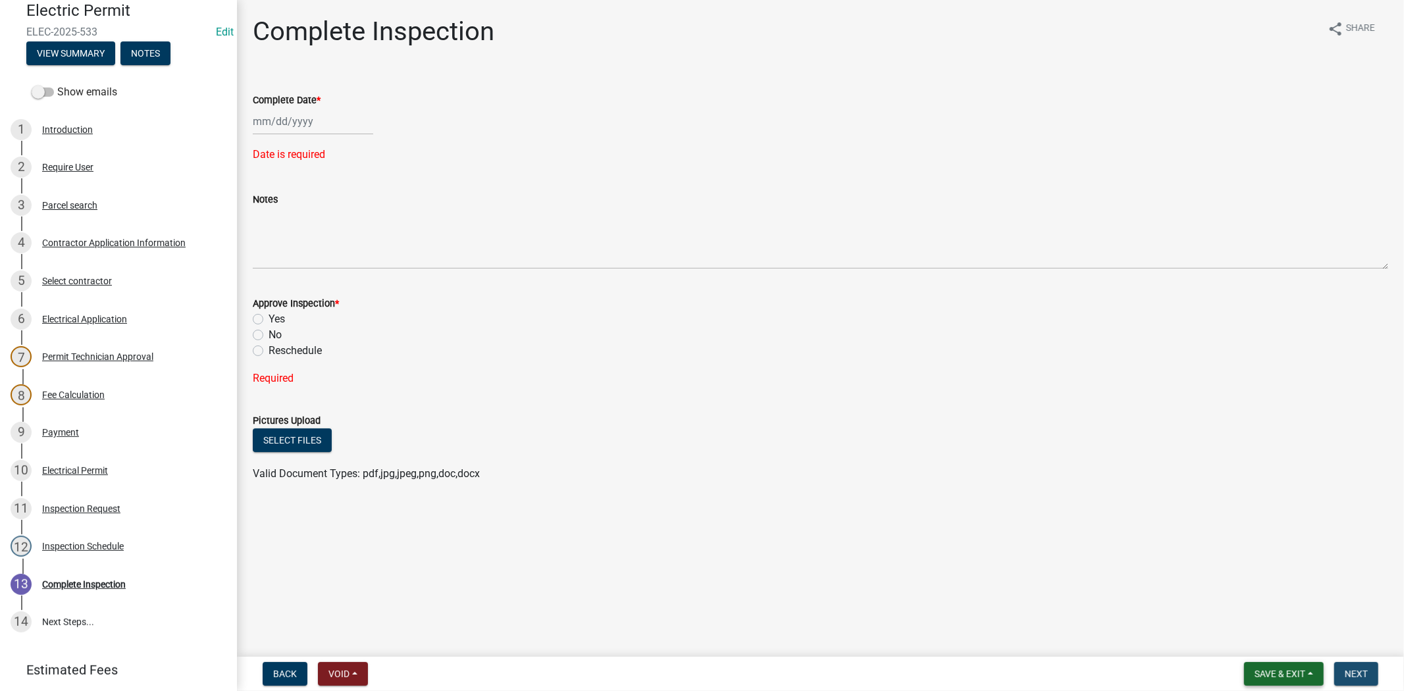
click at [1306, 678] on span "Save & Exit" at bounding box center [1280, 674] width 51 height 11
click at [1273, 636] on button "Save & Exit" at bounding box center [1271, 640] width 105 height 32
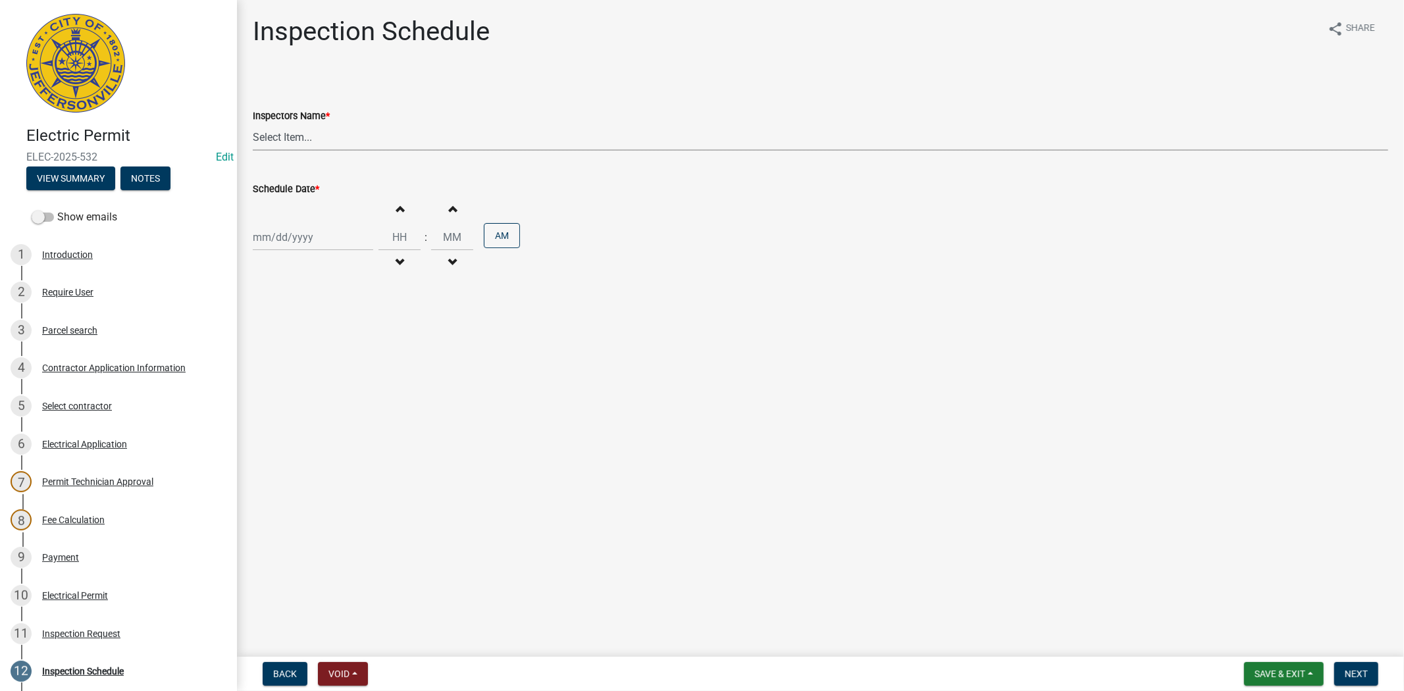
click at [351, 141] on select "Select Item... [PERSON_NAME] ([PERSON_NAME]) [PERSON_NAME] ([PERSON_NAME]) mkru…" at bounding box center [821, 137] width 1136 height 27
select select "36a8b8f0-2ef8-43e9-ae06-718f51af8d36"
click at [253, 124] on select "Select Item... [PERSON_NAME] ([PERSON_NAME]) [PERSON_NAME] ([PERSON_NAME]) mkru…" at bounding box center [821, 137] width 1136 height 27
select select "10"
select select "2025"
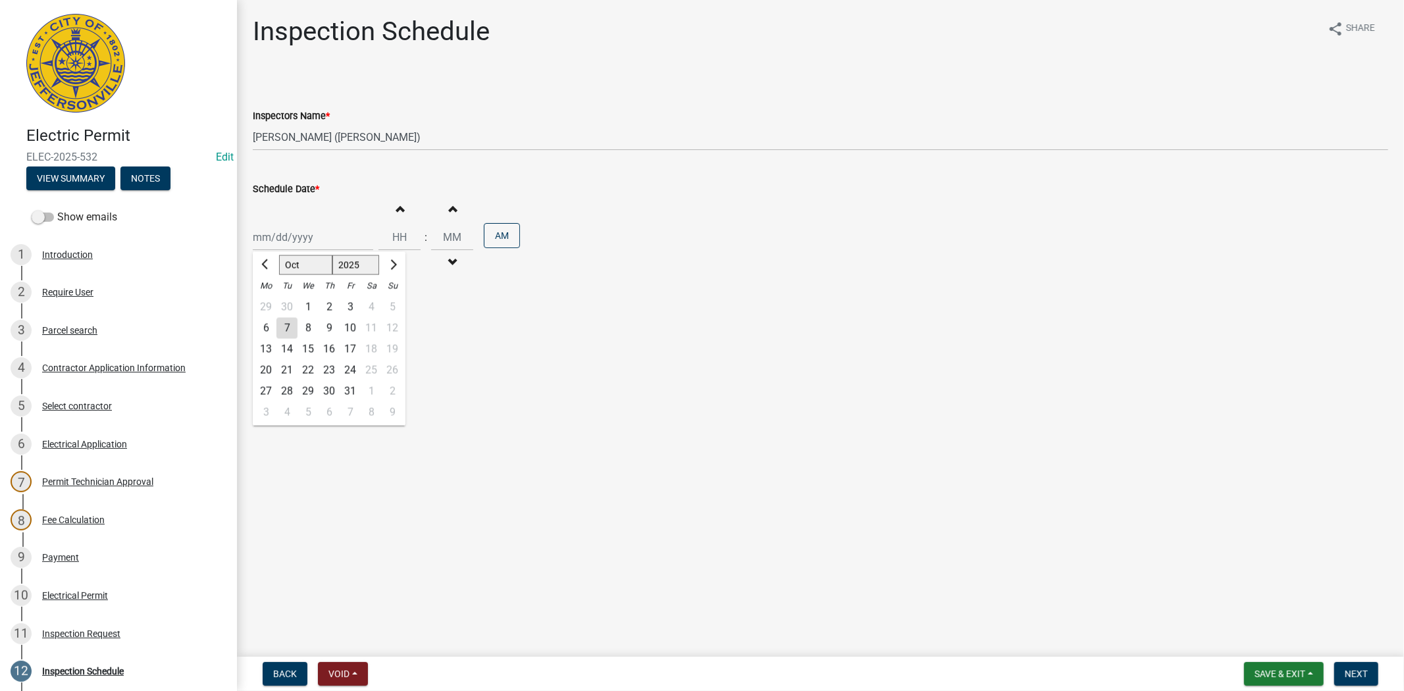
click at [350, 242] on div "Jan Feb Mar Apr May Jun Jul Aug Sep Oct Nov Dec 1525 1526 1527 1528 1529 1530 1…" at bounding box center [313, 237] width 120 height 27
click at [308, 328] on div "8" at bounding box center [308, 328] width 21 height 21
type input "10/08/2025"
click at [1358, 675] on span "Next" at bounding box center [1356, 674] width 23 height 11
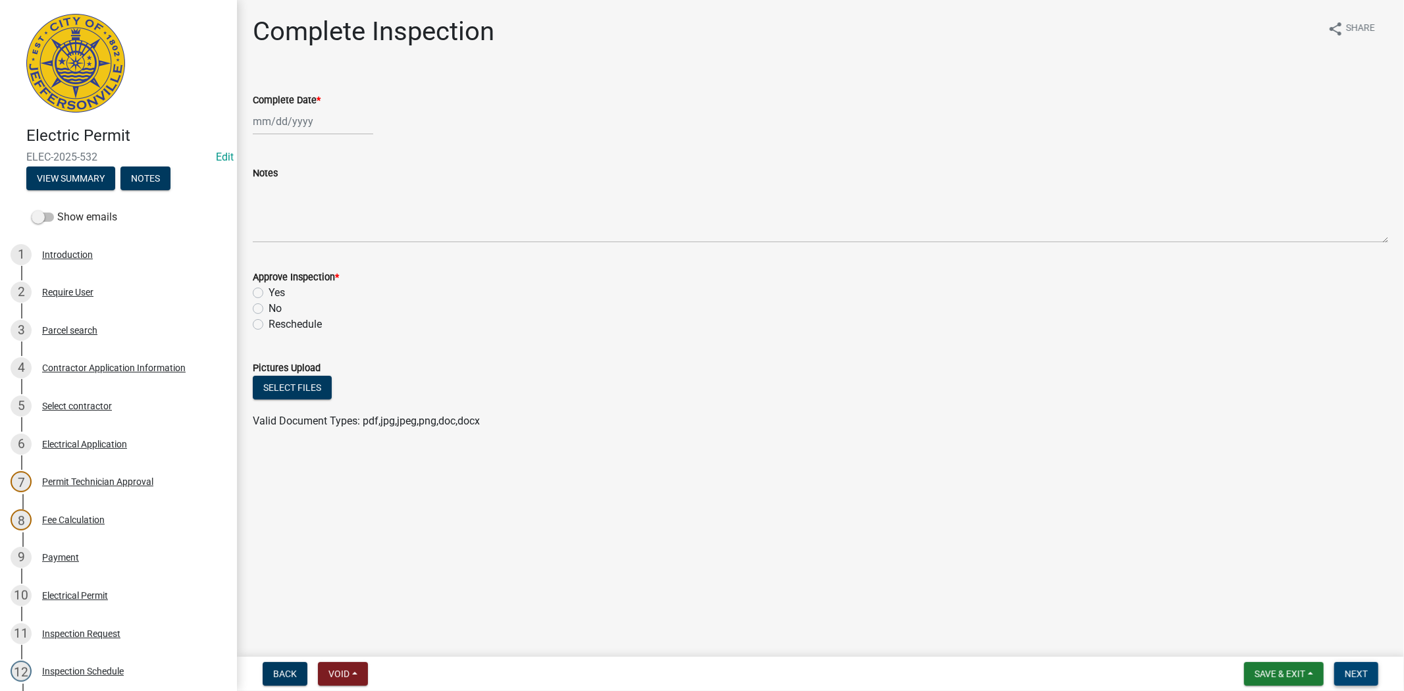
click at [1359, 678] on span "Next" at bounding box center [1356, 674] width 23 height 11
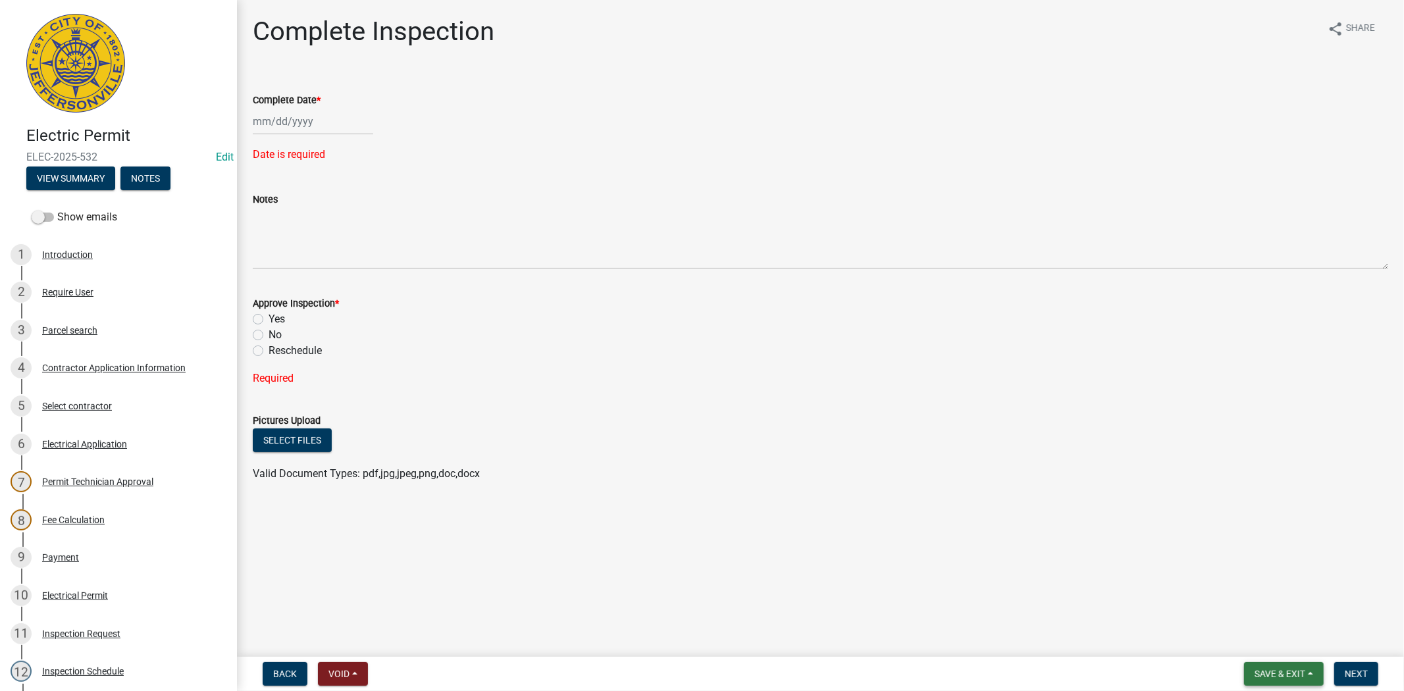
click at [1297, 669] on span "Save & Exit" at bounding box center [1280, 674] width 51 height 11
click at [1272, 633] on button "Save & Exit" at bounding box center [1271, 640] width 105 height 32
